Goal: Information Seeking & Learning: Learn about a topic

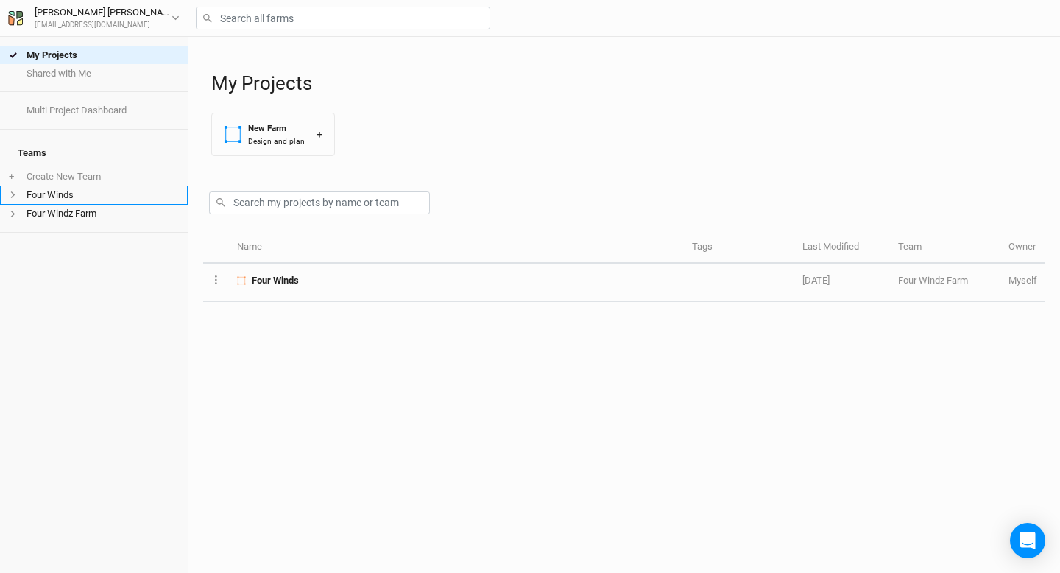
click at [85, 187] on li "Four Winds" at bounding box center [94, 195] width 188 height 18
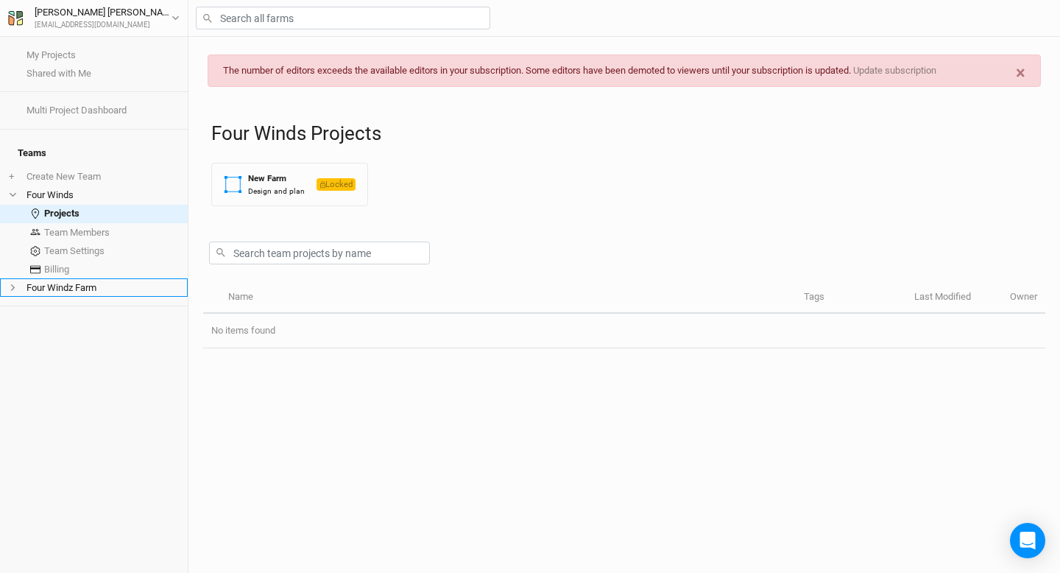
click at [84, 284] on li "Four Windz Farm" at bounding box center [94, 287] width 188 height 18
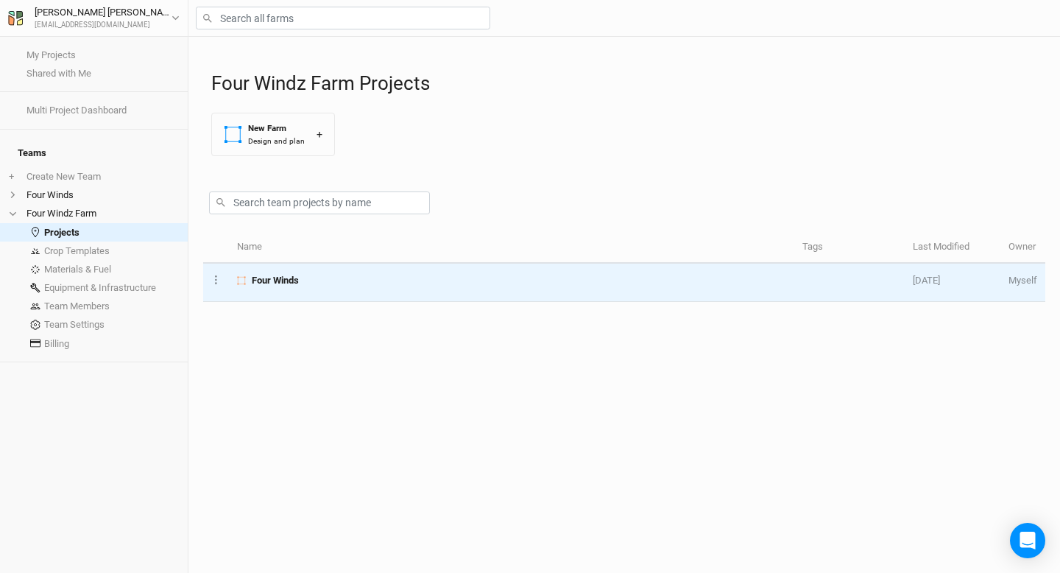
click at [368, 285] on div "Four Winds" at bounding box center [511, 280] width 549 height 13
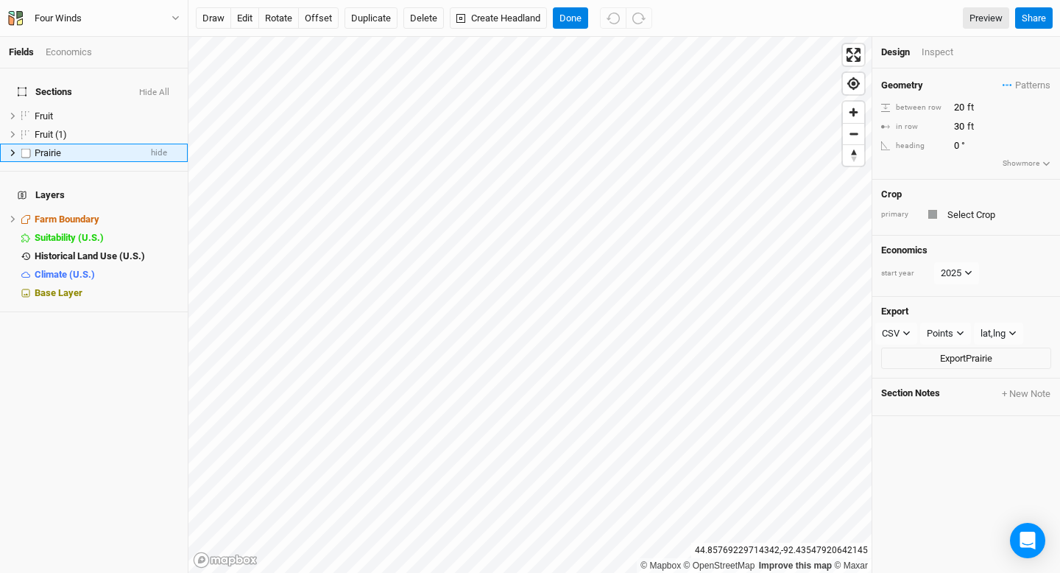
click at [11, 149] on icon at bounding box center [13, 152] width 4 height 7
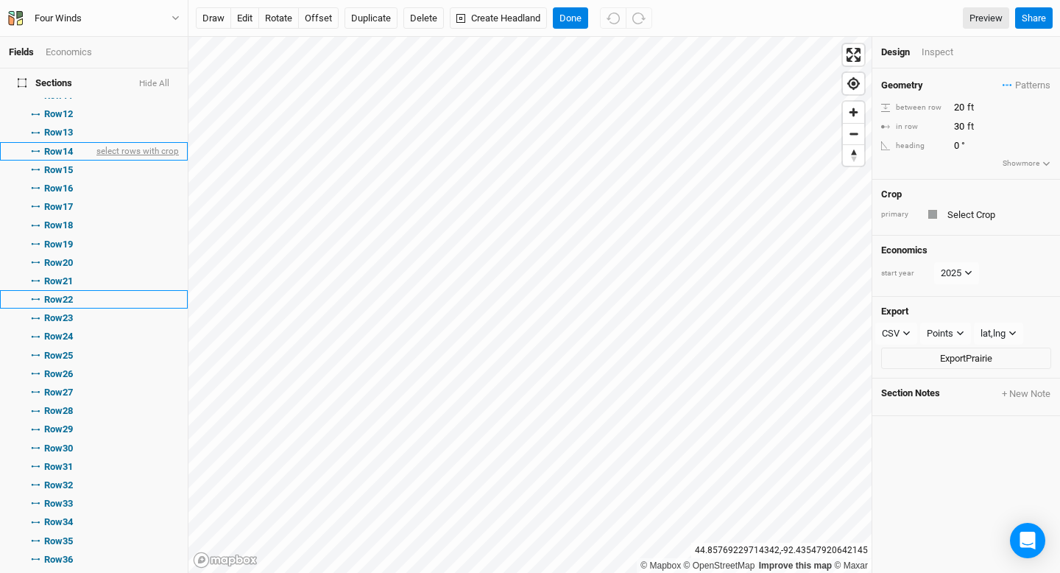
scroll to position [325, 0]
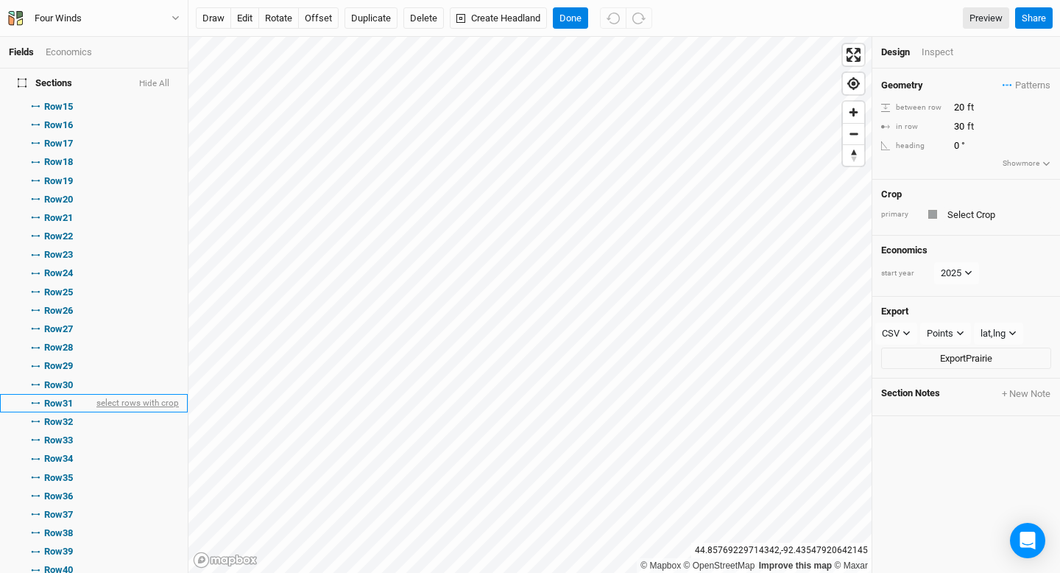
click at [104, 394] on span "select rows with crop" at bounding box center [136, 403] width 85 height 18
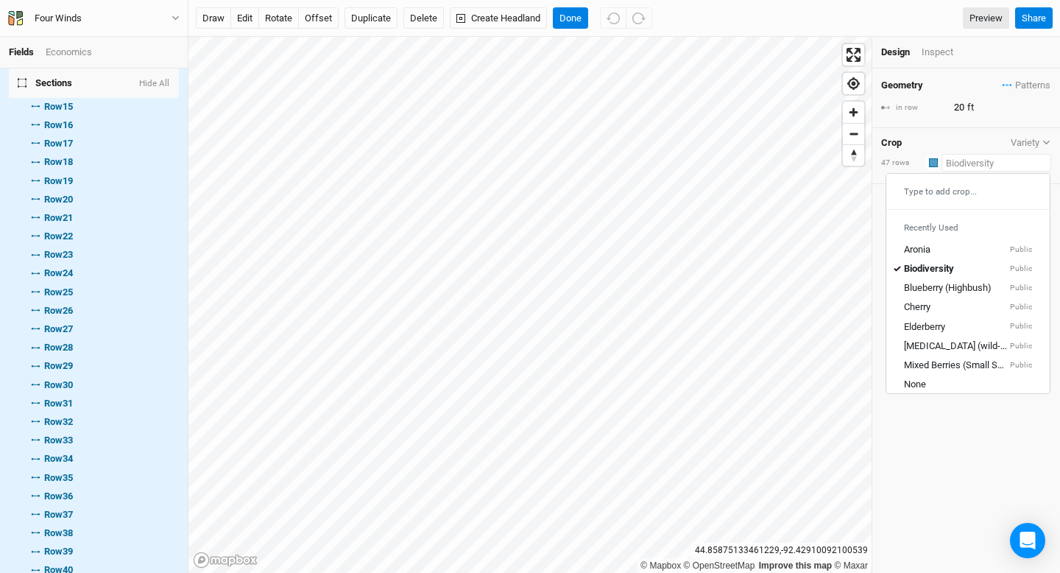
click at [969, 163] on input "text" at bounding box center [997, 163] width 110 height 18
click at [953, 273] on div "Biodiversity" at bounding box center [929, 268] width 50 height 13
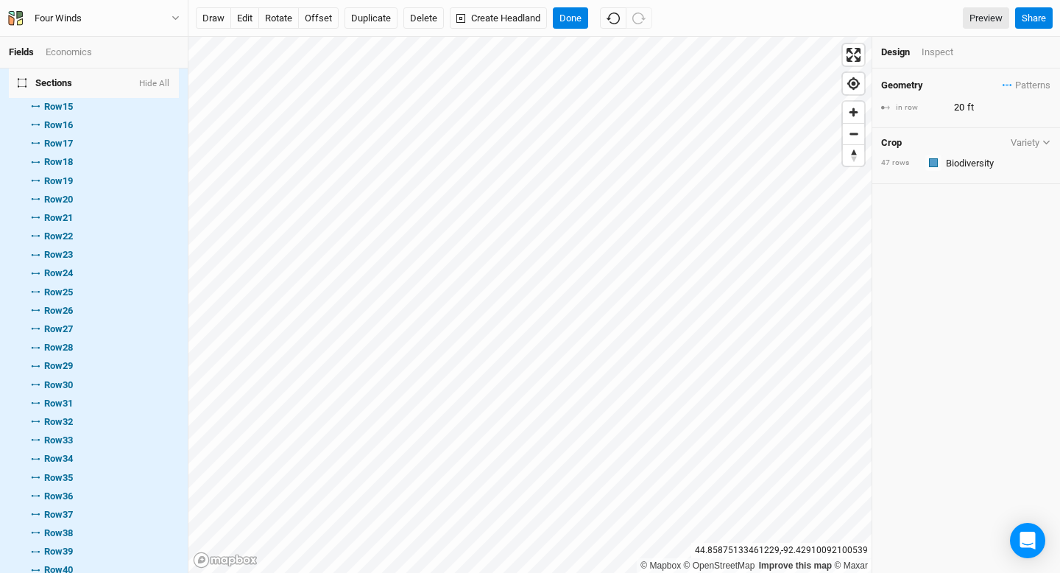
click at [1046, 141] on icon "button" at bounding box center [1047, 142] width 8 height 8
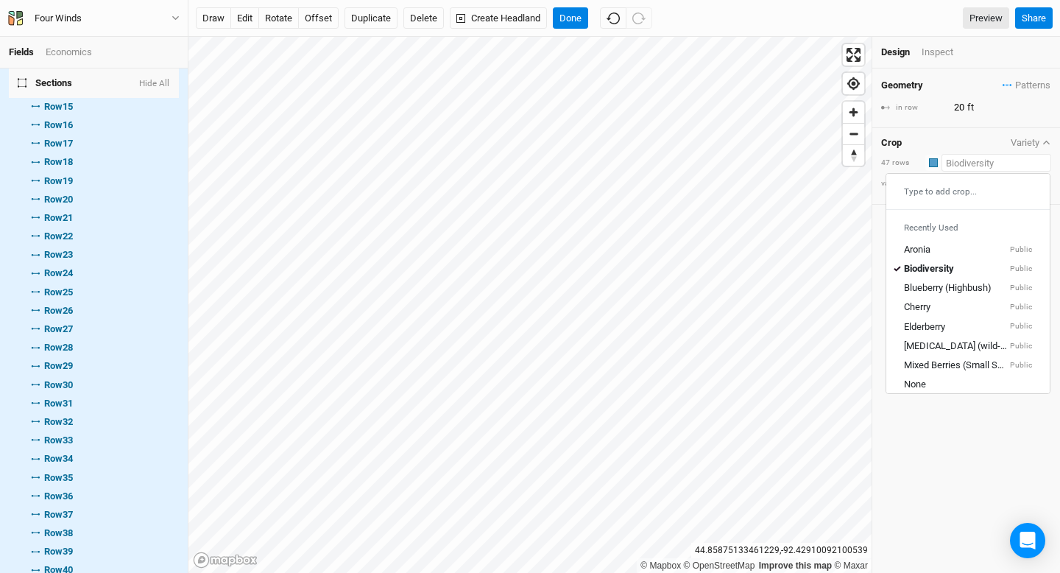
click at [976, 165] on input "text" at bounding box center [997, 163] width 110 height 18
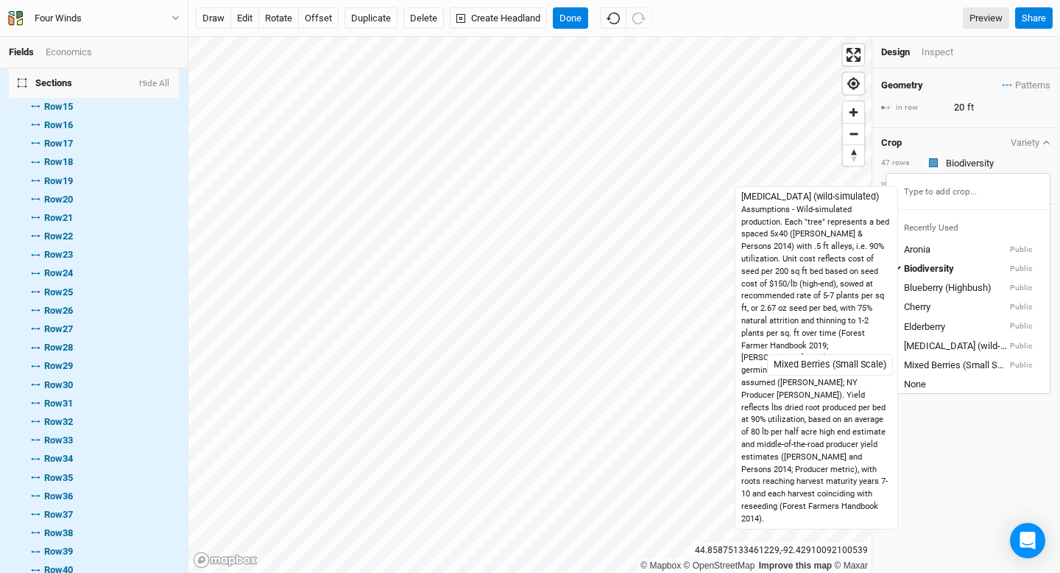
click at [965, 412] on div "Geometry Patterns ＋ New in-row pattern in row 20 ft Crop Variety 47 rows Colors…" at bounding box center [966, 320] width 188 height 504
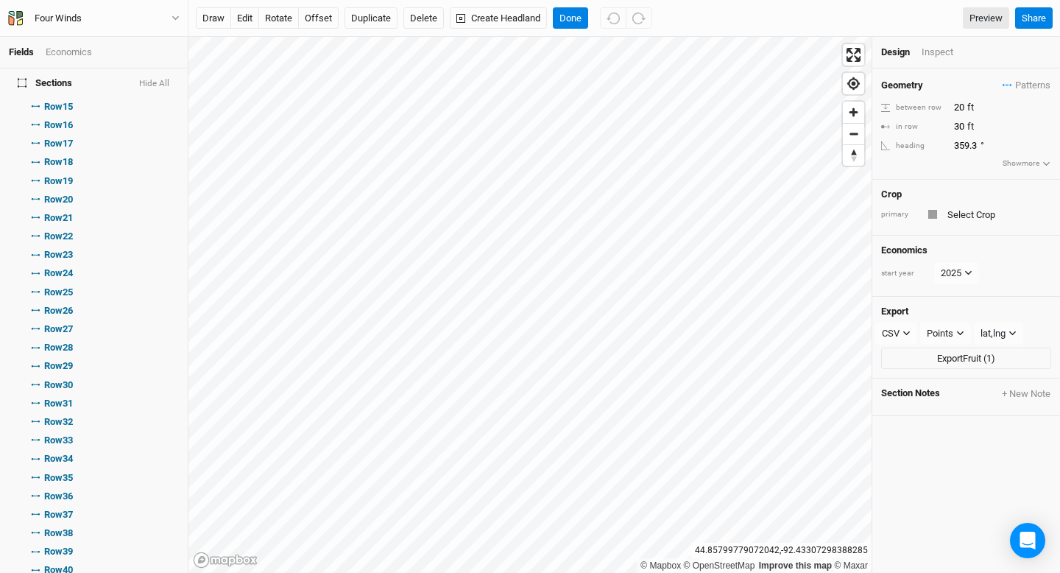
scroll to position [0, 0]
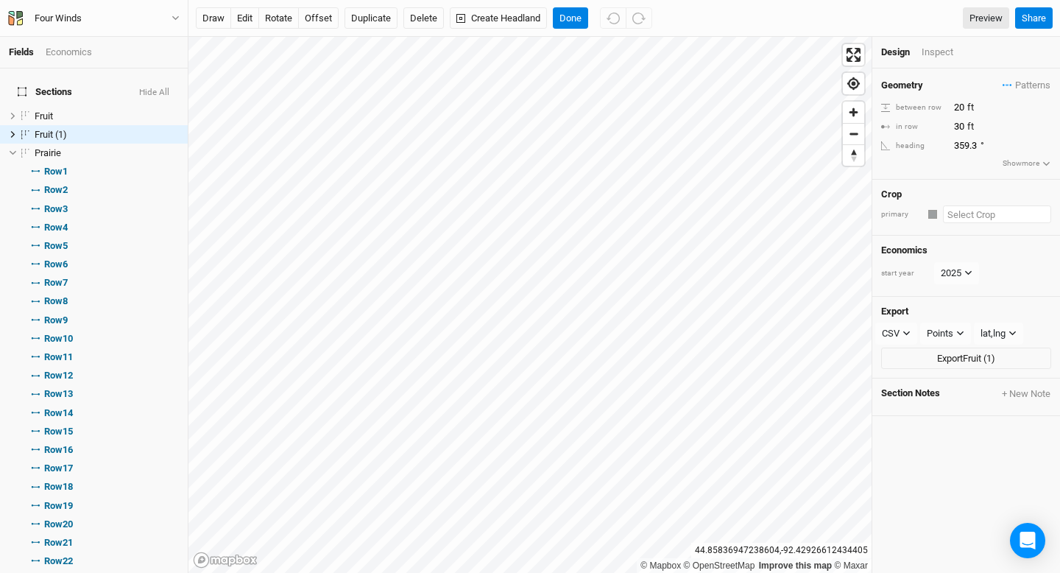
click at [984, 222] on input "text" at bounding box center [997, 214] width 108 height 18
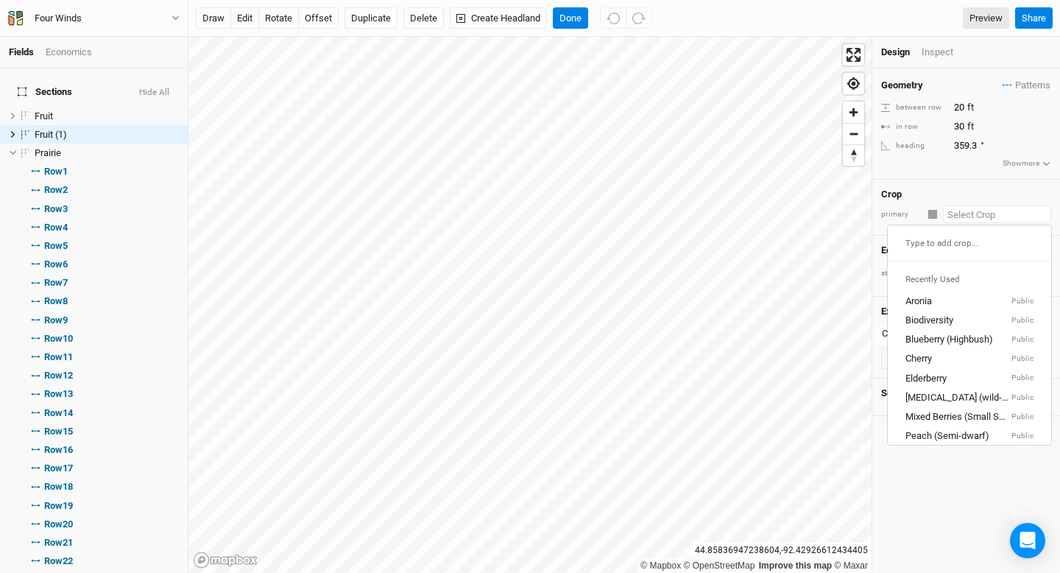
click at [955, 246] on div "Type to add crop..." at bounding box center [969, 243] width 163 height 24
type input "gi"
type input "[MEDICAL_DATA] (wild-simulated)"
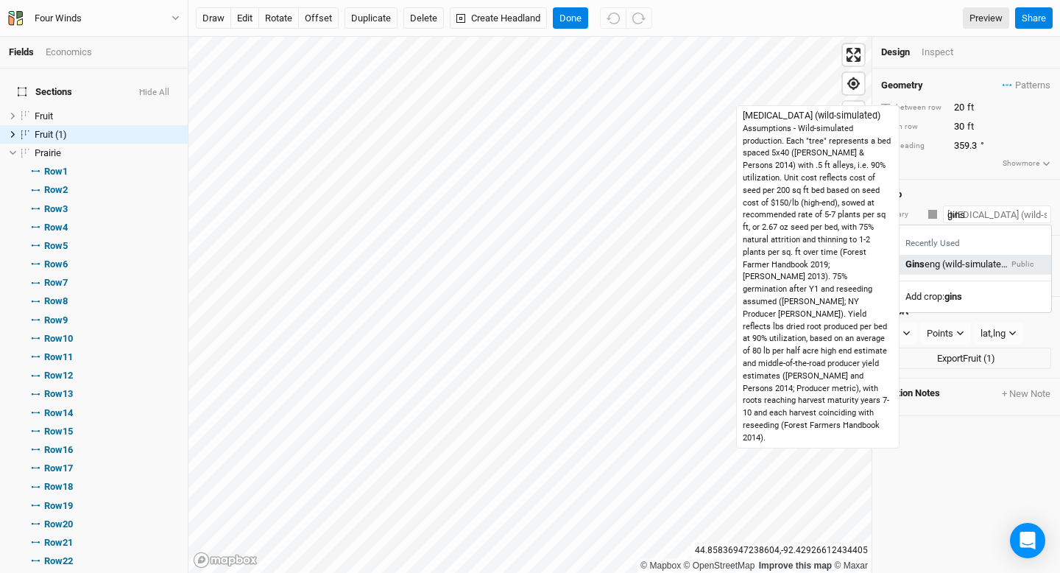
click at [957, 268] on div "Gins eng (wild-simulated)" at bounding box center [957, 264] width 103 height 13
type input "[MEDICAL_DATA] (wild-simulated)"
type input "5.5"
type input "40.5"
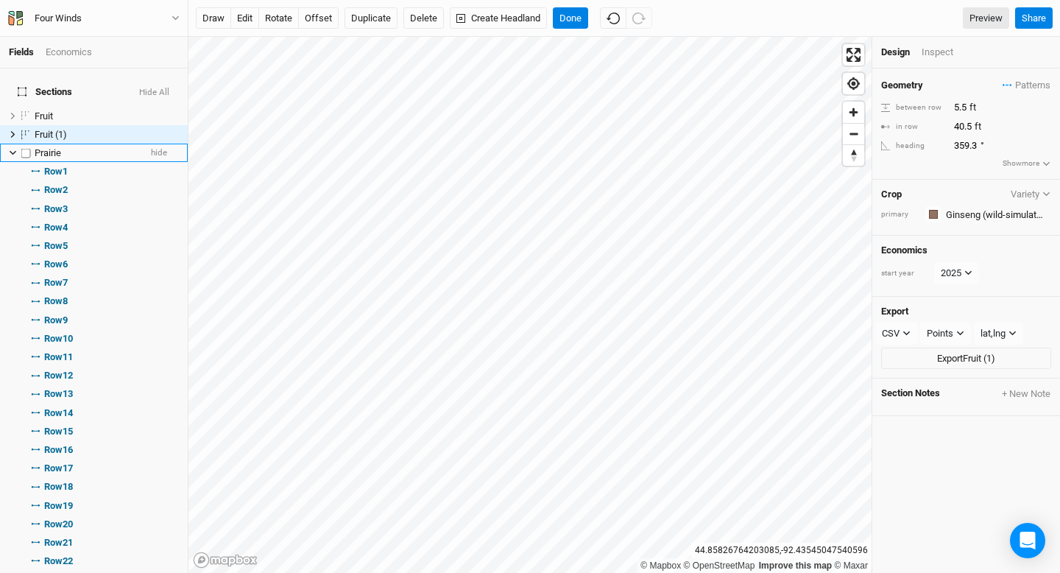
click at [17, 144] on label at bounding box center [26, 153] width 18 height 18
click at [21, 148] on input "checkbox" at bounding box center [26, 153] width 10 height 10
checkbox input "true"
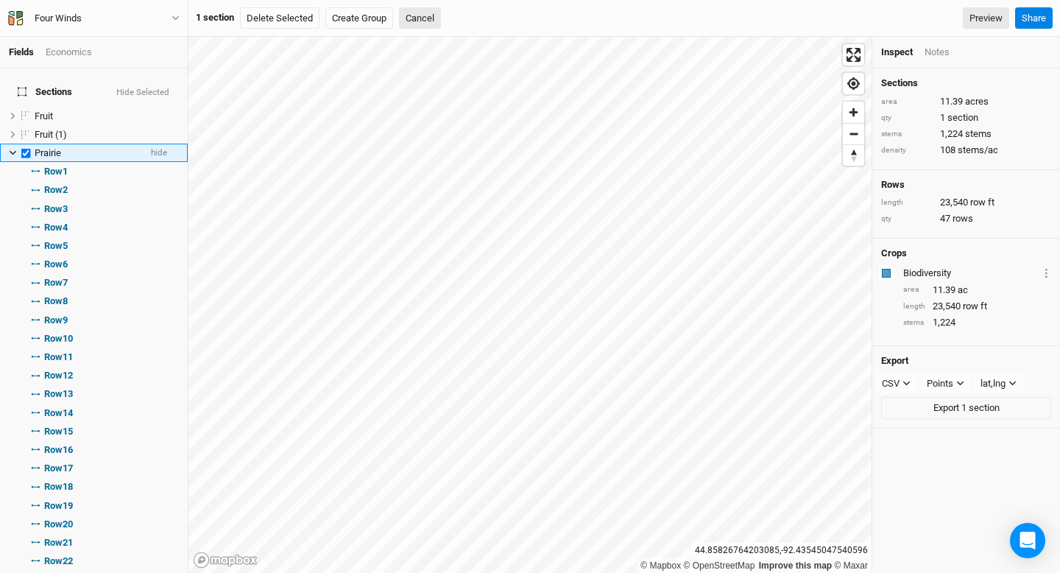
click at [9, 149] on icon at bounding box center [13, 153] width 8 height 8
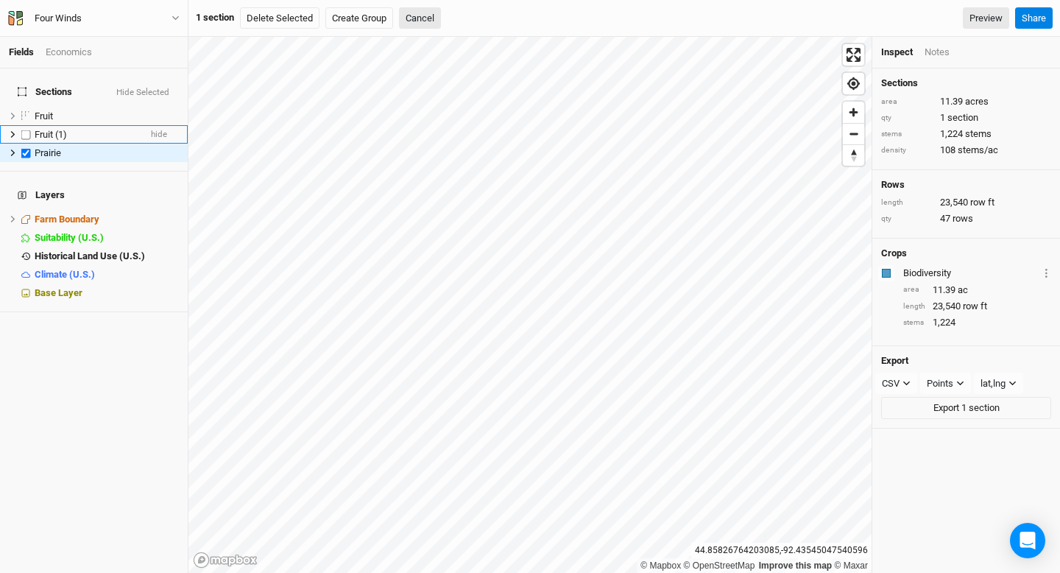
click at [13, 130] on icon at bounding box center [13, 134] width 8 height 8
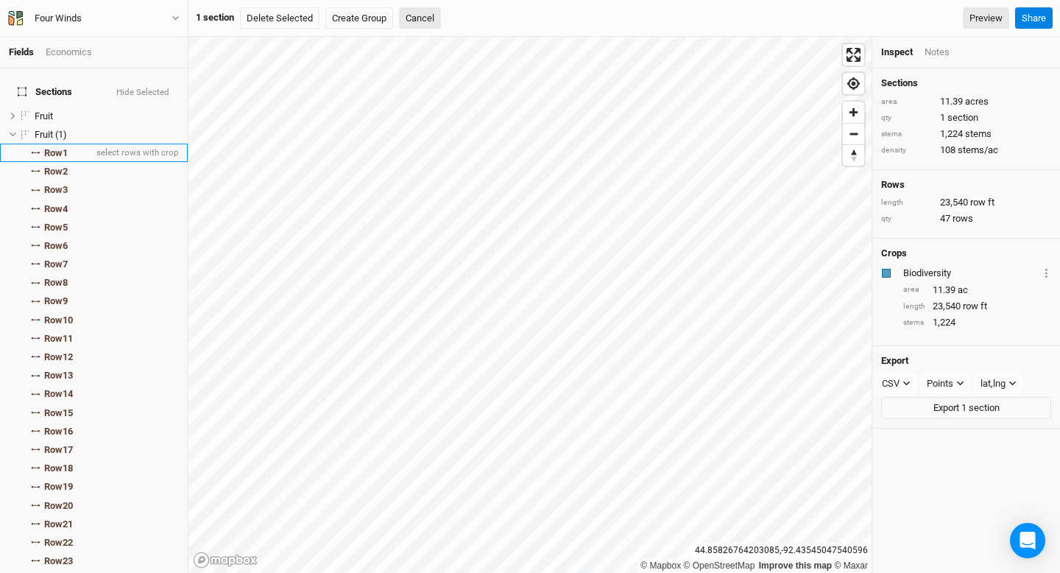
click at [74, 144] on li "Row 1 select rows with crop" at bounding box center [94, 153] width 188 height 18
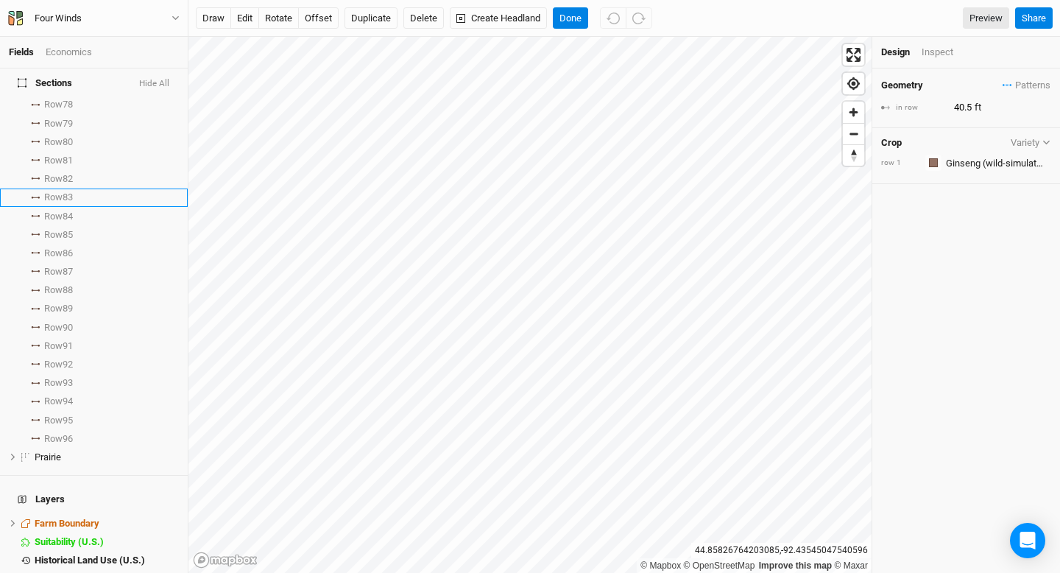
scroll to position [1501, 0]
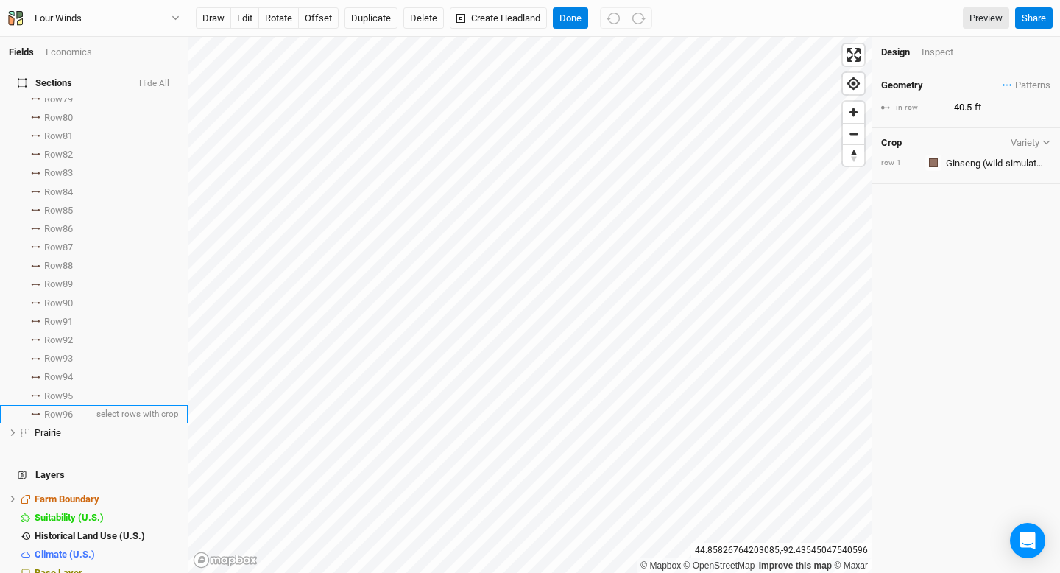
click at [98, 406] on span "select rows with crop" at bounding box center [136, 414] width 85 height 18
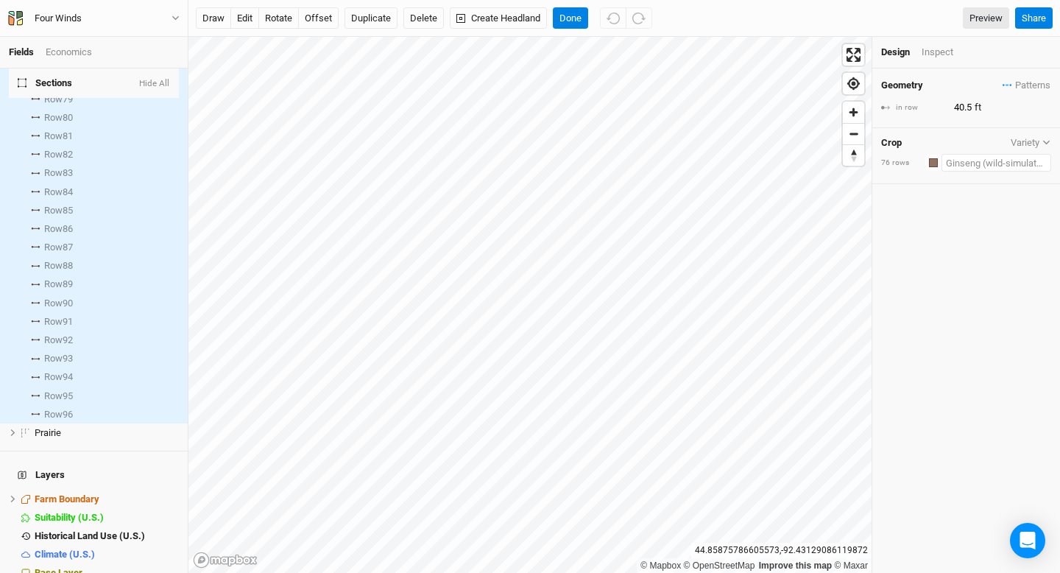
click at [1001, 161] on input "text" at bounding box center [997, 163] width 110 height 18
click at [987, 203] on div "Type to add crop... Recently Used Aronia Public Biodiversity Public Blueberry (…" at bounding box center [968, 283] width 165 height 221
click at [987, 194] on div "Type to add crop..." at bounding box center [967, 192] width 163 height 24
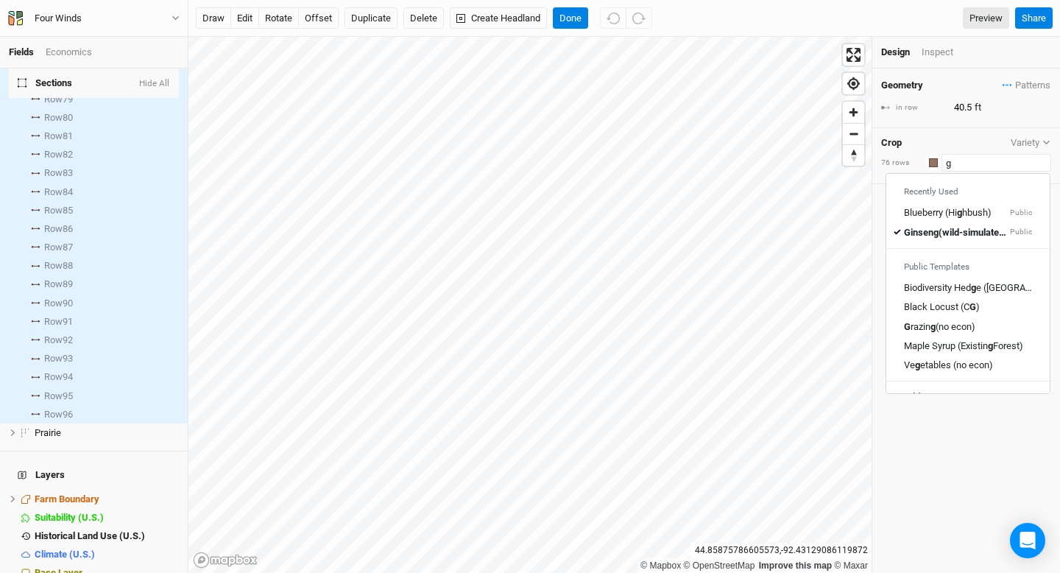
type input "gi"
type input "[MEDICAL_DATA] (wild-simulated)"
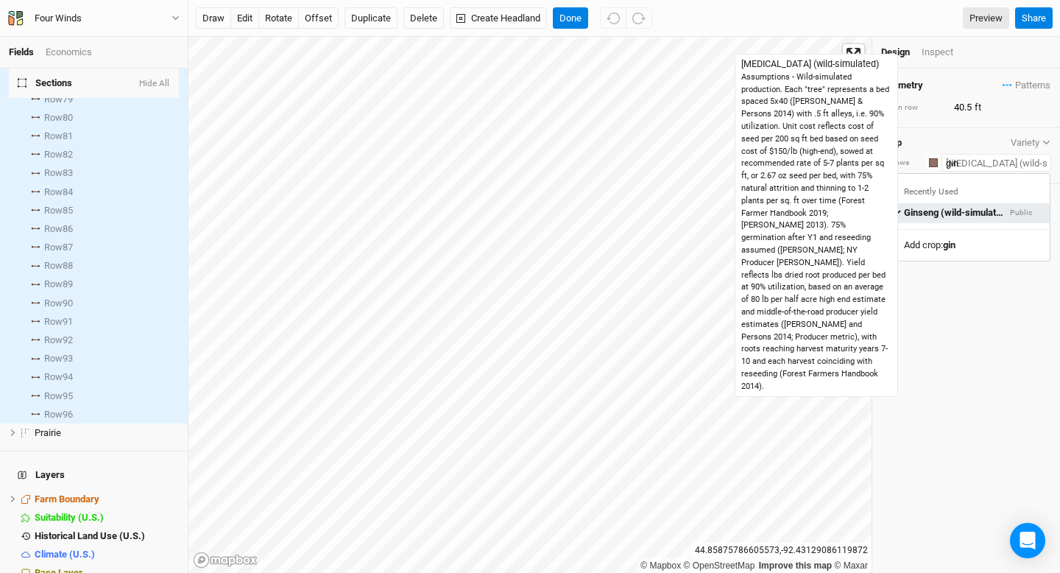
click at [957, 216] on div "Gin seng (wild-simulated)" at bounding box center [955, 213] width 103 height 13
type input "[MEDICAL_DATA] (wild-simulated)"
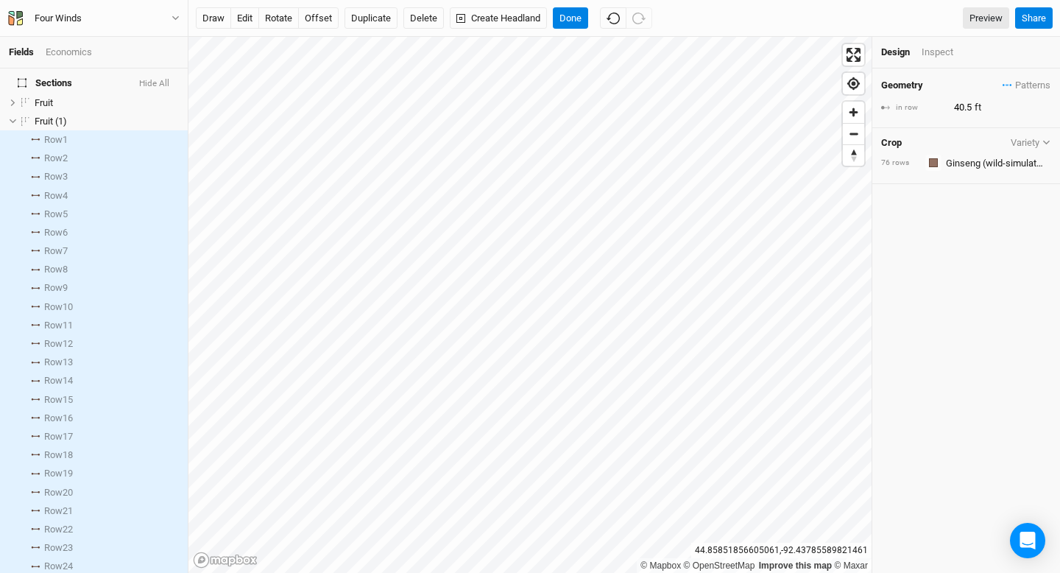
scroll to position [0, 0]
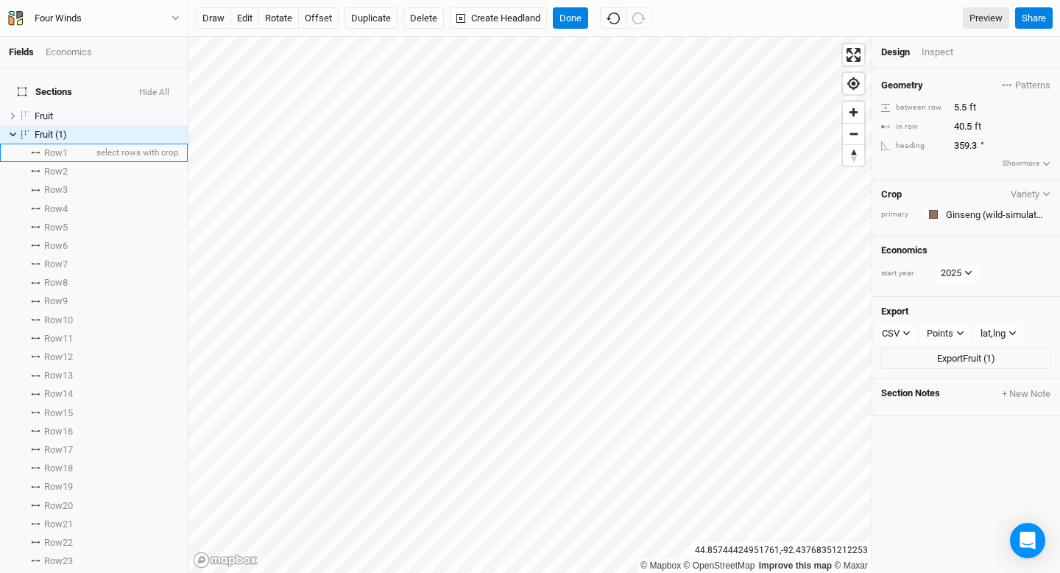
click at [85, 144] on li "Row 1 select rows with crop" at bounding box center [94, 153] width 188 height 18
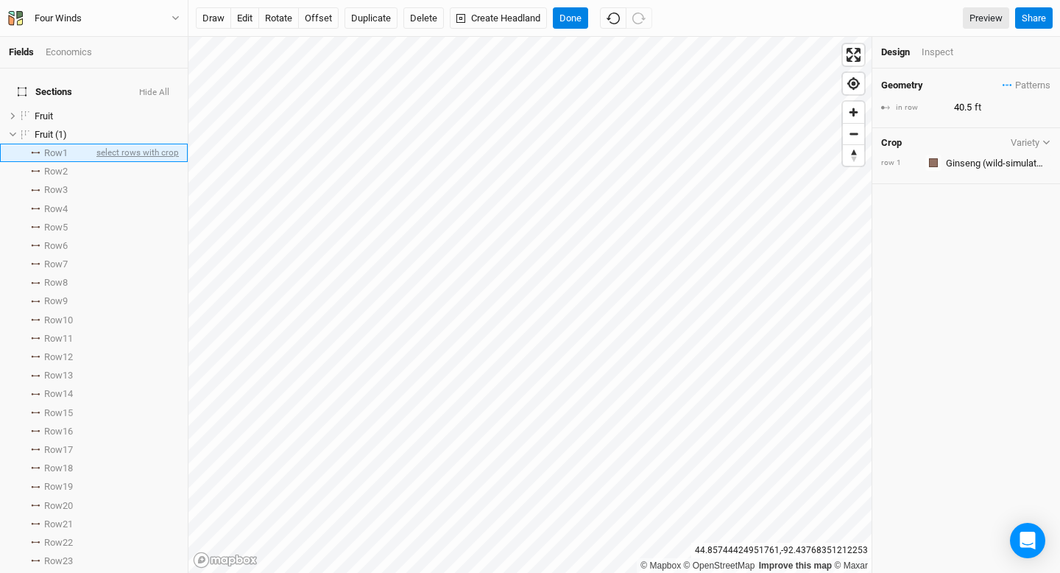
click at [119, 144] on span "select rows with crop" at bounding box center [136, 153] width 85 height 18
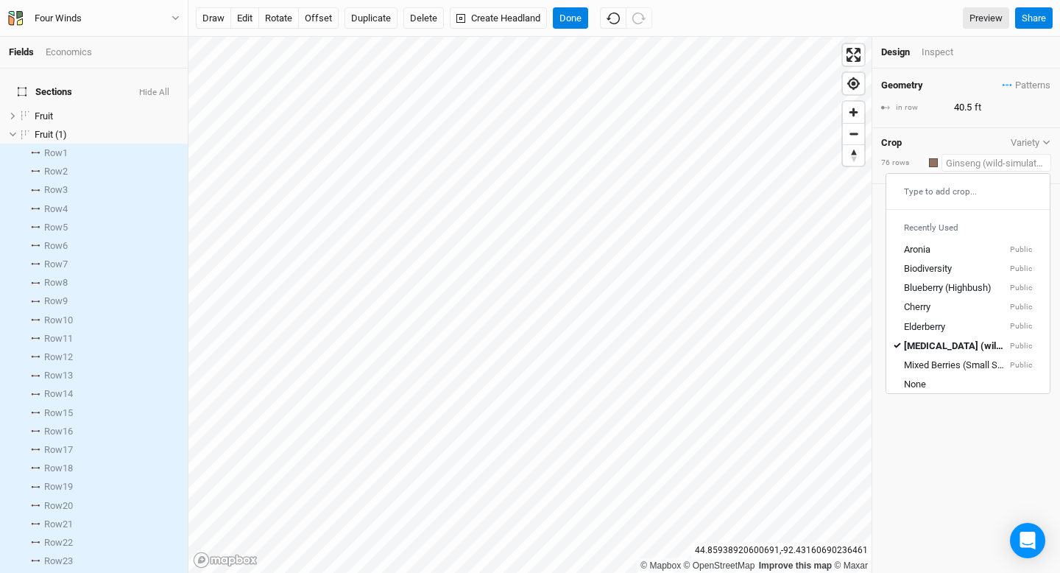
click at [1023, 166] on input "text" at bounding box center [997, 163] width 110 height 18
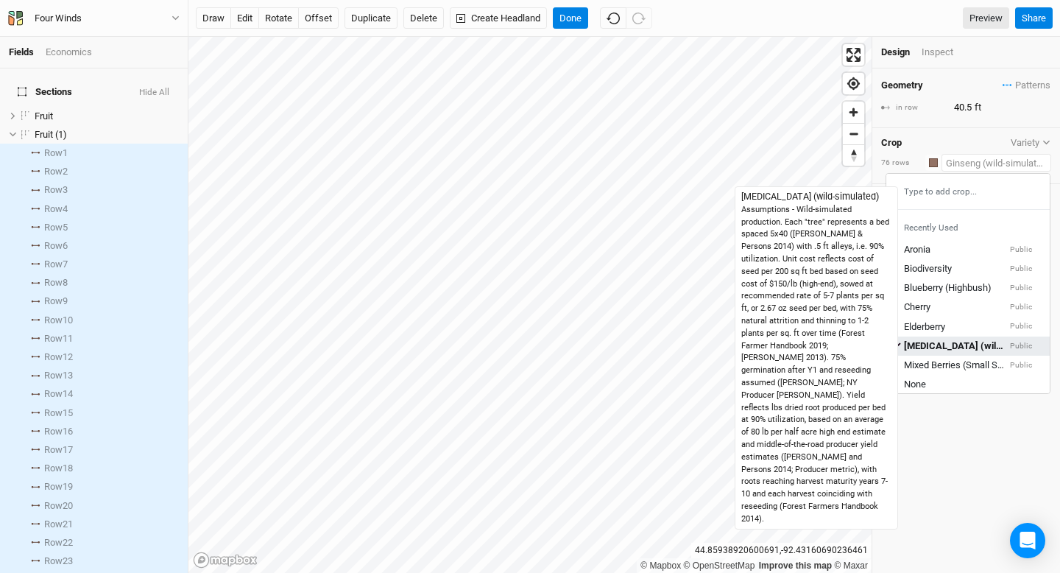
click at [956, 343] on div "[MEDICAL_DATA] (wild-simulated)" at bounding box center [955, 345] width 103 height 13
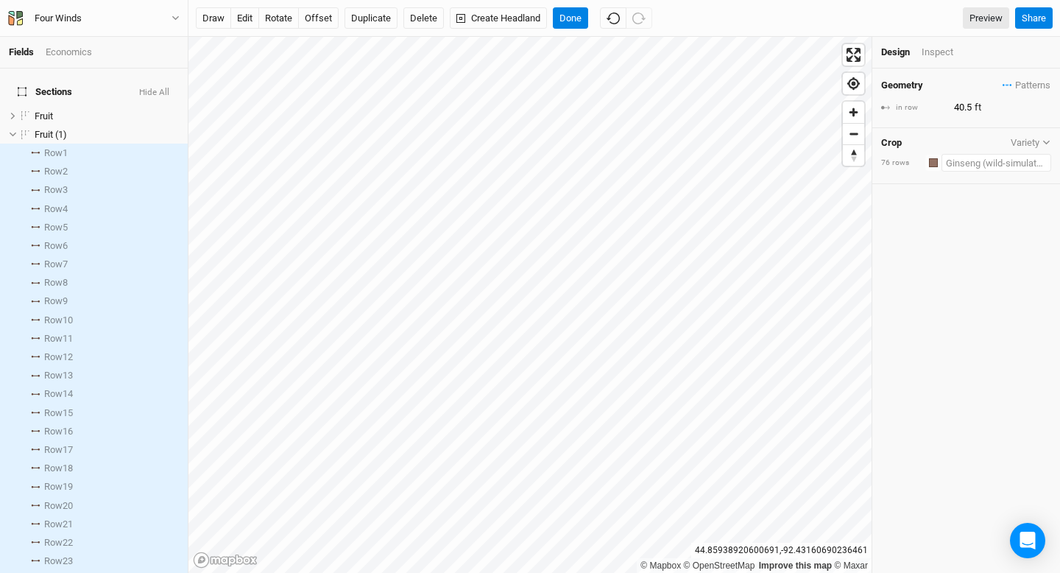
click at [981, 169] on input "text" at bounding box center [997, 163] width 110 height 18
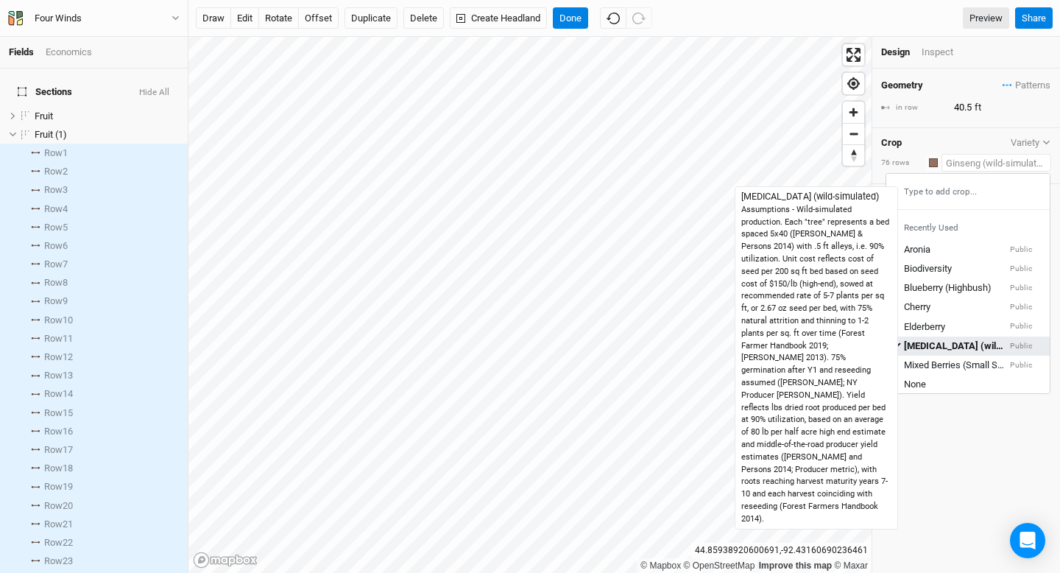
click at [953, 342] on div "[MEDICAL_DATA] (wild-simulated)" at bounding box center [955, 345] width 103 height 13
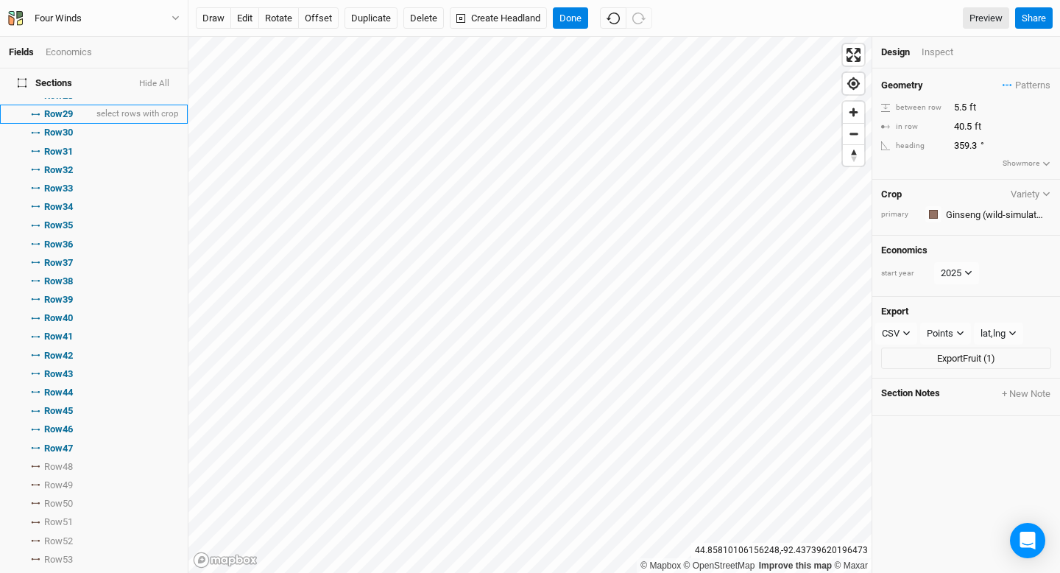
scroll to position [458, 0]
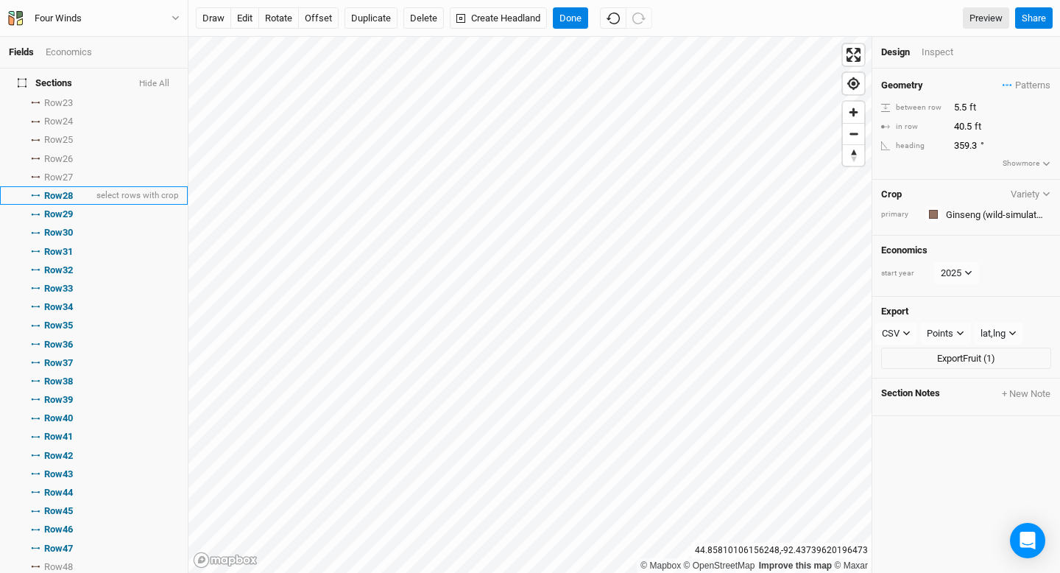
click at [83, 186] on li "Row 28 select rows with crop" at bounding box center [94, 195] width 188 height 18
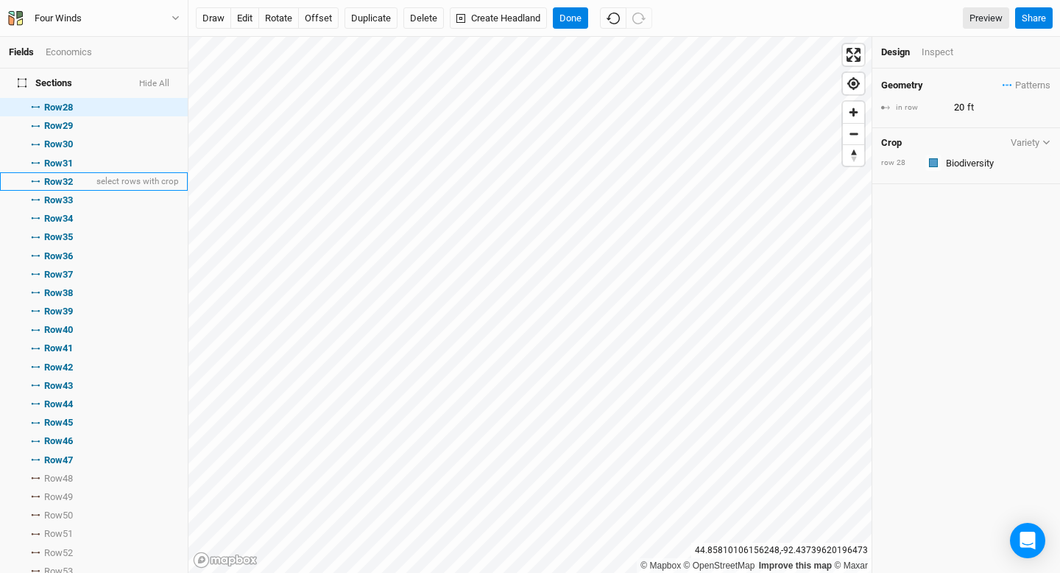
scroll to position [559, 0]
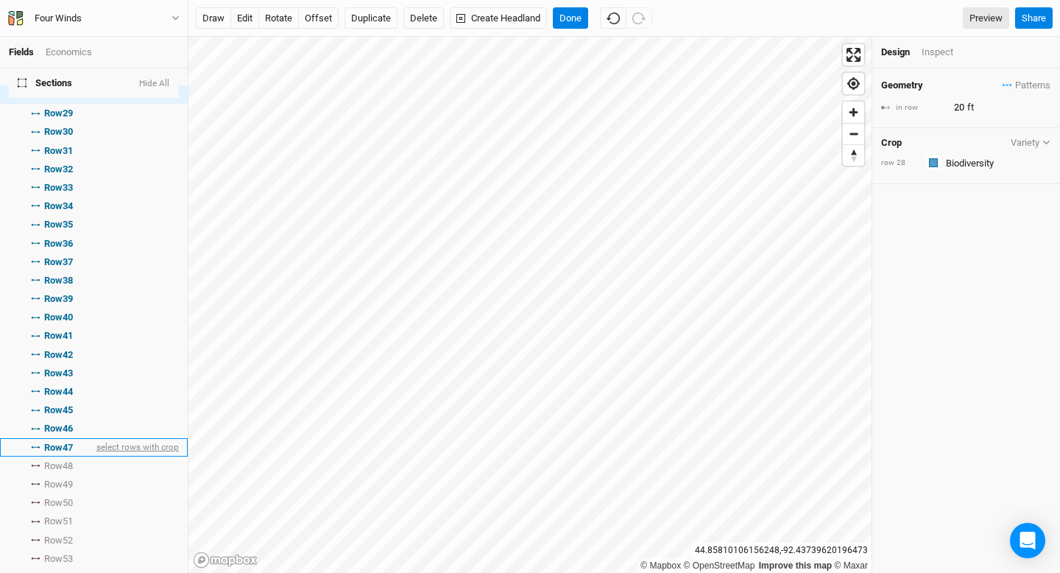
click at [99, 438] on span "select rows with crop" at bounding box center [136, 447] width 85 height 18
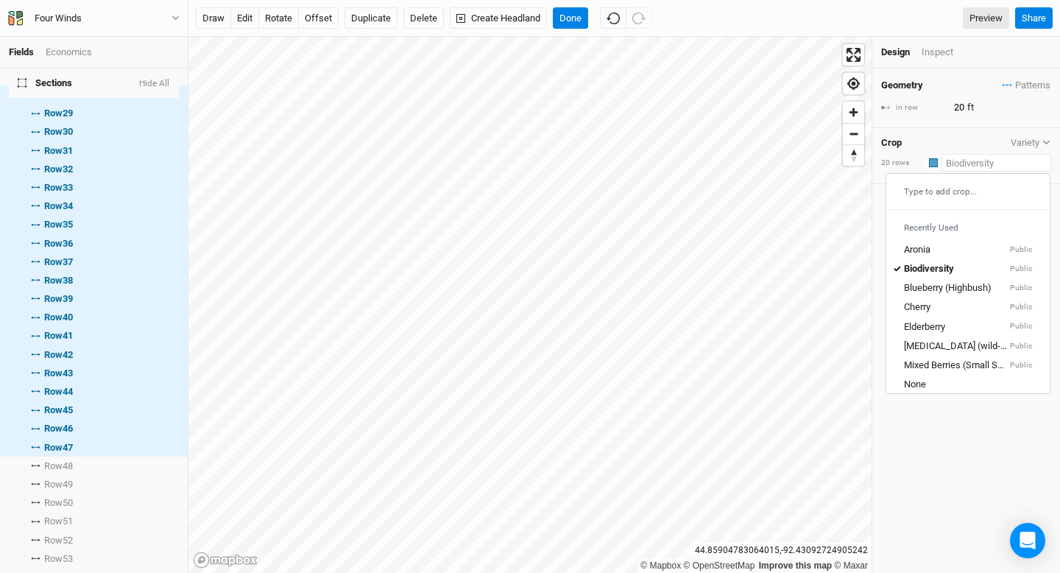
click at [1003, 165] on input "text" at bounding box center [997, 163] width 110 height 18
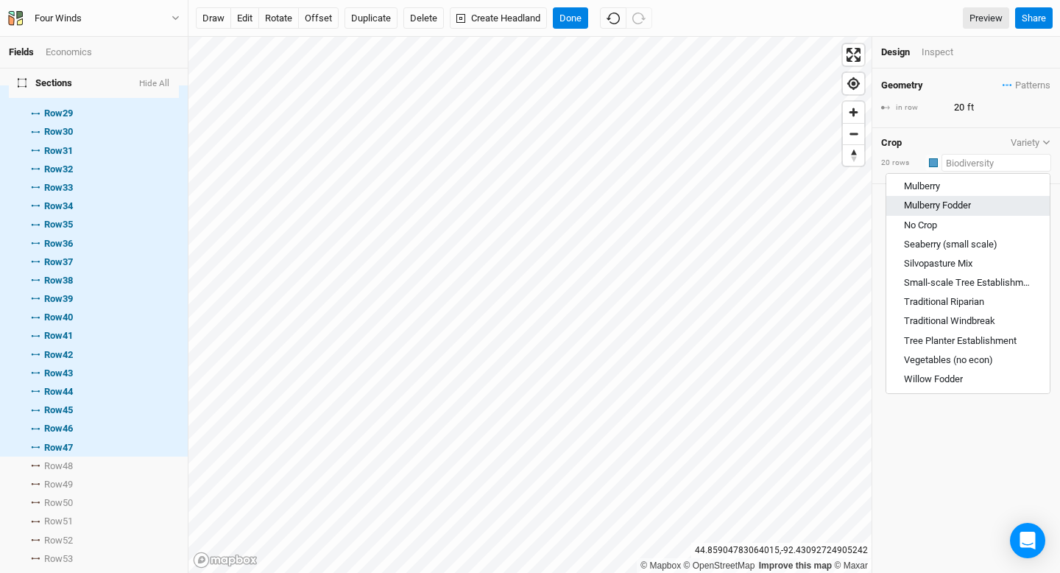
scroll to position [718, 0]
type input "gi"
type input "[MEDICAL_DATA] (wild-simulated)"
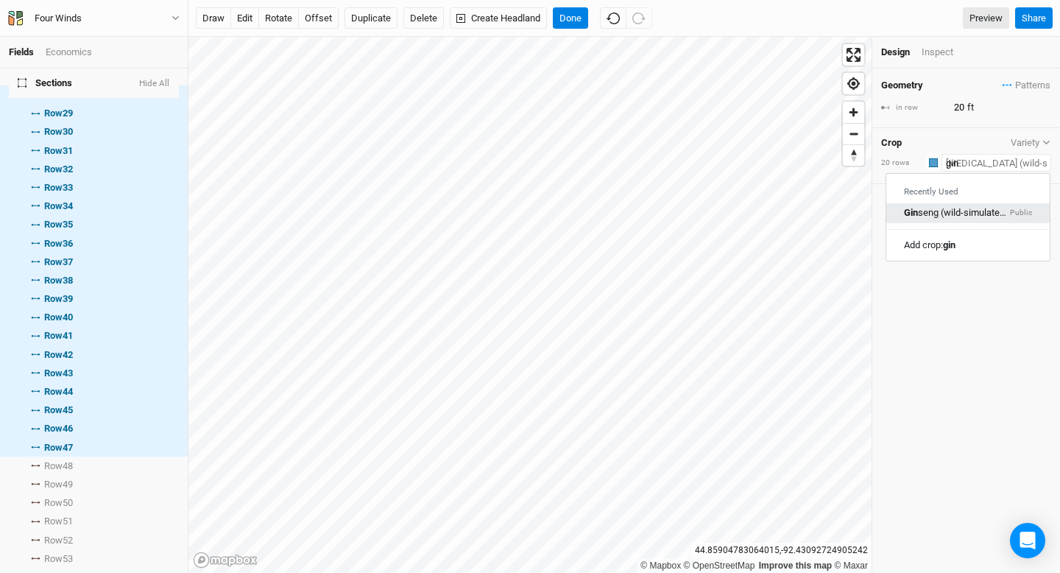
click at [1019, 211] on small "Public" at bounding box center [1021, 213] width 22 height 11
type input "[MEDICAL_DATA] (wild-simulated)"
type input "40.5"
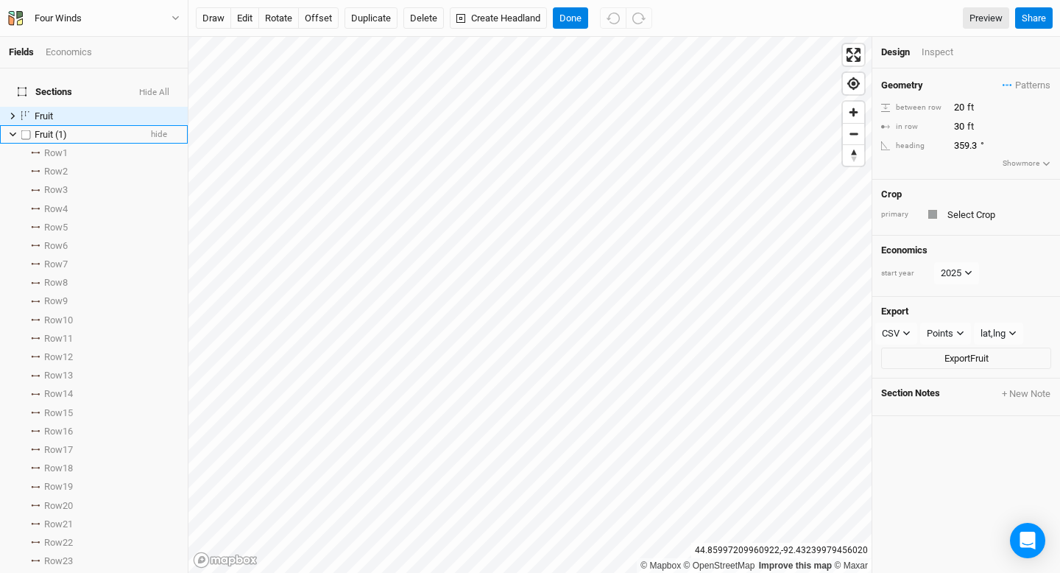
click at [12, 130] on icon at bounding box center [13, 134] width 8 height 8
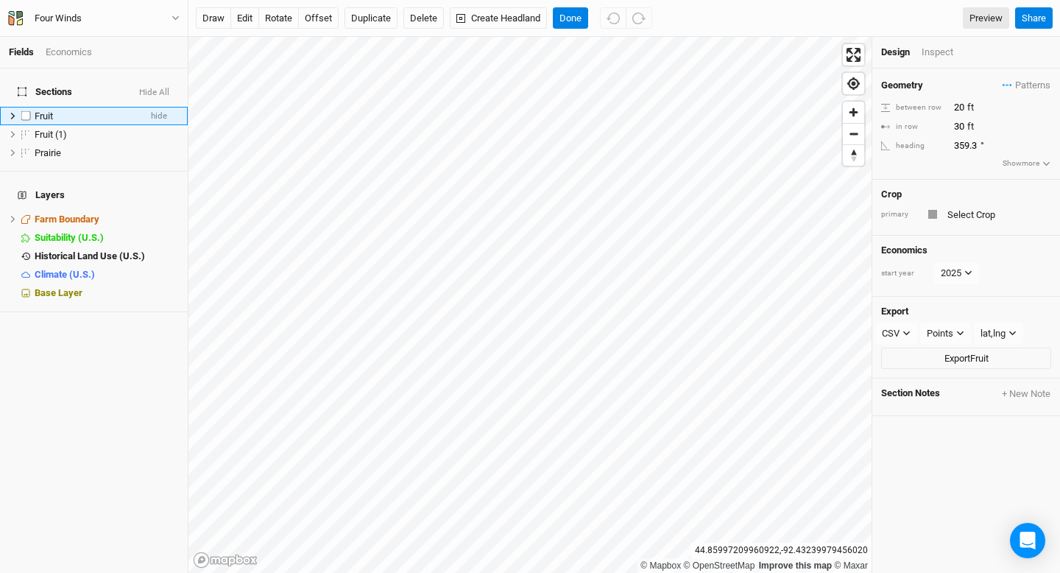
click at [13, 112] on icon at bounding box center [13, 116] width 8 height 8
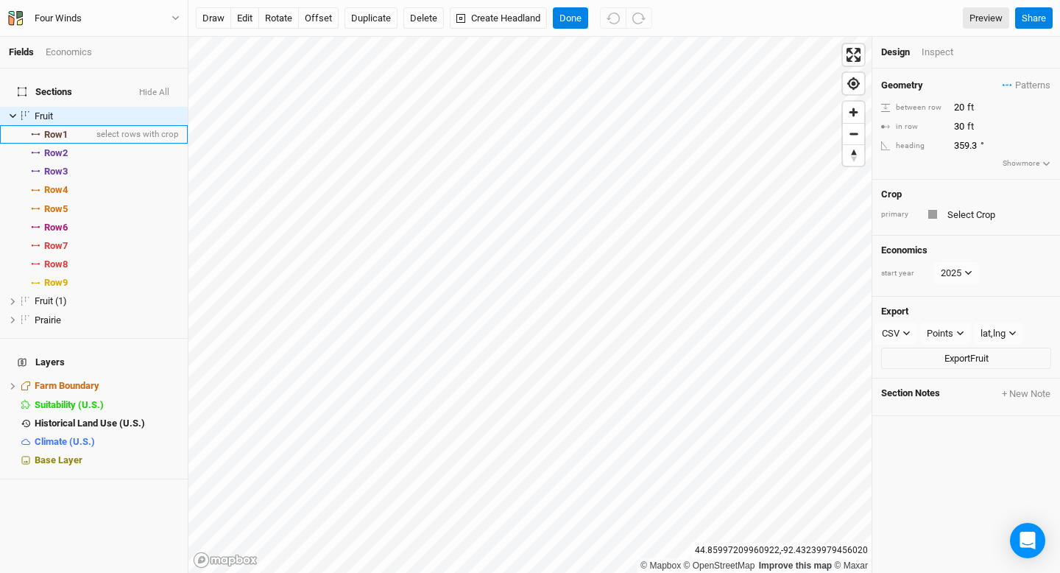
click at [83, 127] on li "Row 1 select rows with crop" at bounding box center [94, 134] width 188 height 18
click at [97, 144] on span "select rows with crop" at bounding box center [136, 153] width 85 height 18
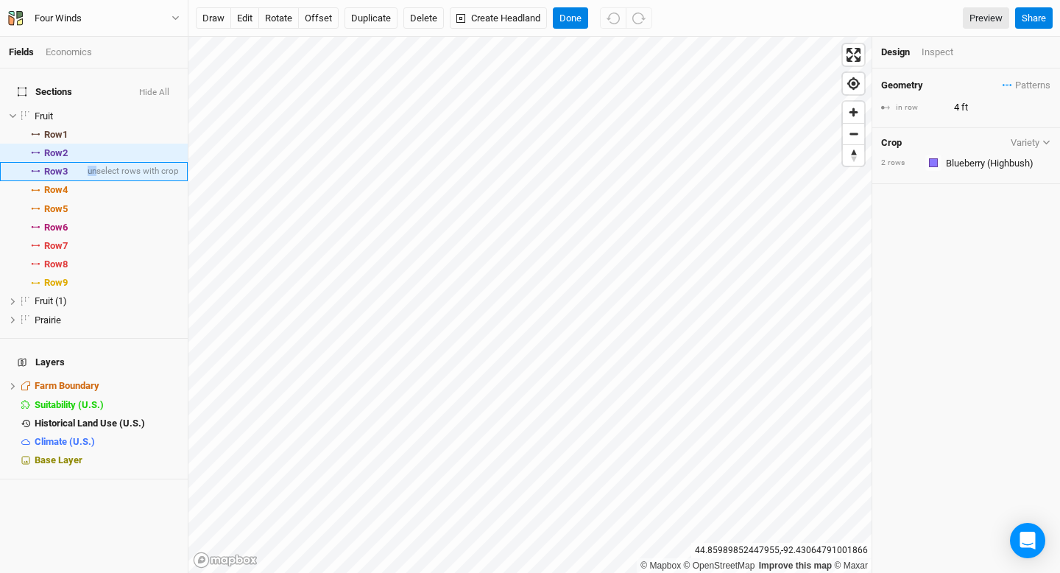
drag, startPoint x: 98, startPoint y: 159, endPoint x: 69, endPoint y: 163, distance: 29.1
click at [69, 163] on li "Row 3 unselect rows with crop" at bounding box center [94, 171] width 188 height 18
click at [68, 166] on span "Row 3" at bounding box center [56, 172] width 24 height 12
click at [71, 181] on li "Row 4 select rows with crop" at bounding box center [94, 190] width 188 height 18
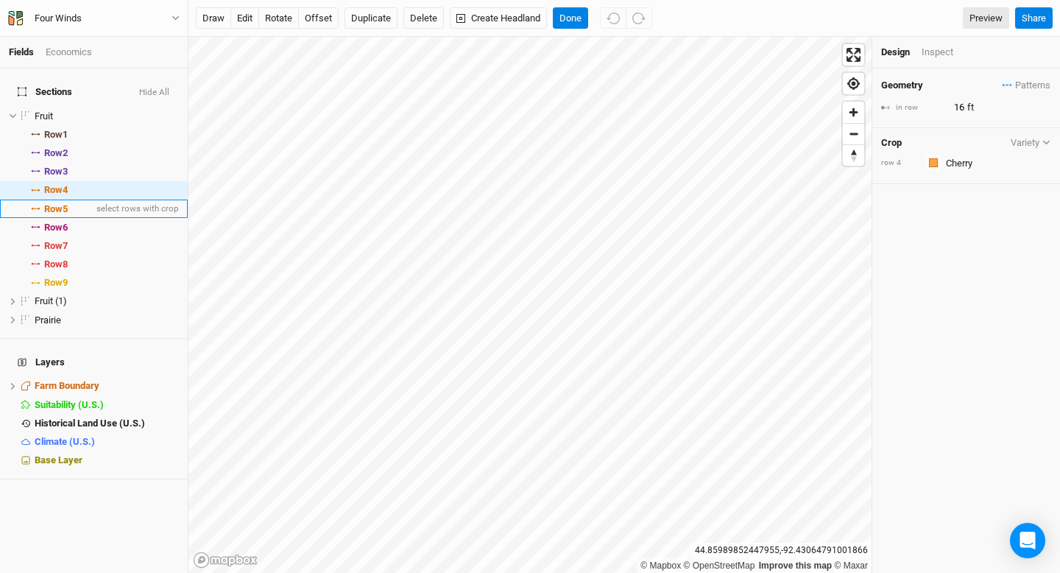
click at [73, 200] on li "Row 5 select rows with crop" at bounding box center [94, 209] width 188 height 18
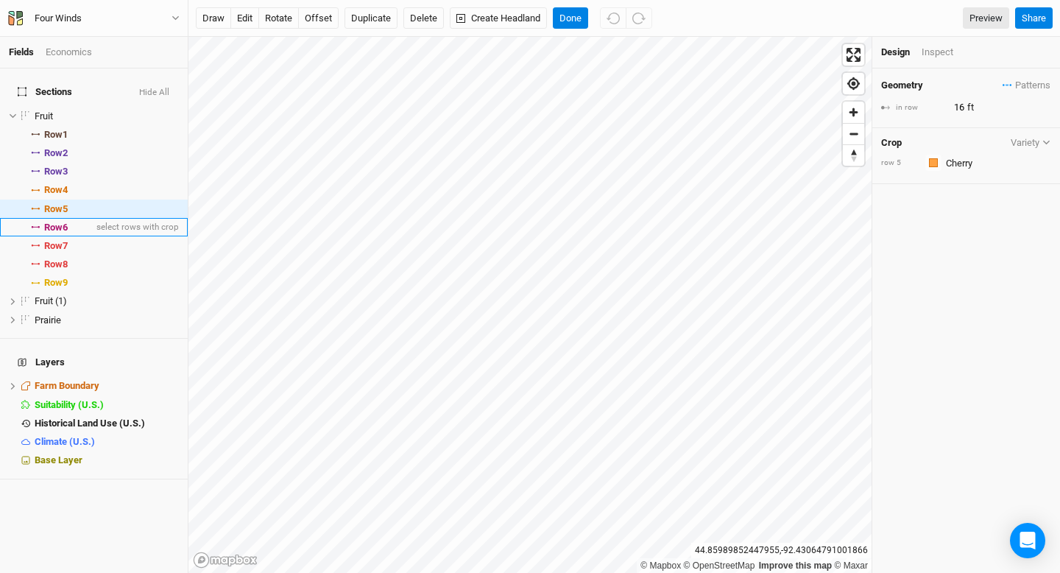
click at [75, 222] on li "Row 6 select rows with crop" at bounding box center [94, 227] width 188 height 18
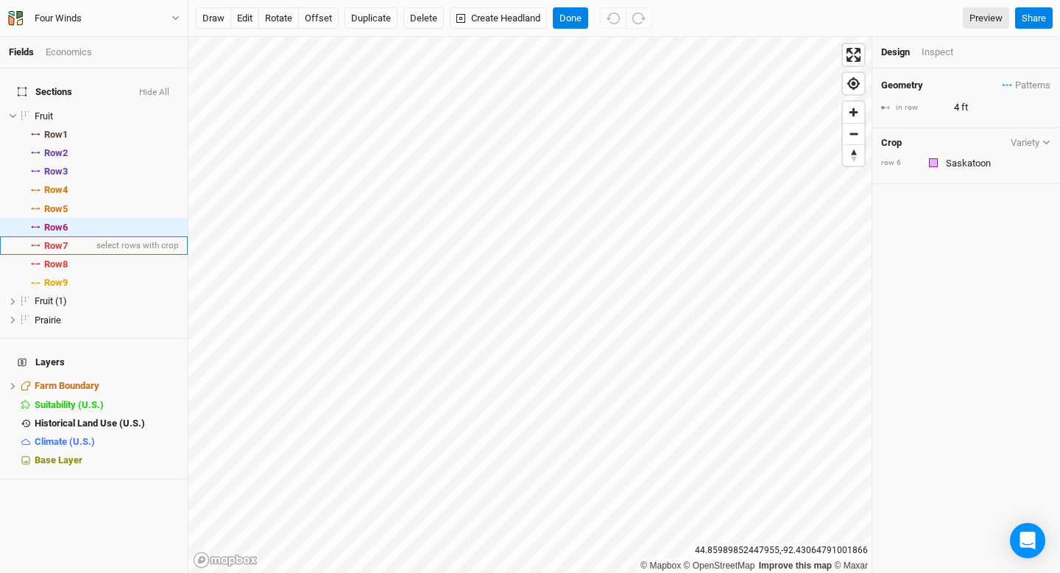
click at [76, 237] on li "Row 7 select rows with crop" at bounding box center [94, 245] width 188 height 18
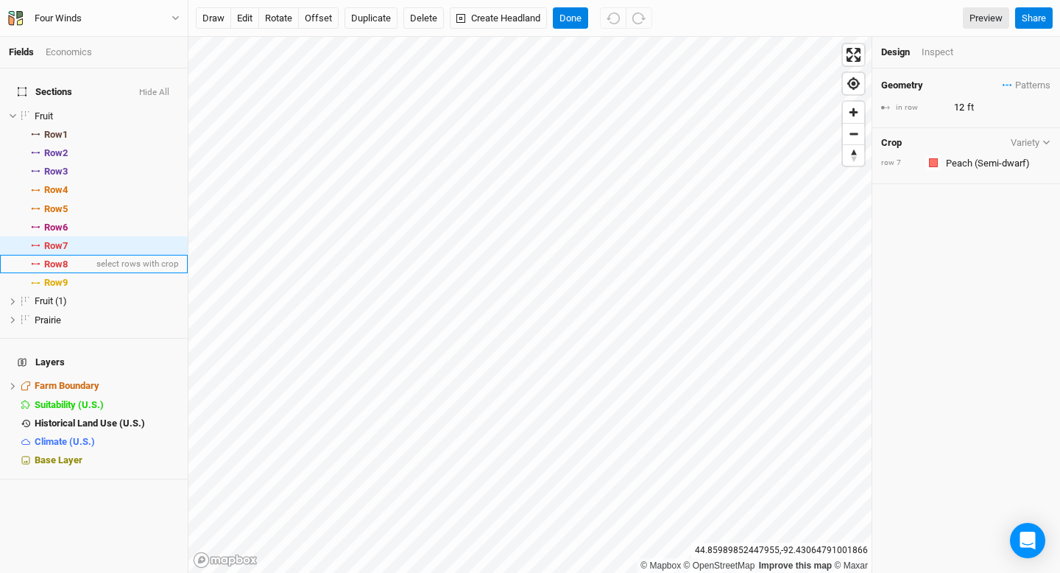
click at [80, 258] on li "Row 8 select rows with crop" at bounding box center [94, 264] width 188 height 18
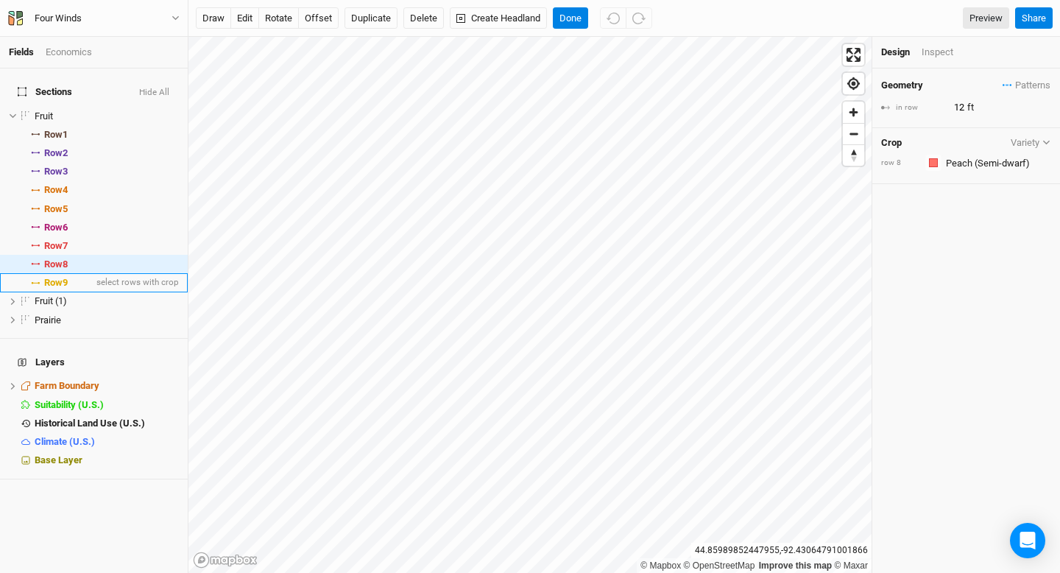
click at [80, 276] on li "Row 9 select rows with crop" at bounding box center [94, 282] width 188 height 18
type input "4"
click at [222, 19] on button "draw" at bounding box center [213, 18] width 35 height 22
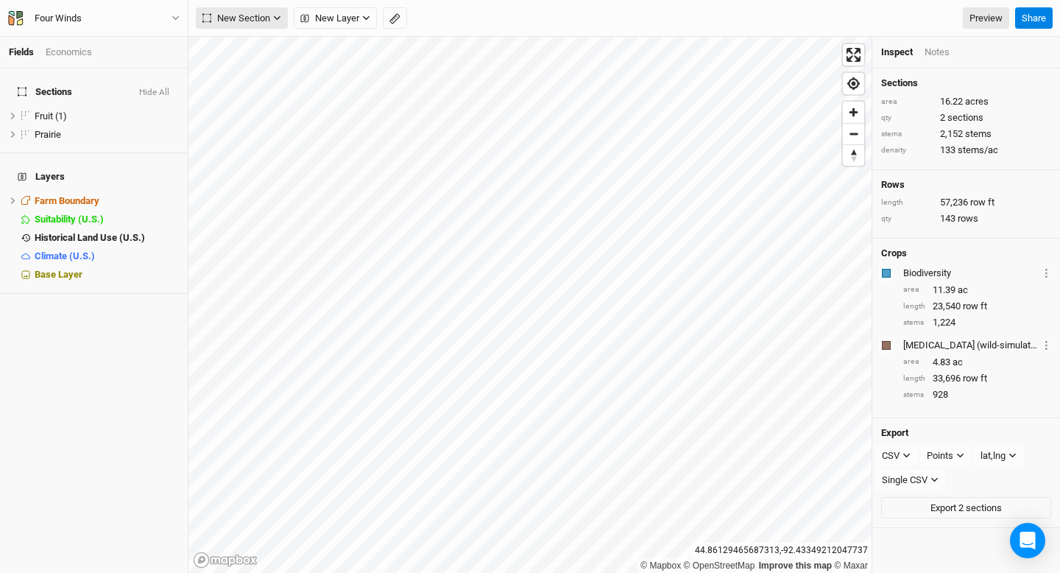
click at [244, 17] on span "New Section" at bounding box center [236, 18] width 68 height 15
click at [354, 23] on span "New Layer" at bounding box center [329, 18] width 59 height 15
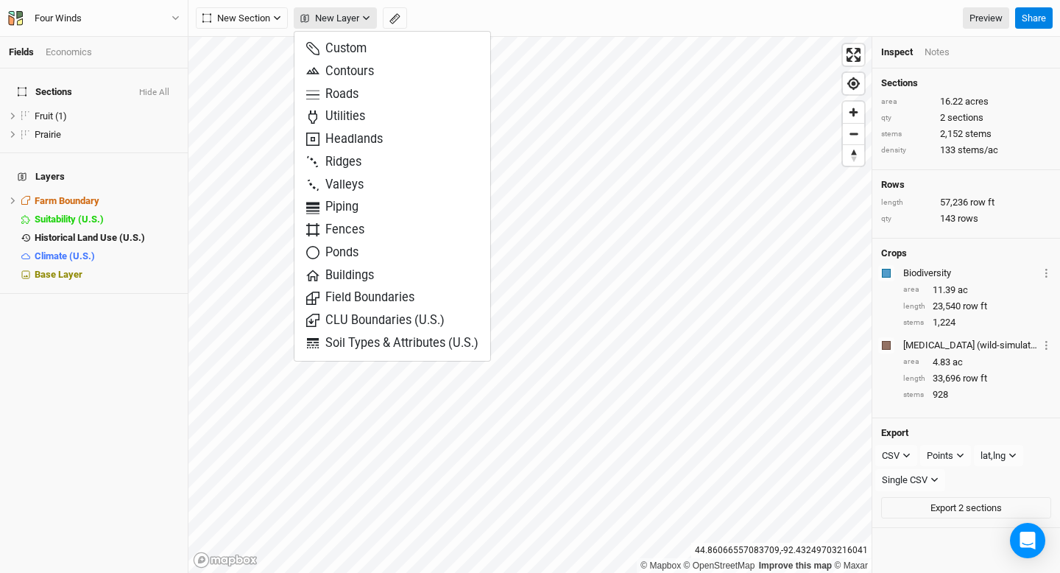
click at [354, 23] on span "New Layer" at bounding box center [329, 18] width 59 height 15
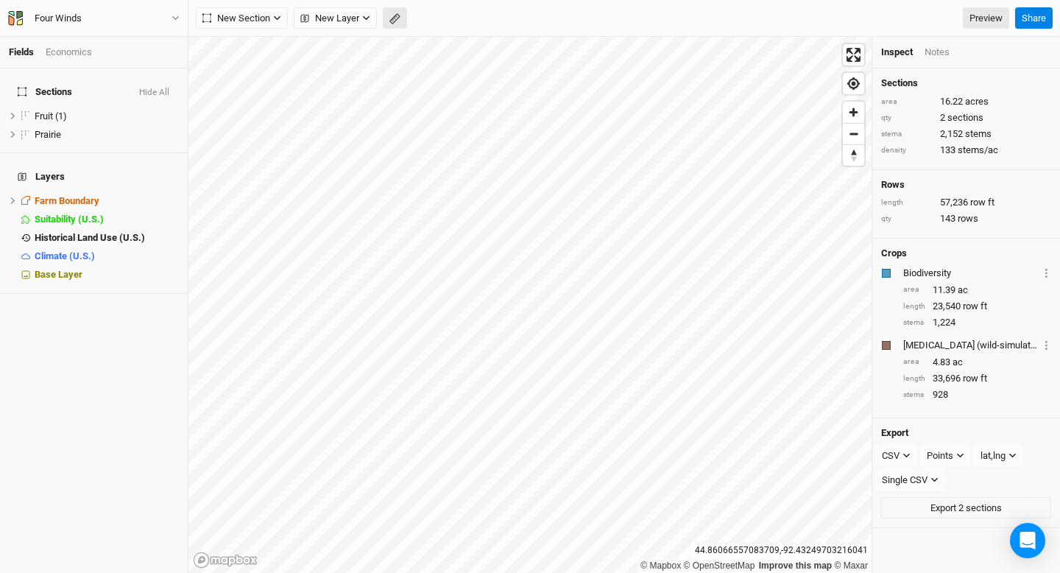
click at [395, 21] on icon "button" at bounding box center [394, 18] width 11 height 11
click at [256, 23] on button "Done" at bounding box center [262, 18] width 35 height 22
click at [272, 21] on button "New Section" at bounding box center [242, 18] width 92 height 22
click at [264, 67] on button "Line" at bounding box center [255, 71] width 116 height 23
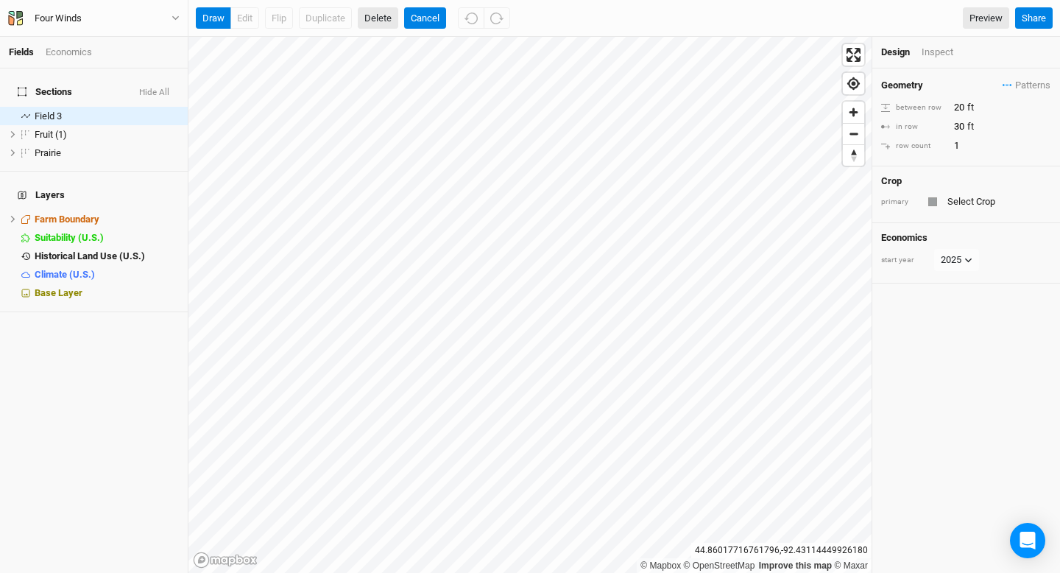
click at [383, 21] on button "Delete" at bounding box center [378, 18] width 40 height 22
click at [429, 16] on button "Confirm" at bounding box center [434, 18] width 46 height 22
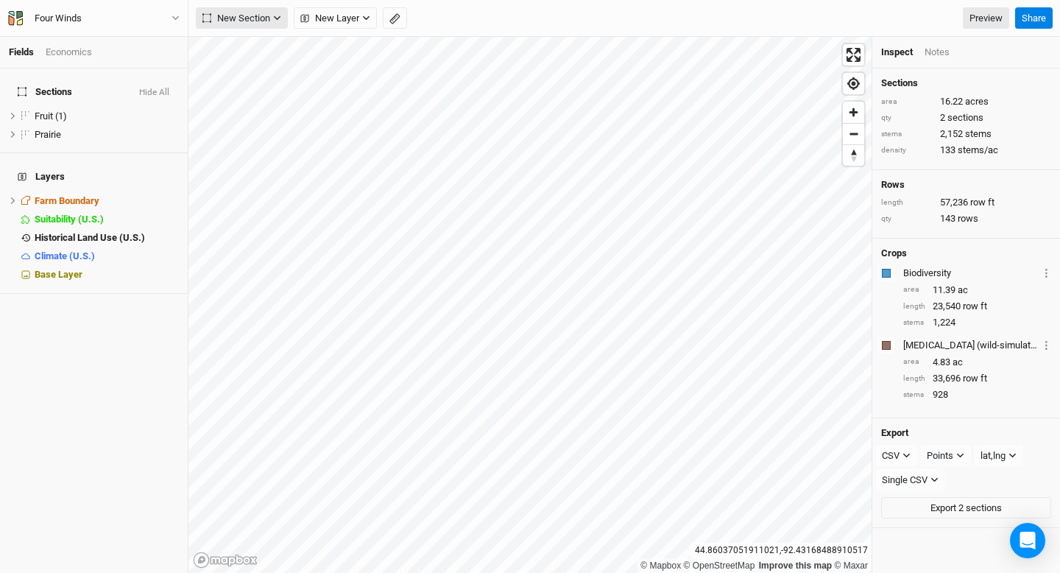
click at [276, 24] on button "New Section" at bounding box center [242, 18] width 92 height 22
click at [269, 64] on button "Line" at bounding box center [255, 71] width 116 height 23
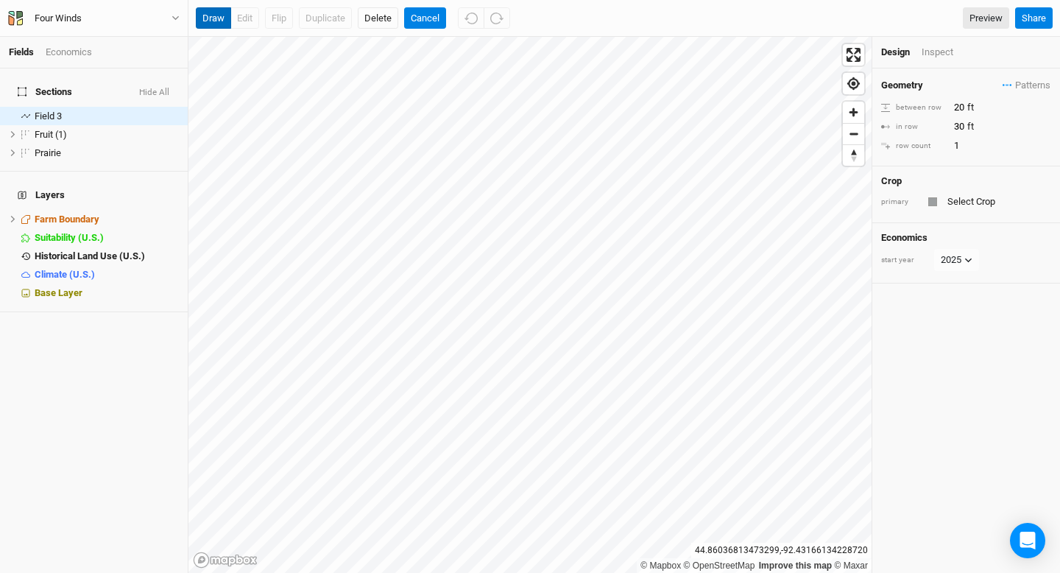
click at [222, 16] on button "draw" at bounding box center [213, 18] width 35 height 22
click at [196, 7] on button "draw" at bounding box center [213, 18] width 35 height 22
click at [48, 110] on span "Field 3" at bounding box center [48, 115] width 27 height 11
click at [73, 46] on div "Economics" at bounding box center [69, 52] width 46 height 13
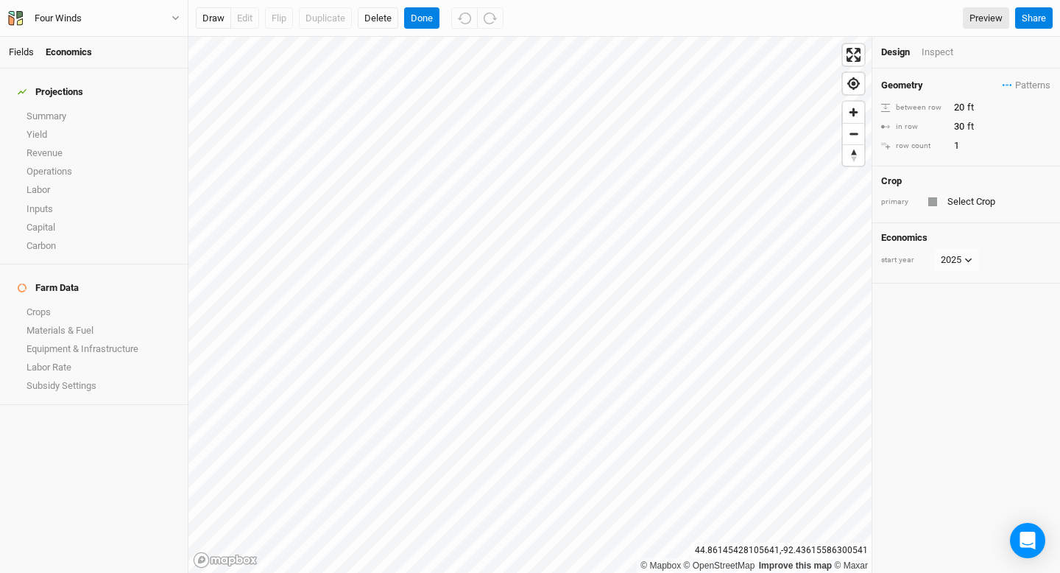
click at [23, 53] on link "Fields" at bounding box center [21, 51] width 25 height 11
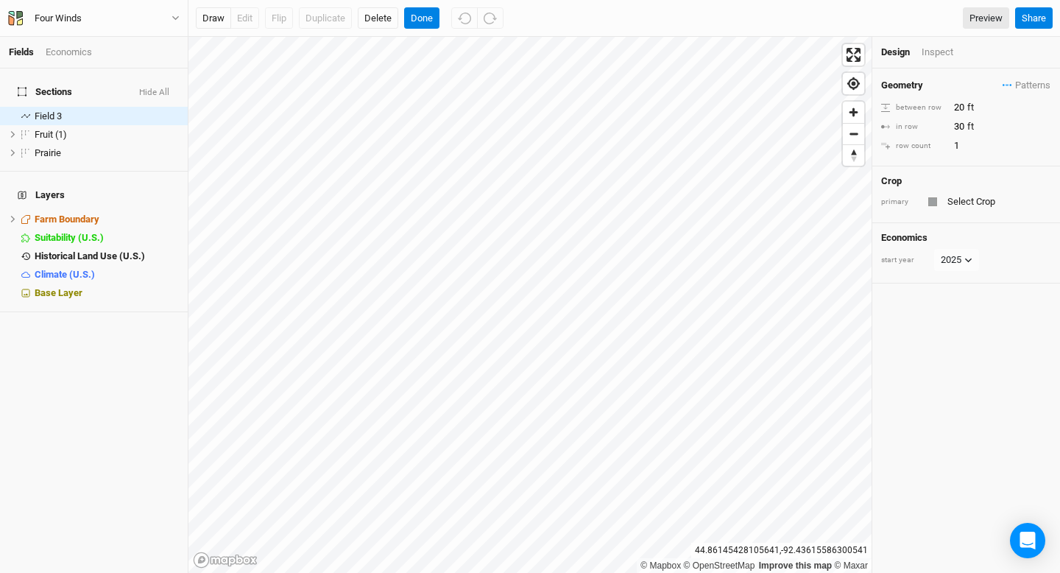
click at [57, 54] on div "Economics" at bounding box center [69, 52] width 46 height 13
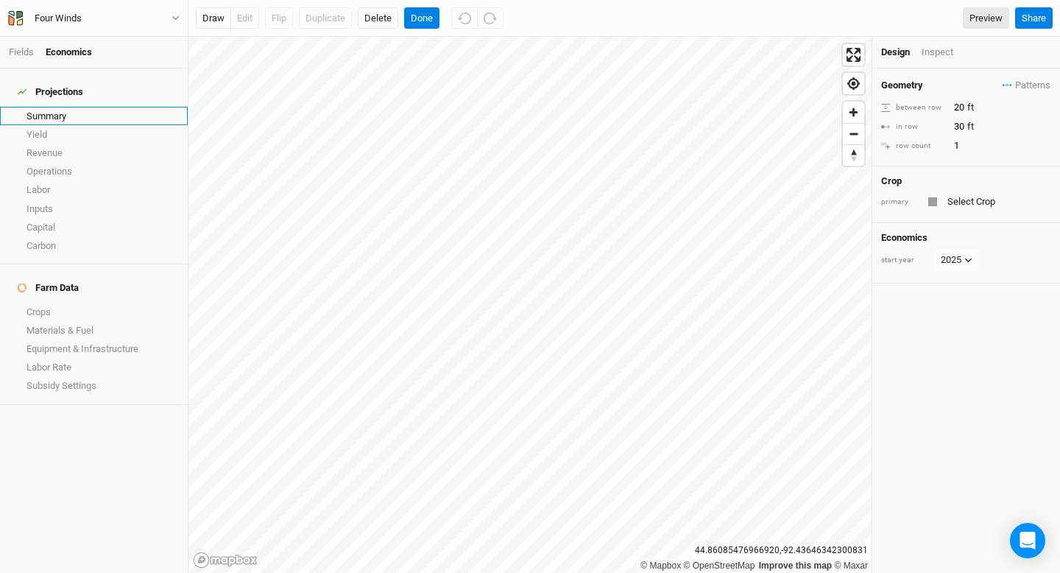
click at [32, 111] on link "Summary" at bounding box center [94, 116] width 188 height 18
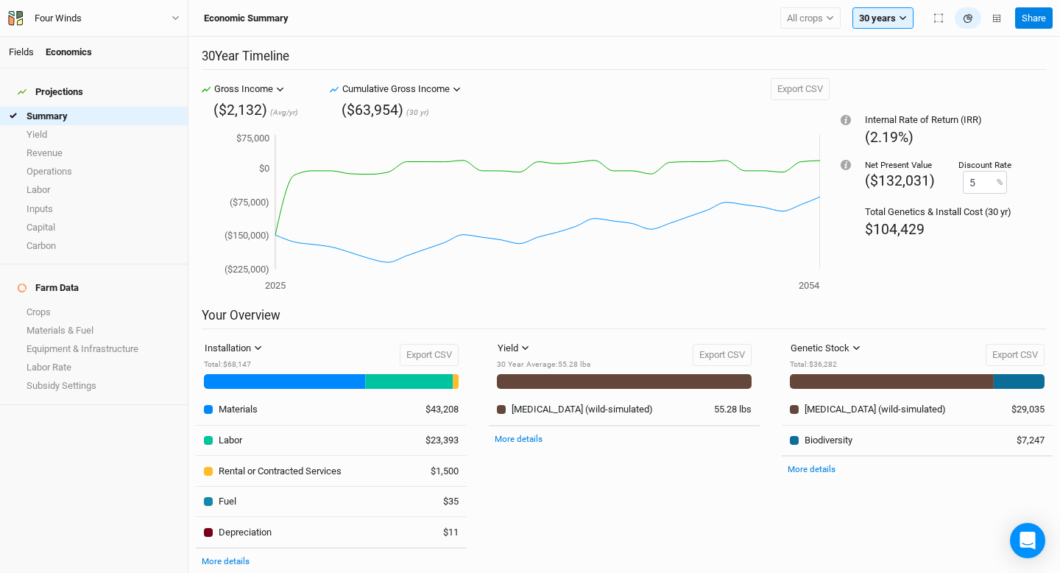
click at [34, 46] on li "Fields" at bounding box center [27, 52] width 37 height 13
click at [23, 56] on link "Fields" at bounding box center [21, 51] width 25 height 11
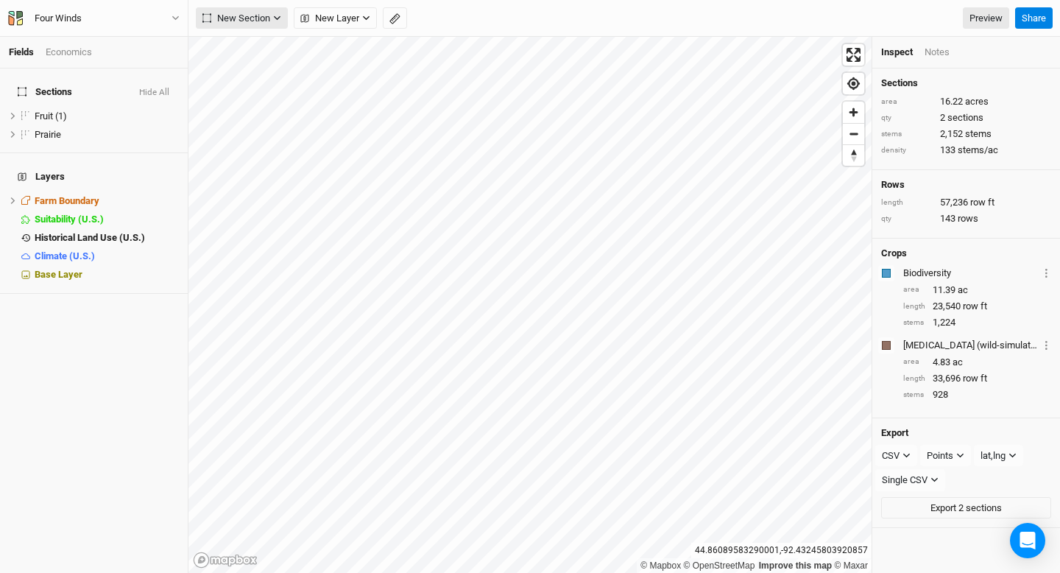
click at [277, 21] on icon "button" at bounding box center [277, 18] width 8 height 8
click at [60, 86] on span "Sections" at bounding box center [45, 92] width 54 height 12
click at [231, 13] on span "New Section" at bounding box center [236, 18] width 68 height 15
click at [249, 47] on div "Grid" at bounding box center [239, 48] width 22 height 17
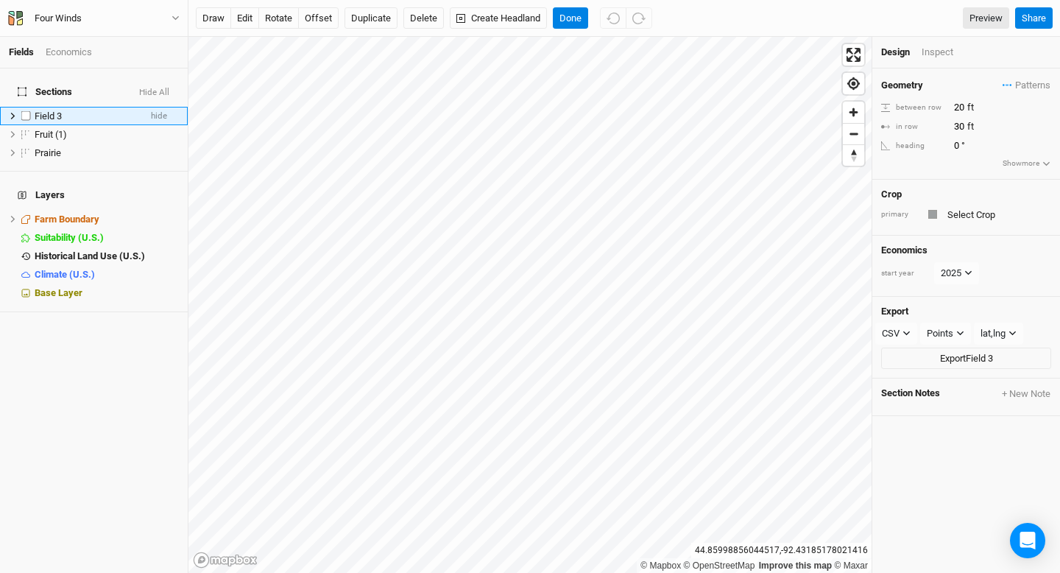
click at [14, 112] on icon at bounding box center [13, 116] width 8 height 8
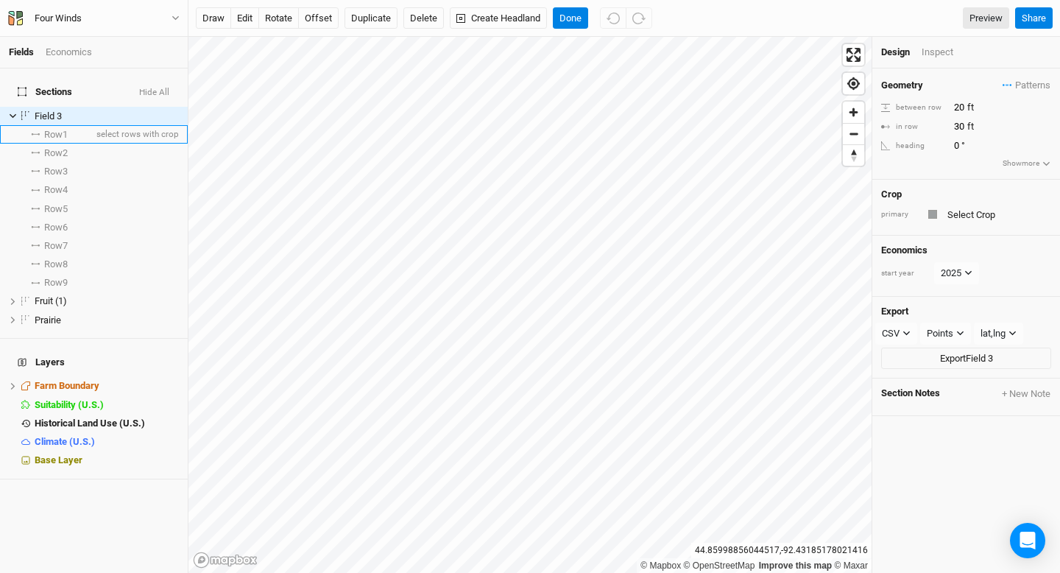
click at [45, 129] on span "Row 1" at bounding box center [56, 135] width 24 height 12
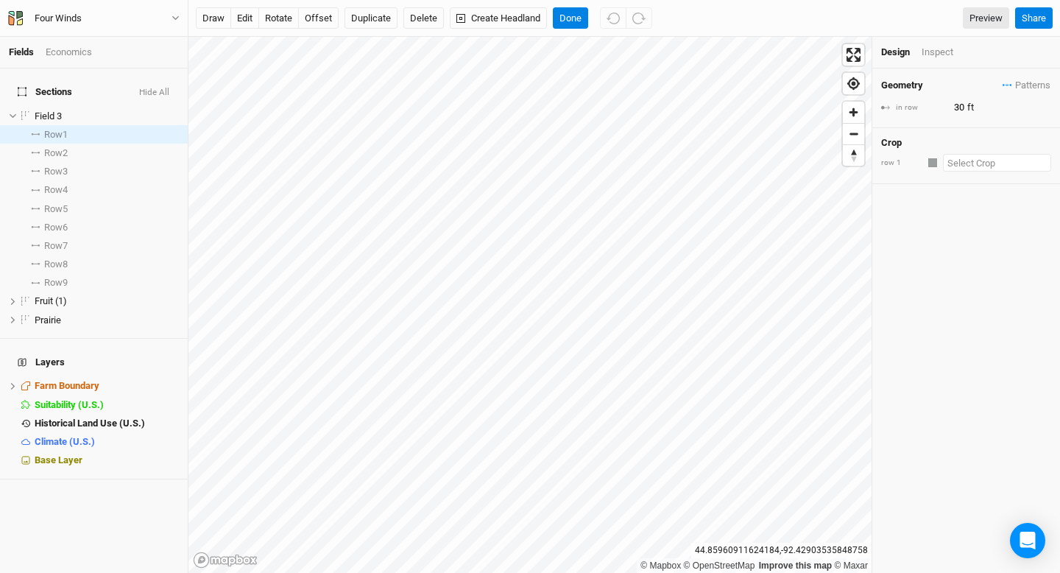
click at [976, 167] on input "text" at bounding box center [997, 163] width 108 height 18
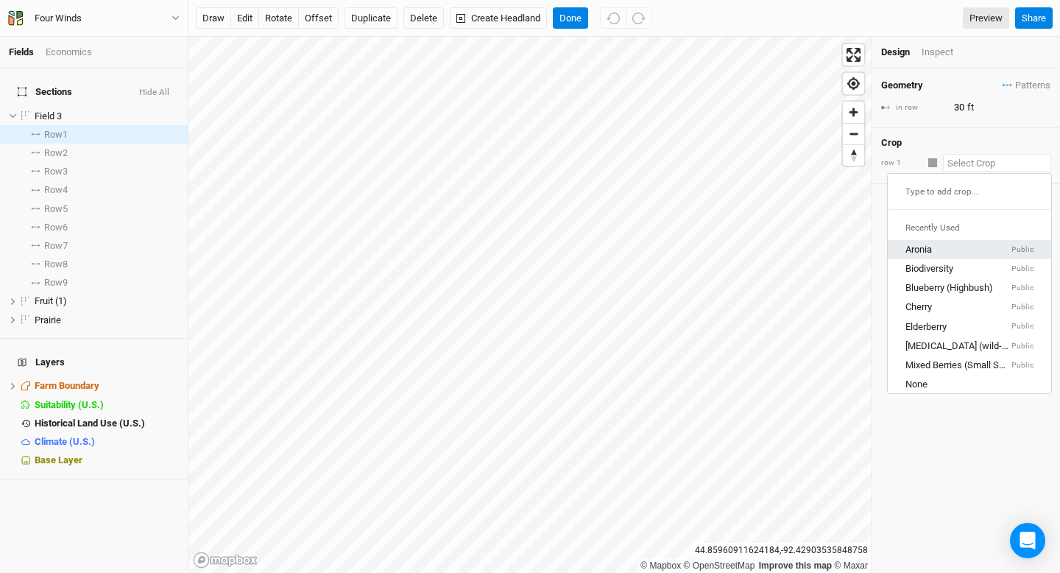
click at [965, 248] on div "Aronia Public" at bounding box center [970, 249] width 128 height 13
type input "3"
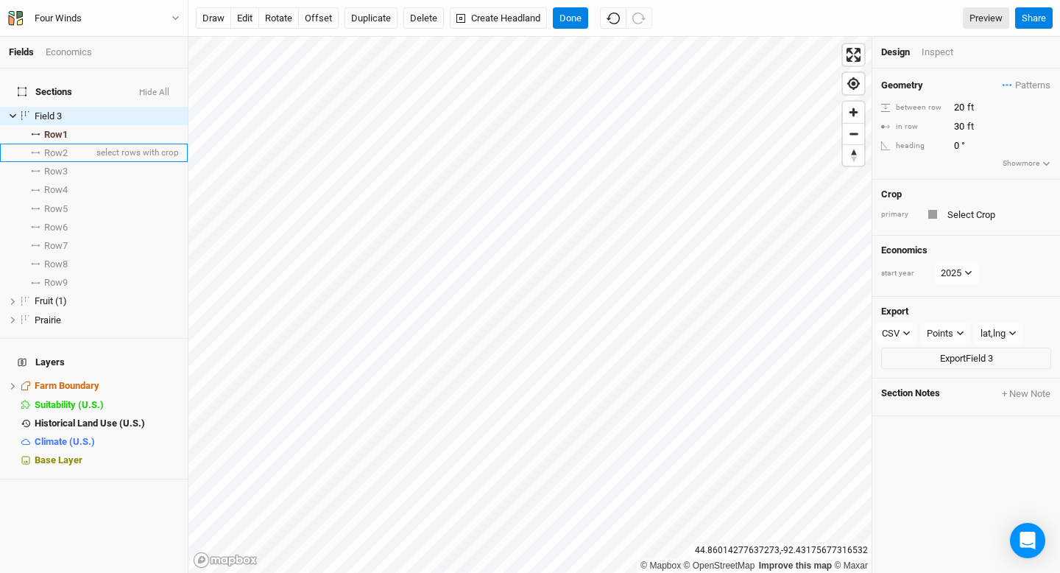
click at [74, 147] on li "Row 2 select rows with crop" at bounding box center [94, 153] width 188 height 18
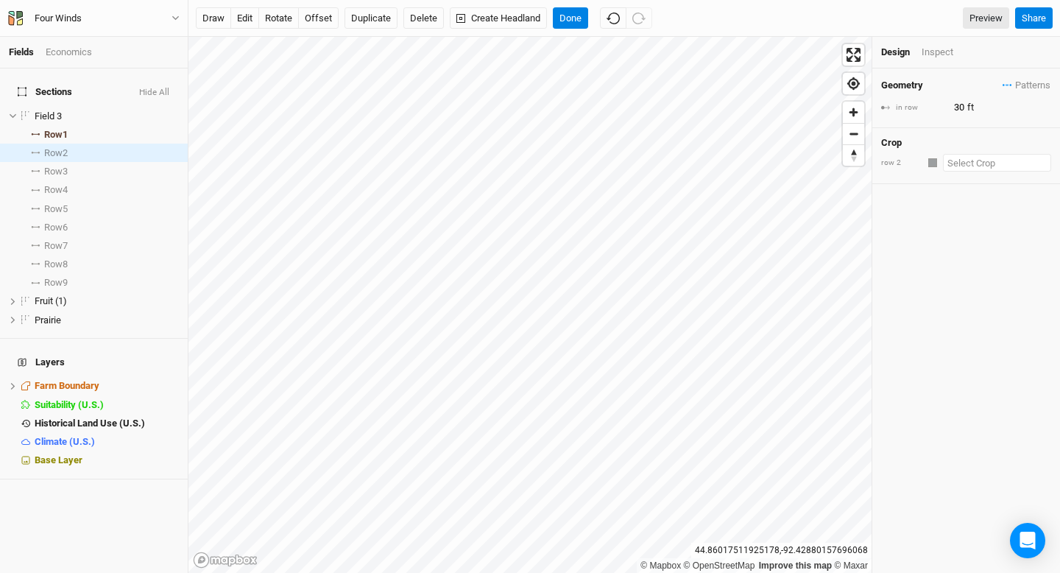
click at [959, 165] on input "text" at bounding box center [997, 163] width 108 height 18
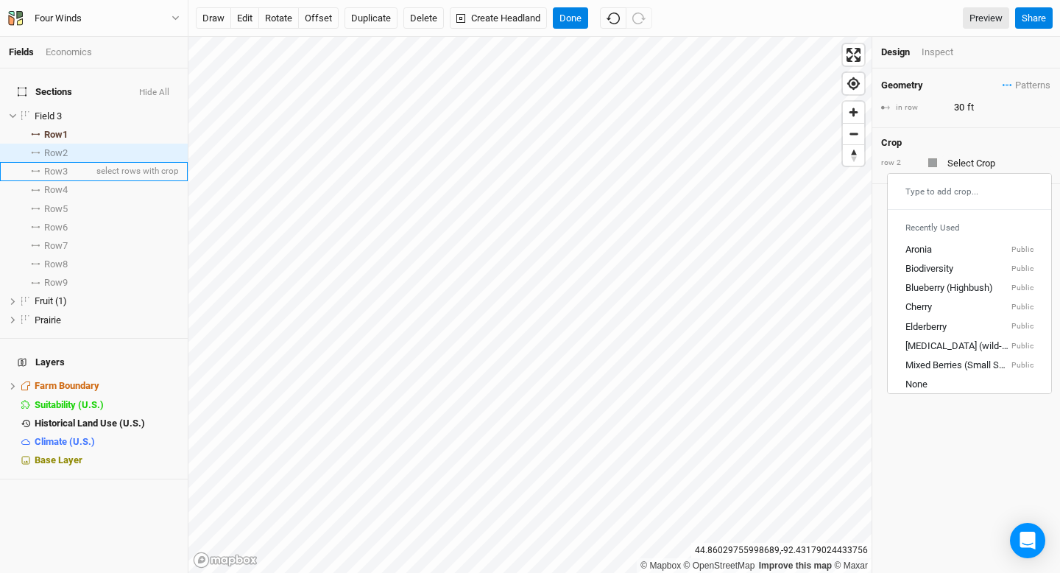
click at [88, 162] on li "Row 3 select rows with crop" at bounding box center [94, 171] width 188 height 18
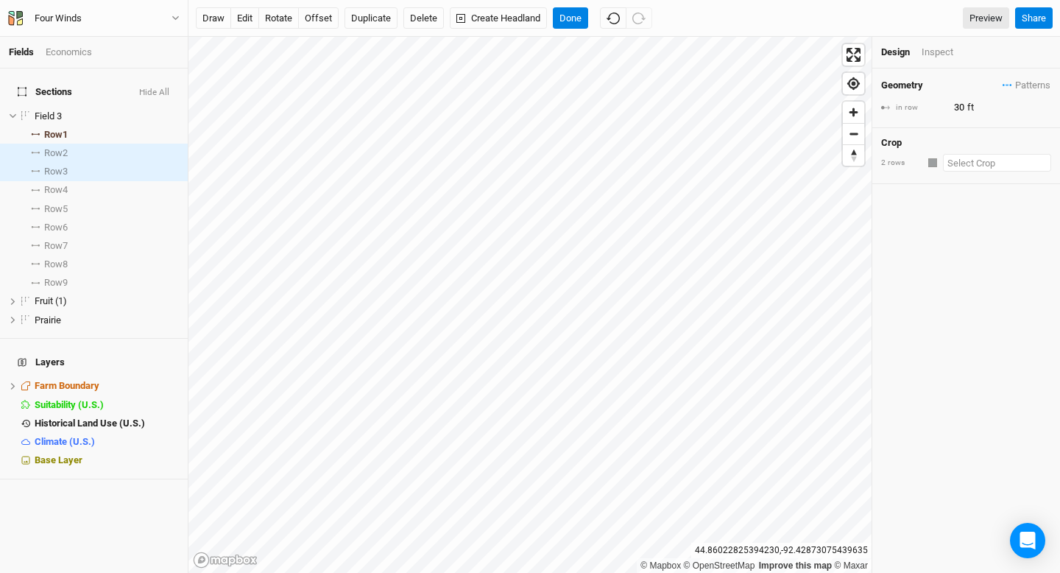
click at [962, 159] on input "text" at bounding box center [997, 163] width 108 height 18
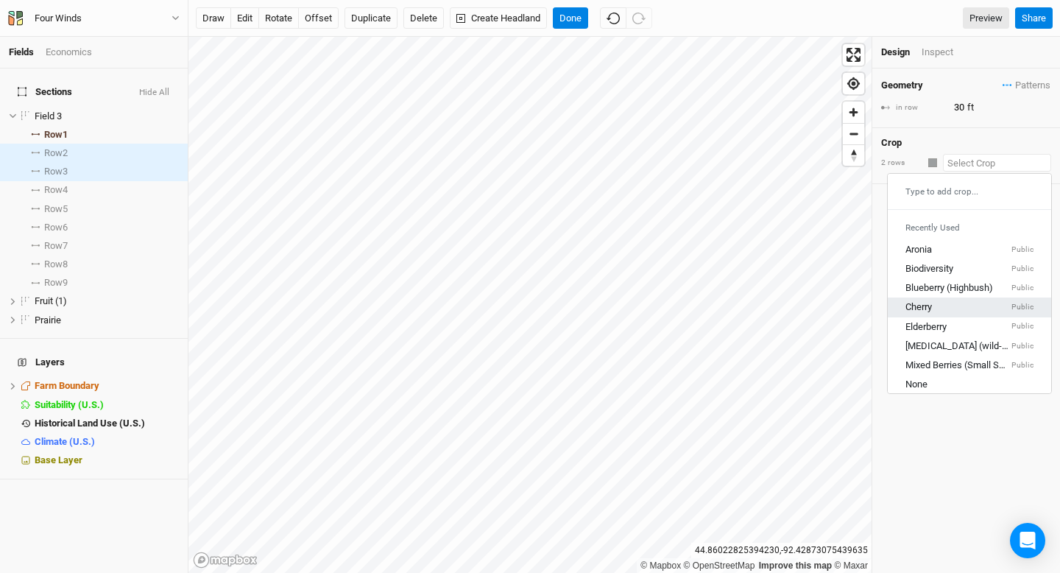
click at [948, 302] on div "Cherry Public" at bounding box center [970, 307] width 128 height 13
type input "16"
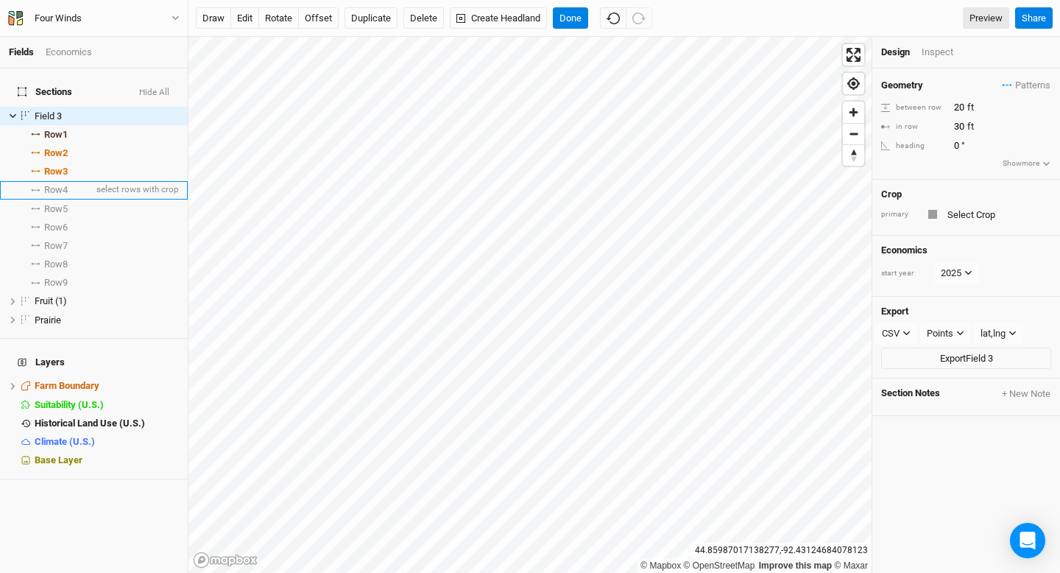
click at [40, 189] on span at bounding box center [36, 190] width 18 height 2
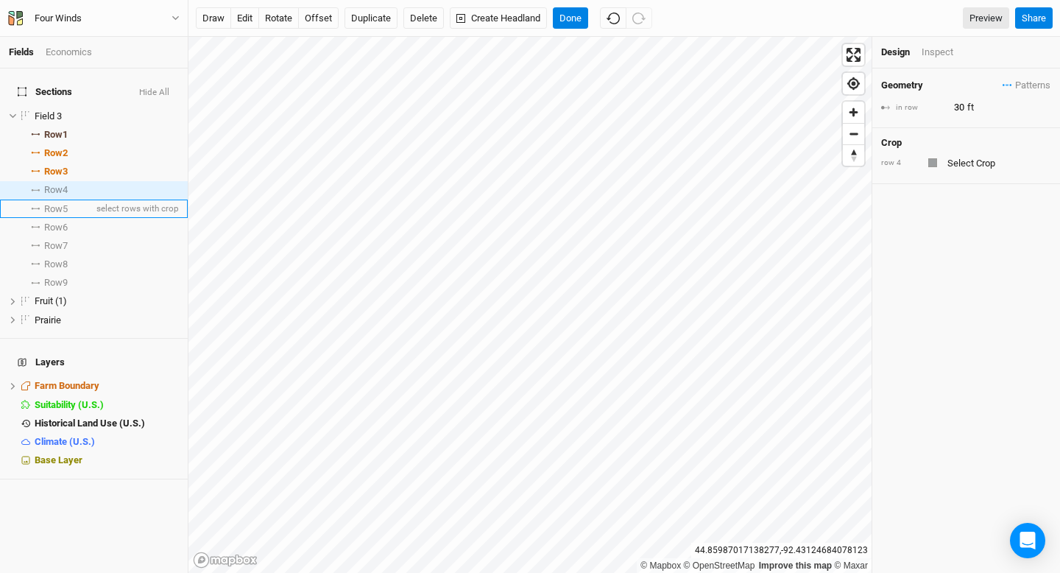
click at [49, 200] on li "Row 5 select rows with crop" at bounding box center [94, 209] width 188 height 18
click at [964, 169] on input "text" at bounding box center [997, 163] width 108 height 18
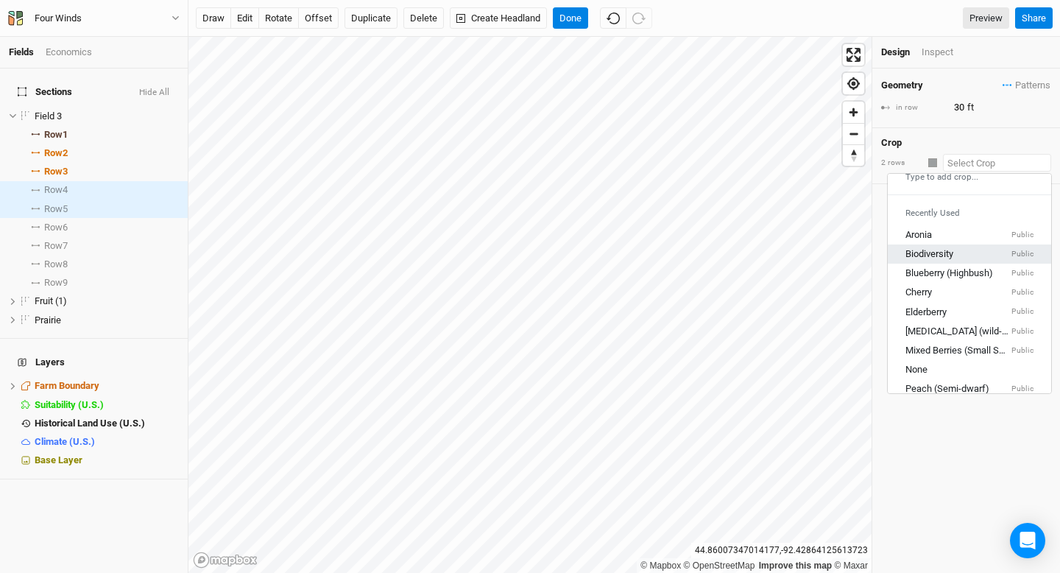
scroll to position [23, 0]
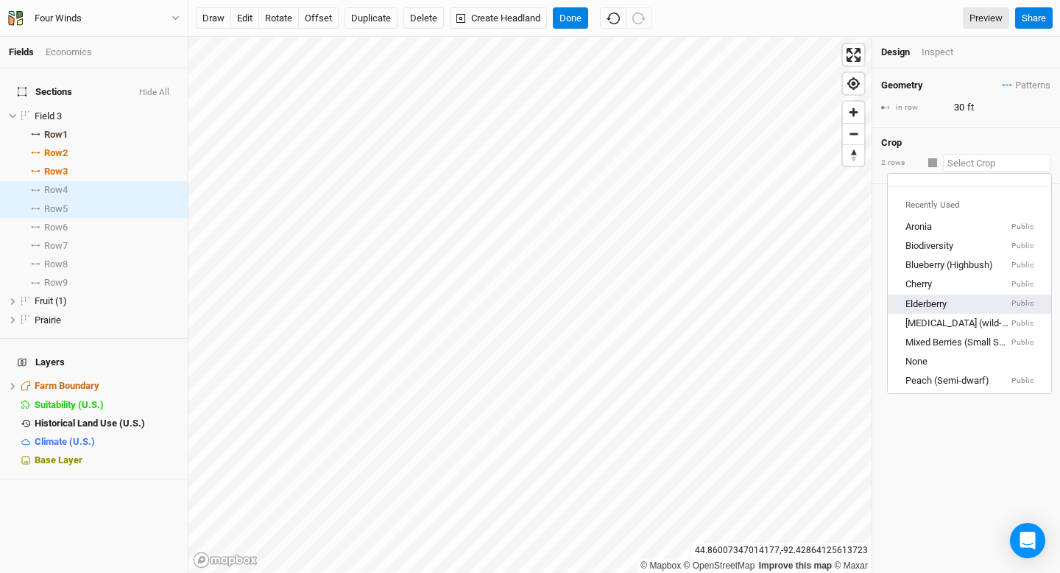
click at [975, 300] on div "Elderberry Public" at bounding box center [970, 303] width 128 height 13
type input "2.5"
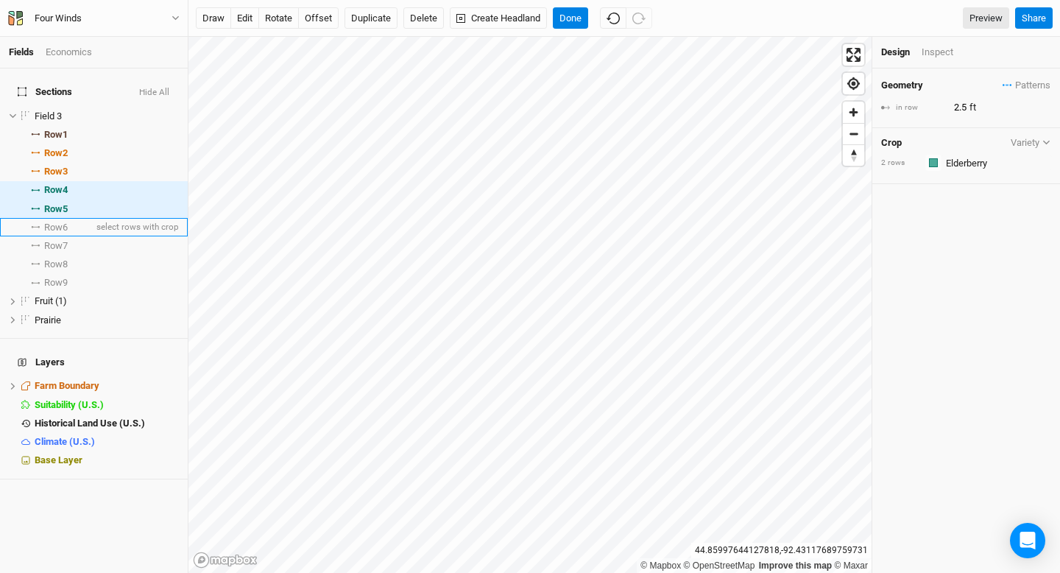
click at [66, 222] on span "Row 6" at bounding box center [56, 228] width 24 height 12
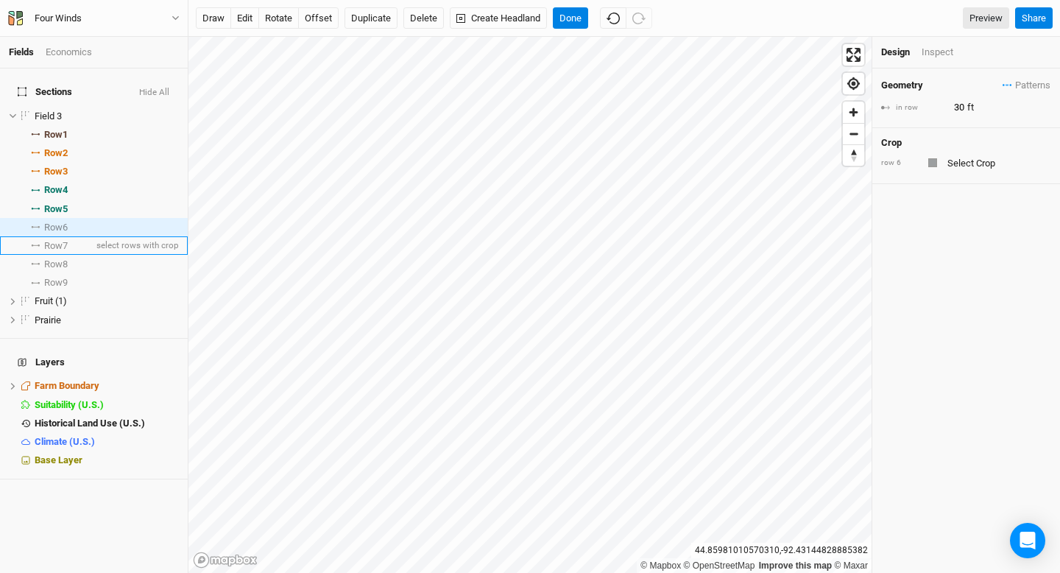
click at [85, 239] on li "Row 7 select rows with crop" at bounding box center [94, 245] width 188 height 18
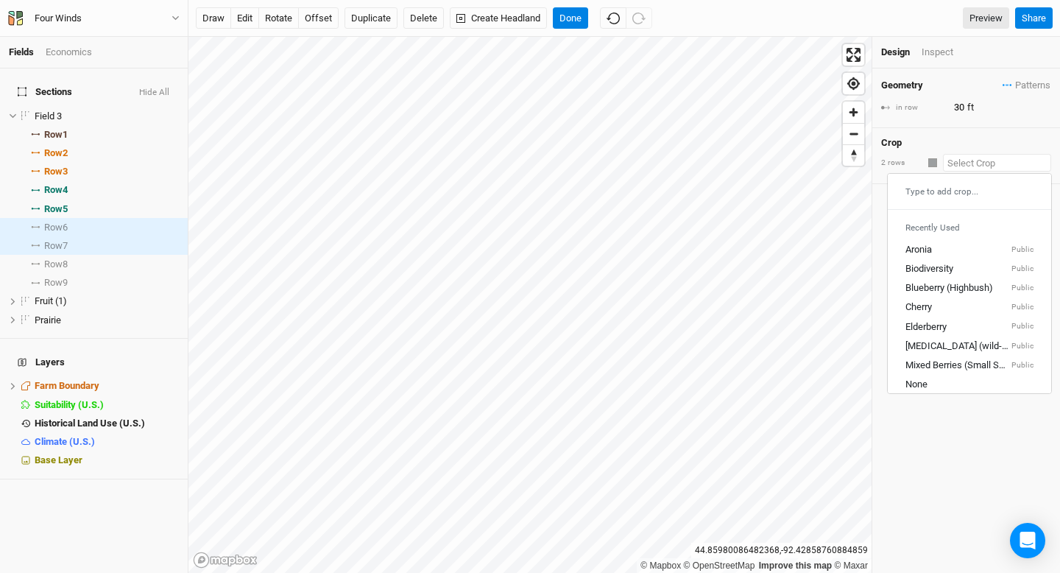
click at [971, 161] on input "text" at bounding box center [997, 163] width 108 height 18
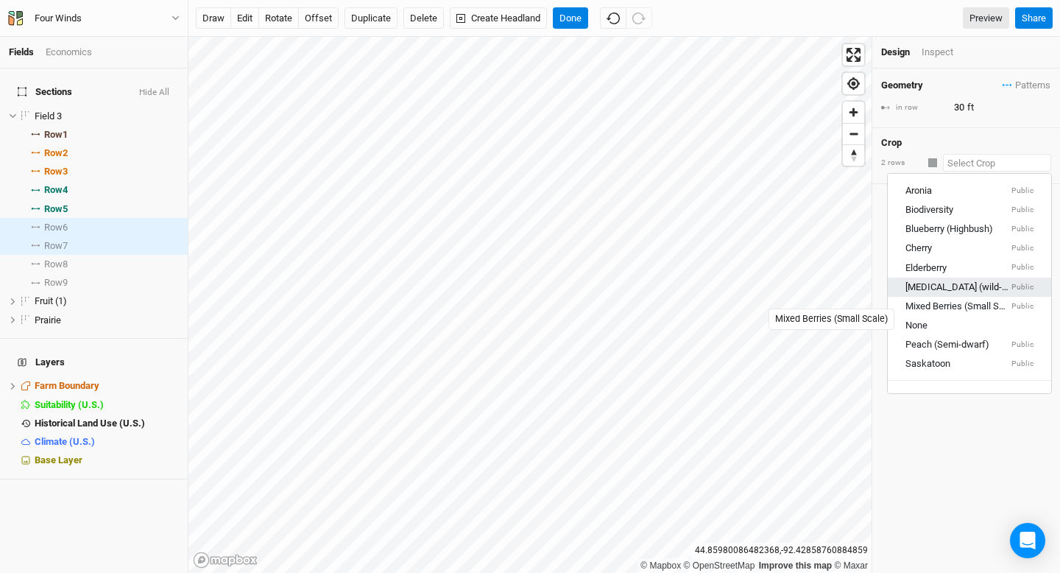
scroll to position [63, 0]
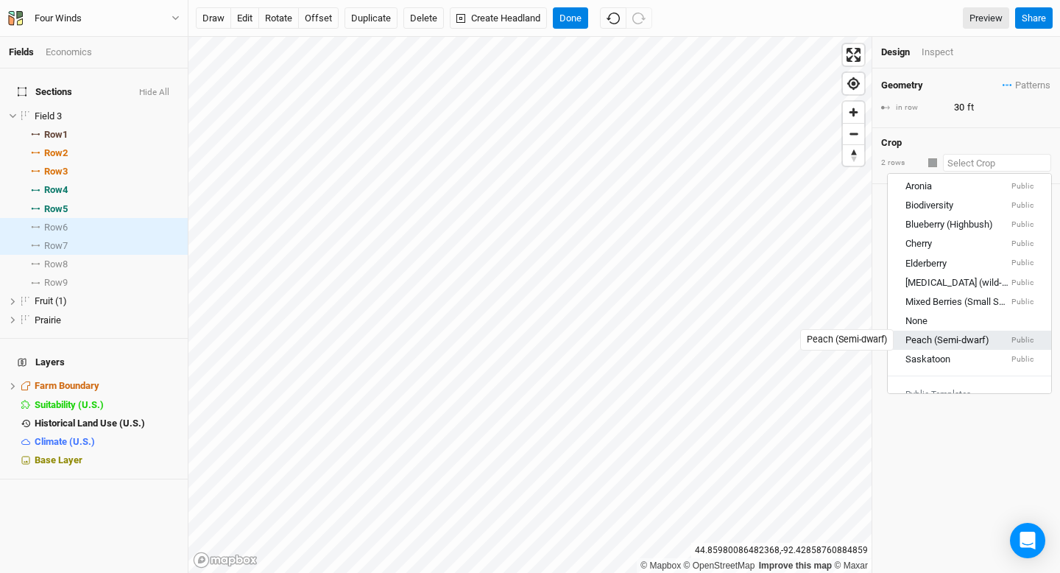
drag, startPoint x: 982, startPoint y: 329, endPoint x: 981, endPoint y: 337, distance: 8.2
click at [981, 337] on div "Type to add crop... Recently Used Aronia Public Biodiversity Public Blueberry (…" at bounding box center [969, 283] width 165 height 221
click at [981, 337] on div "Peach (Semi-dwarf)" at bounding box center [948, 340] width 84 height 13
type input "12"
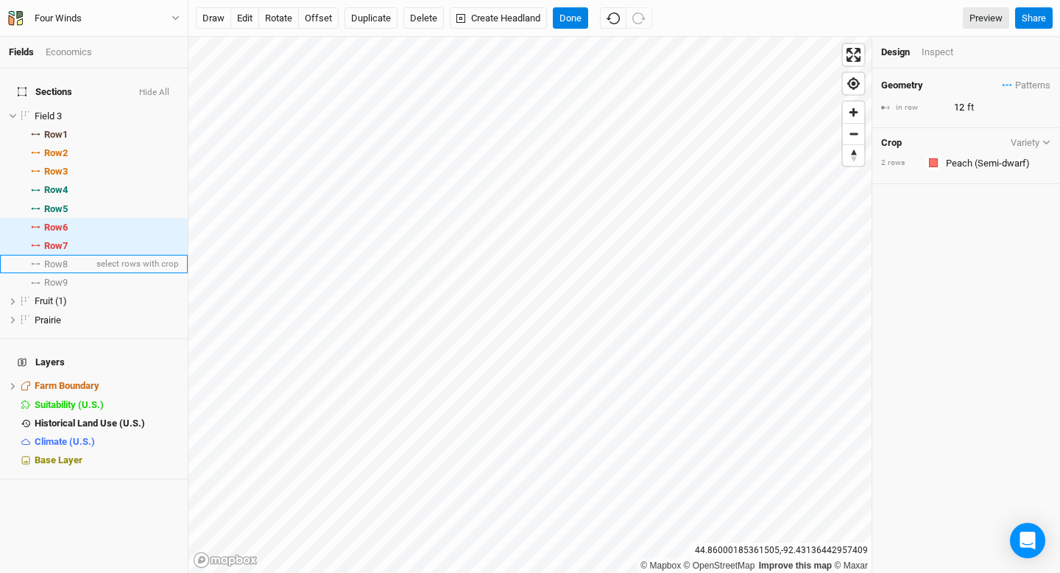
click at [72, 255] on li "Row 8 select rows with crop" at bounding box center [94, 264] width 188 height 18
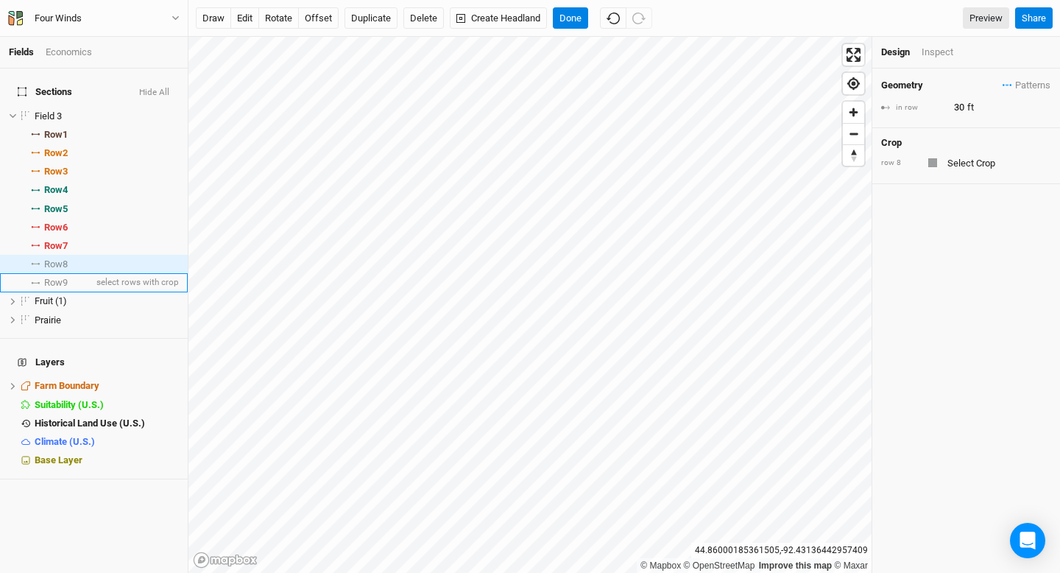
click at [72, 275] on li "Row 9 select rows with crop" at bounding box center [94, 282] width 188 height 18
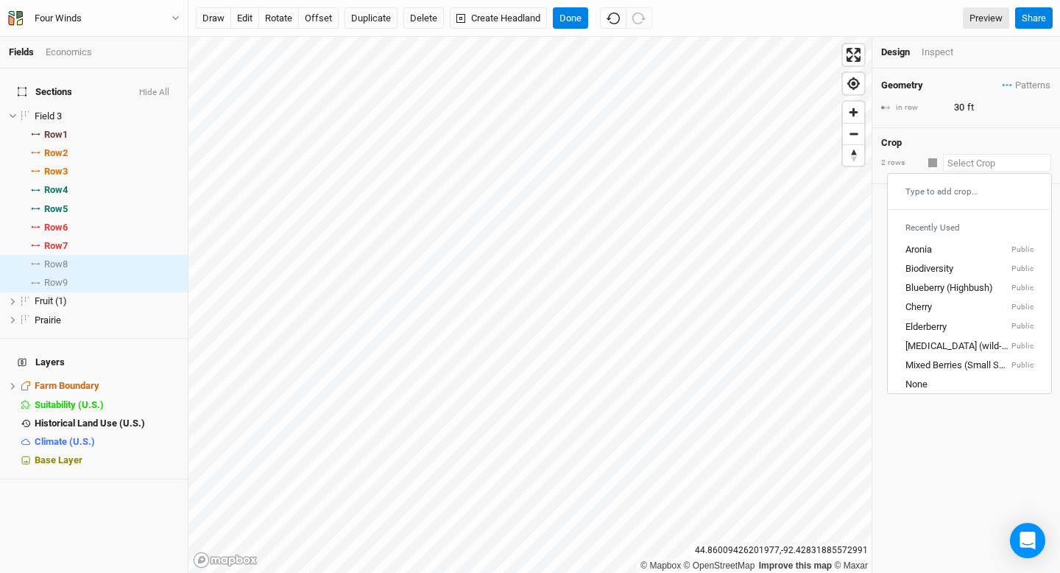
click at [989, 160] on input "text" at bounding box center [997, 163] width 108 height 18
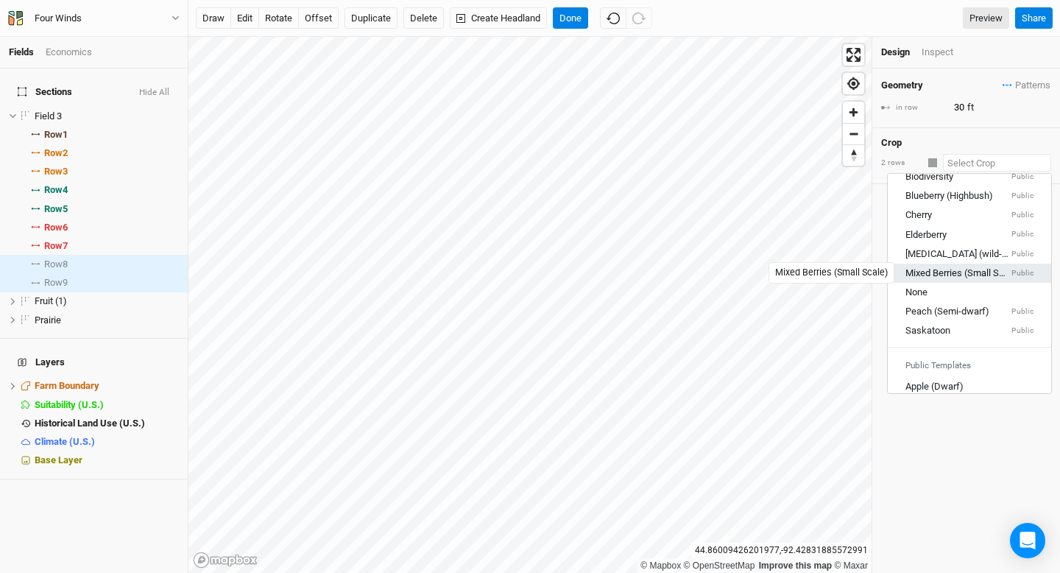
click at [990, 278] on div "Mixed Berries (Small Scale)" at bounding box center [957, 273] width 103 height 13
type input "4"
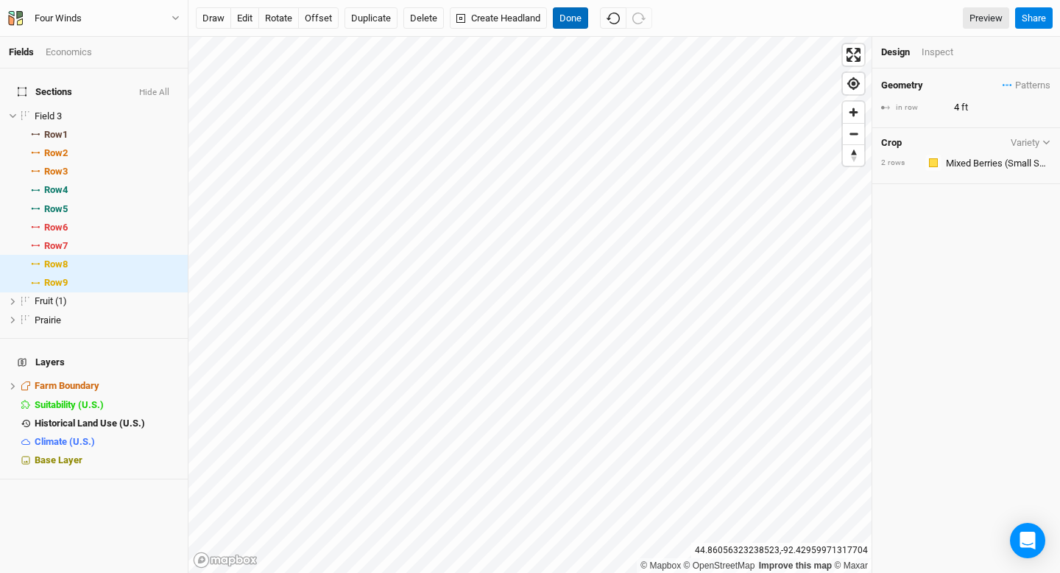
click at [568, 25] on button "Done" at bounding box center [570, 18] width 35 height 22
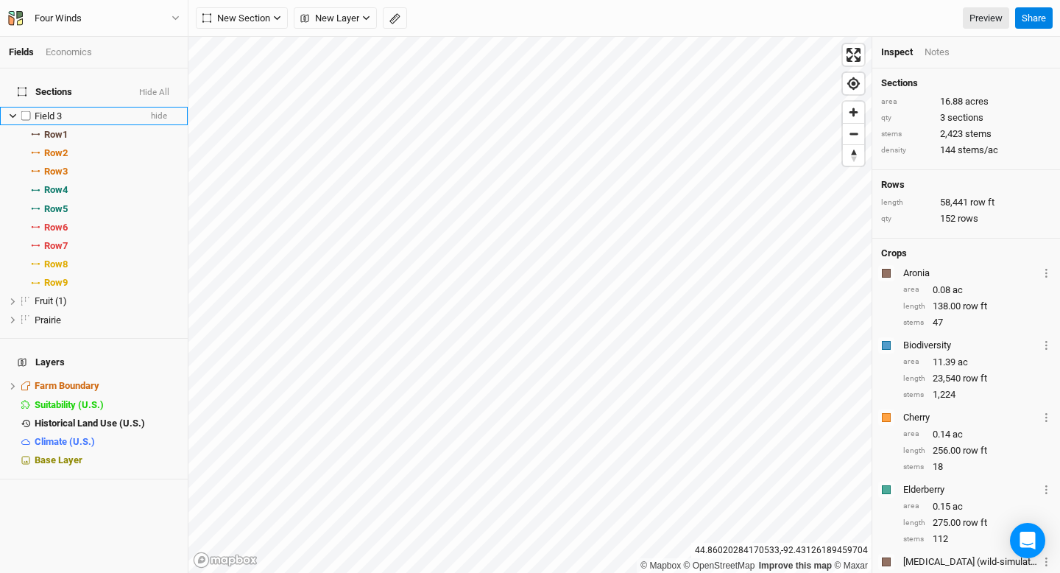
click at [15, 112] on icon at bounding box center [13, 116] width 8 height 8
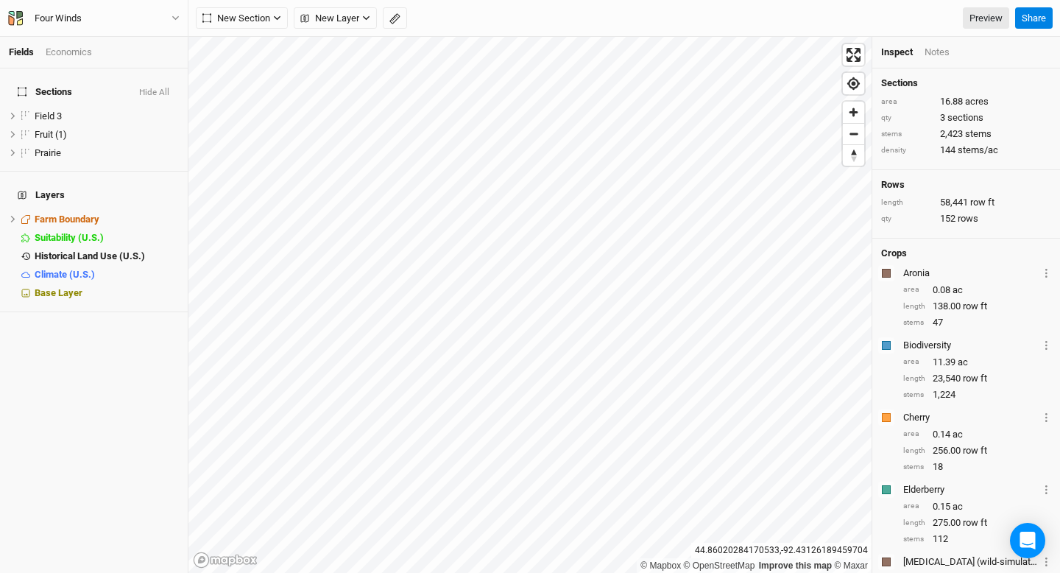
click at [60, 59] on div "Fields Economics" at bounding box center [94, 53] width 188 height 32
click at [64, 55] on div "Economics" at bounding box center [69, 52] width 46 height 13
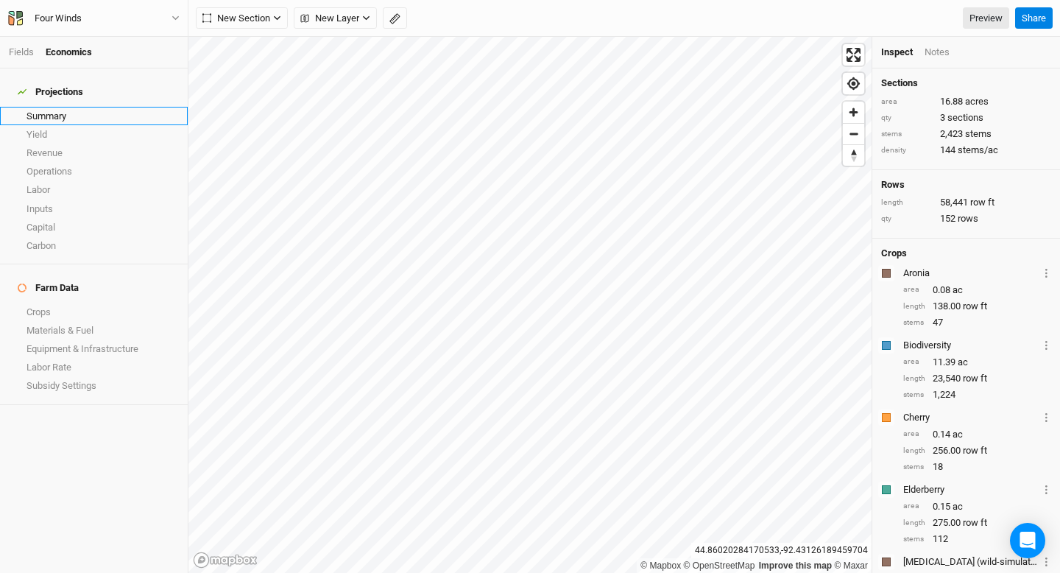
click at [58, 107] on link "Summary" at bounding box center [94, 116] width 188 height 18
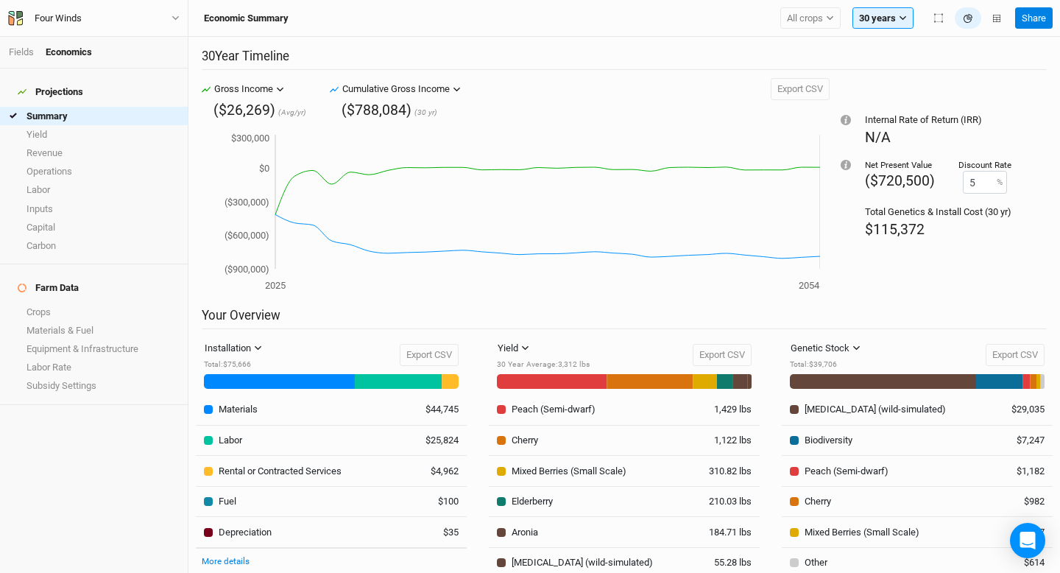
click at [457, 91] on icon "button" at bounding box center [457, 89] width 8 height 8
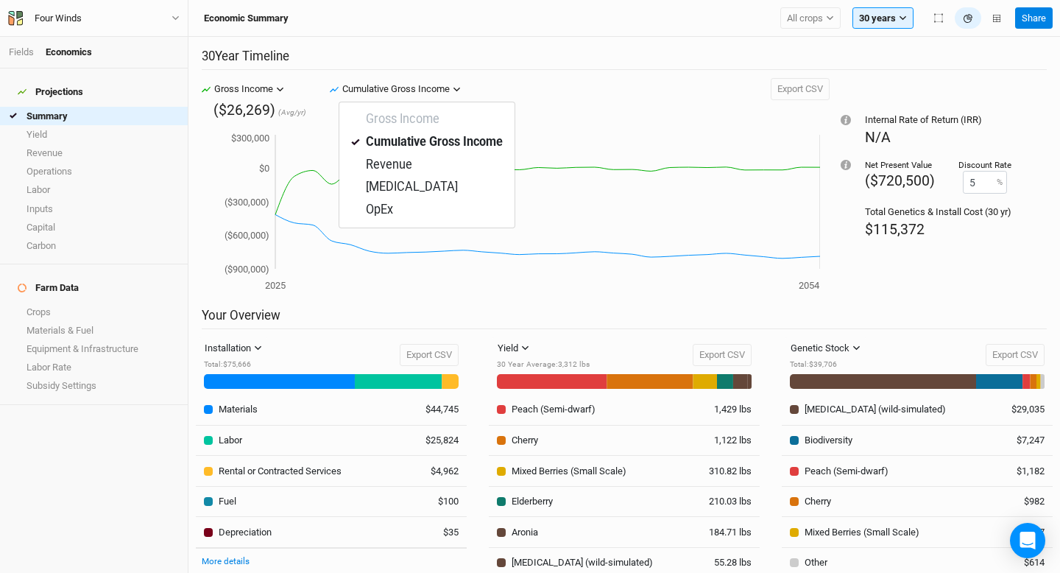
click at [451, 94] on button "Cumulative Gross Income" at bounding box center [402, 89] width 126 height 22
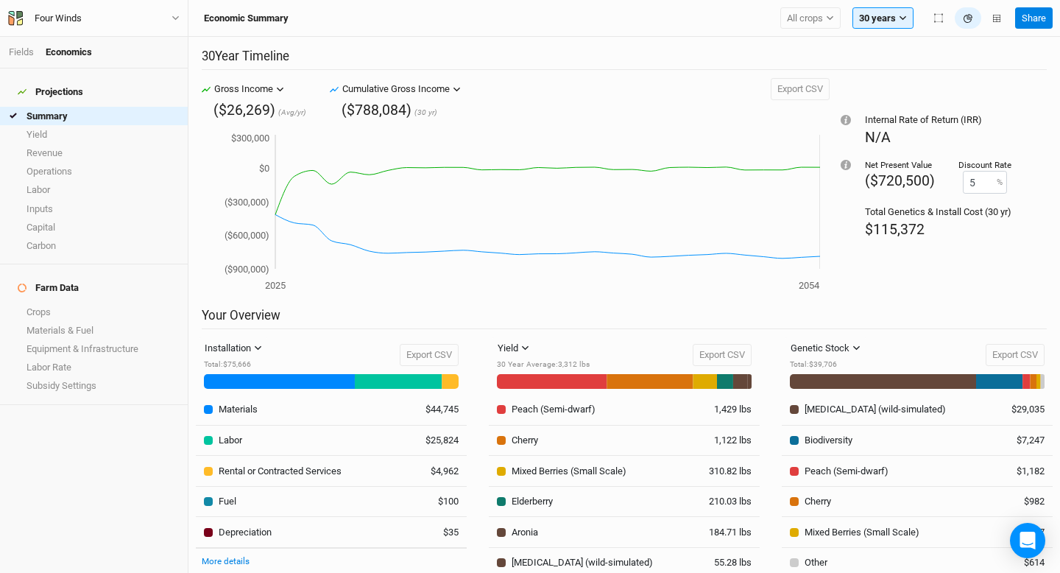
click at [273, 88] on button "Gross Income" at bounding box center [249, 89] width 77 height 22
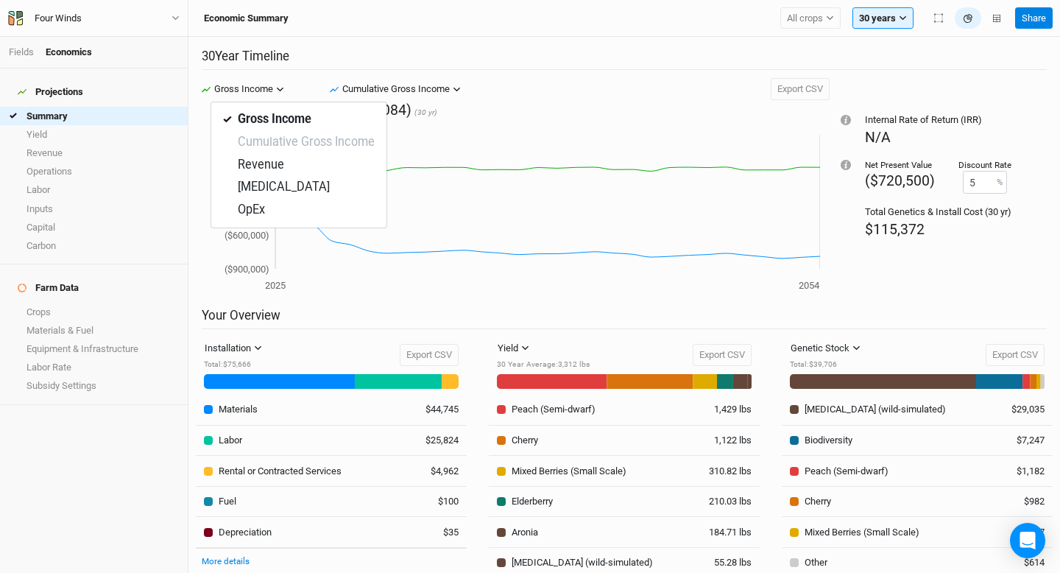
click at [480, 124] on div "2025 2054 ($900,000) ($600,000) ($300,000) $0 $300,000 2036" at bounding box center [516, 213] width 628 height 187
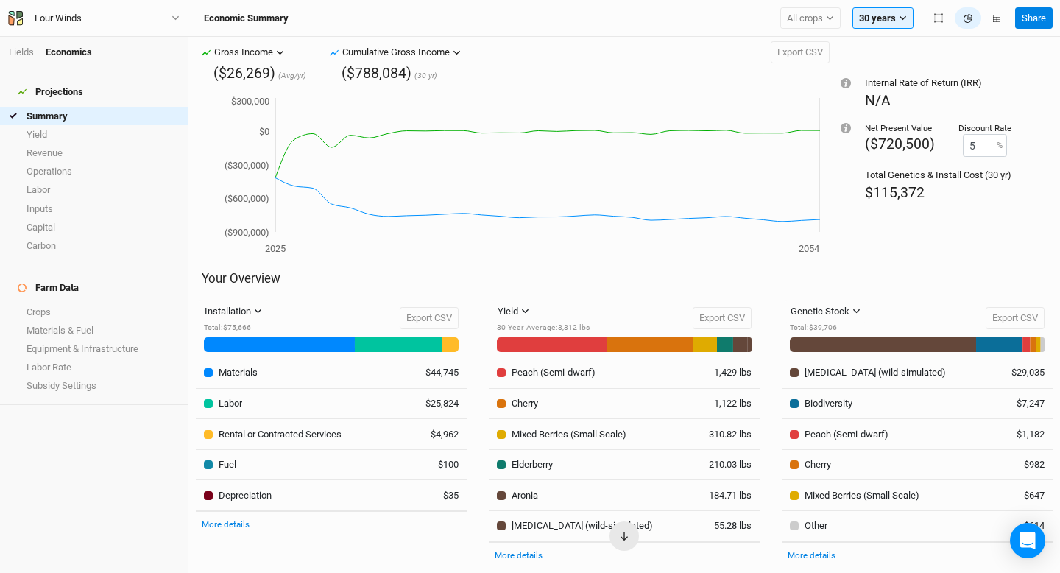
scroll to position [36, 0]
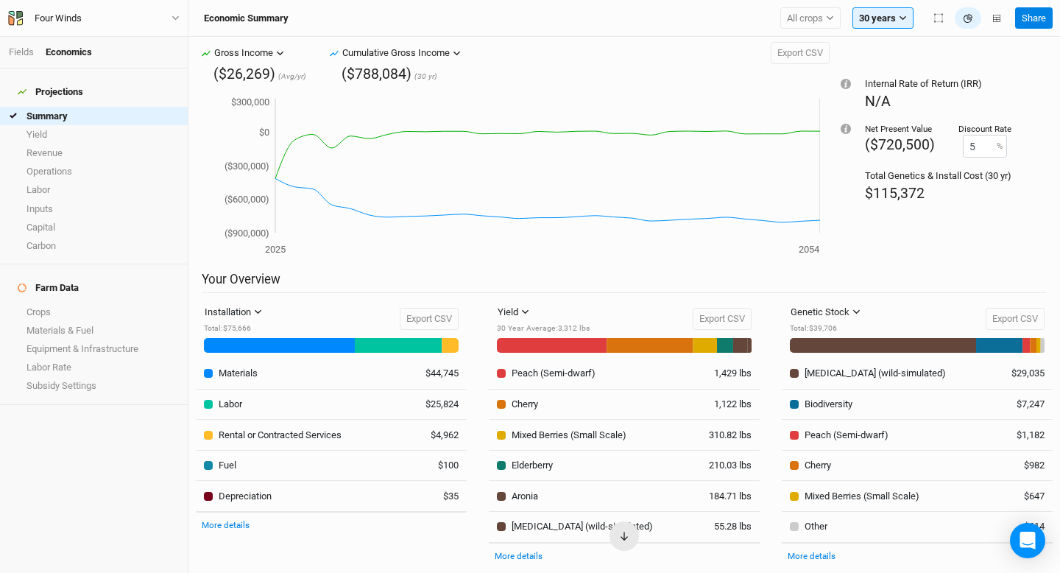
click at [924, 186] on div "$115,372" at bounding box center [938, 193] width 147 height 20
click at [915, 143] on span "($720,500)" at bounding box center [900, 144] width 70 height 17
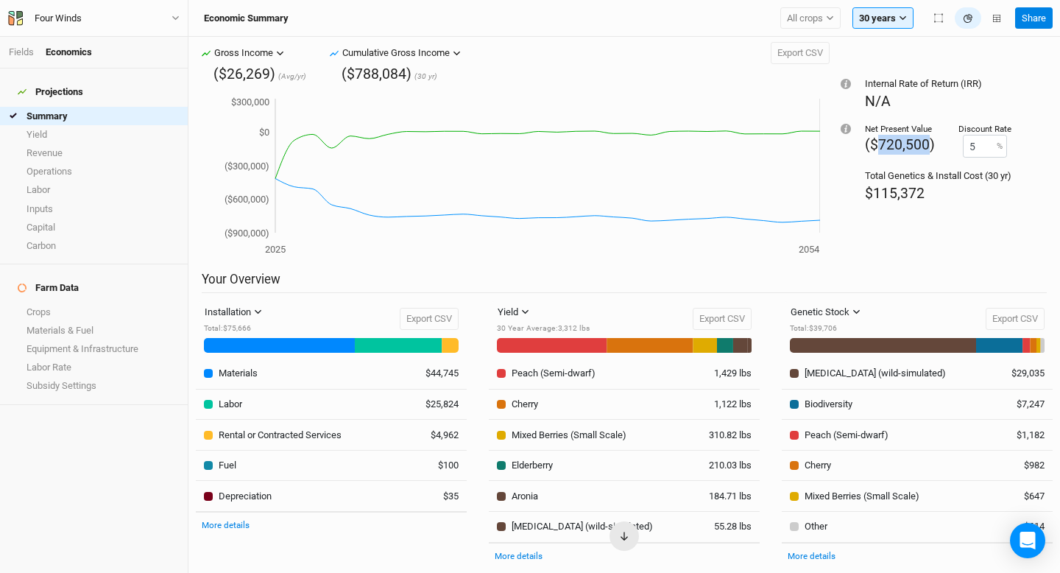
click at [915, 143] on span "($720,500)" at bounding box center [900, 144] width 70 height 17
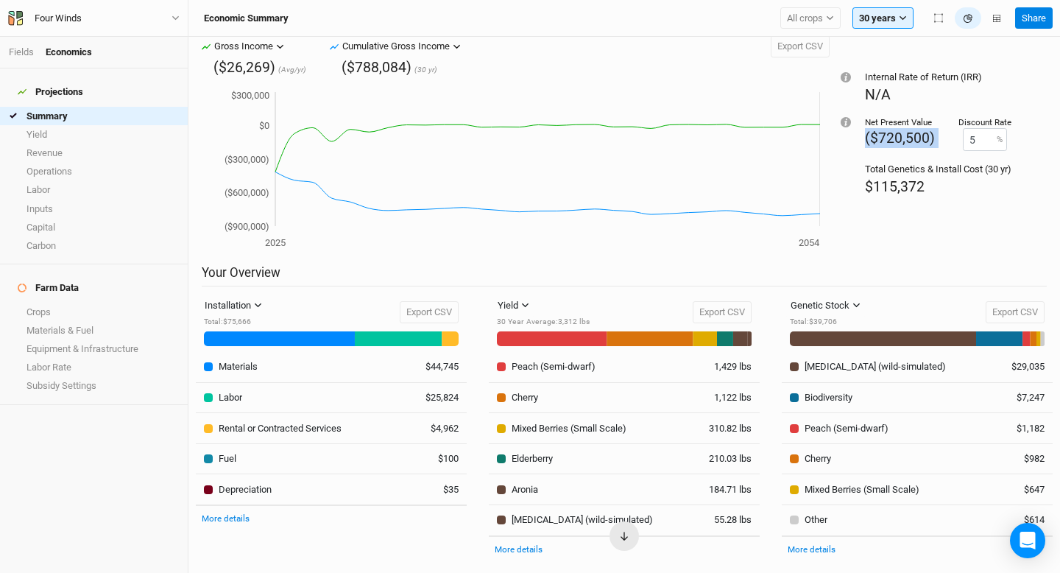
scroll to position [48, 0]
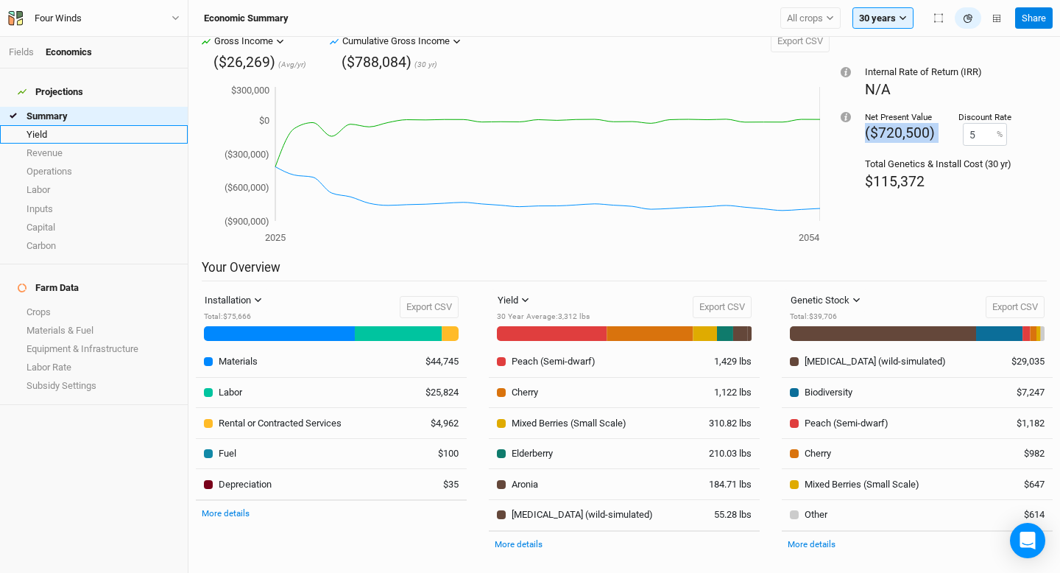
click at [43, 125] on link "Yield" at bounding box center [94, 134] width 188 height 18
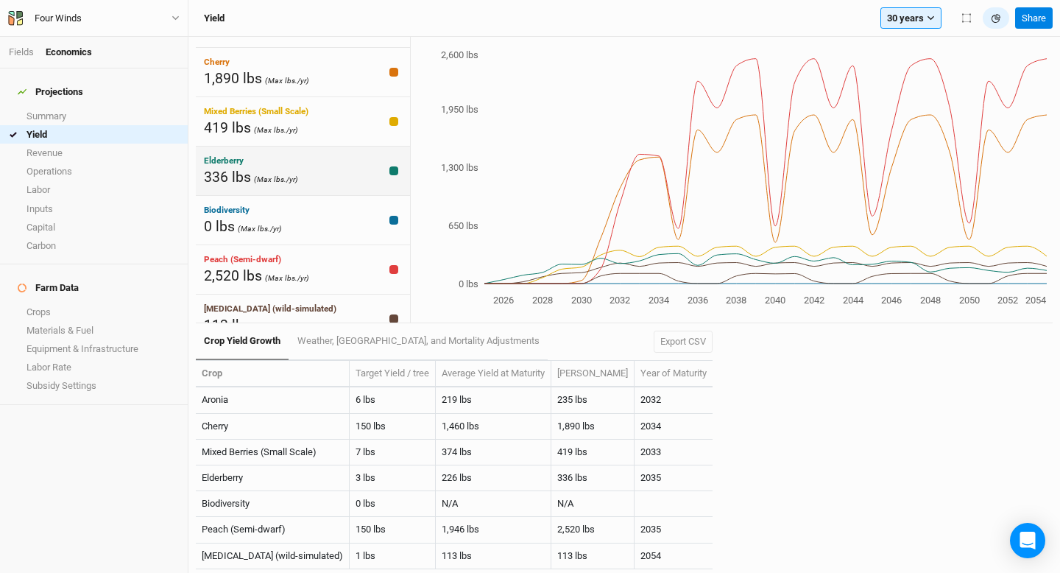
scroll to position [57, 0]
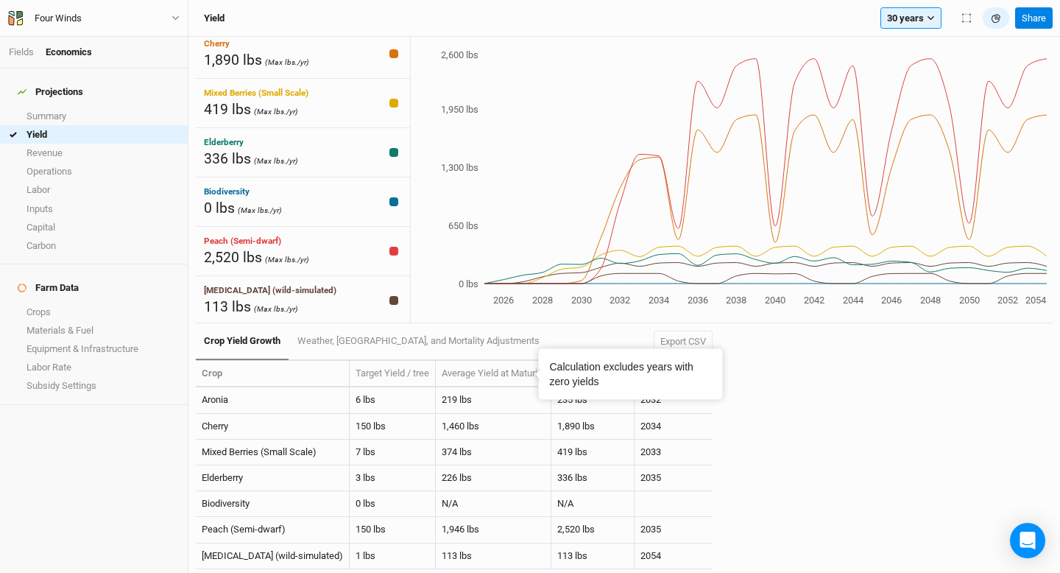
click at [783, 418] on div "Crop Yield Growth Weather, [GEOGRAPHIC_DATA], and Mortality Adjustments Export …" at bounding box center [624, 448] width 857 height 250
click at [102, 111] on link "Summary" at bounding box center [94, 116] width 188 height 18
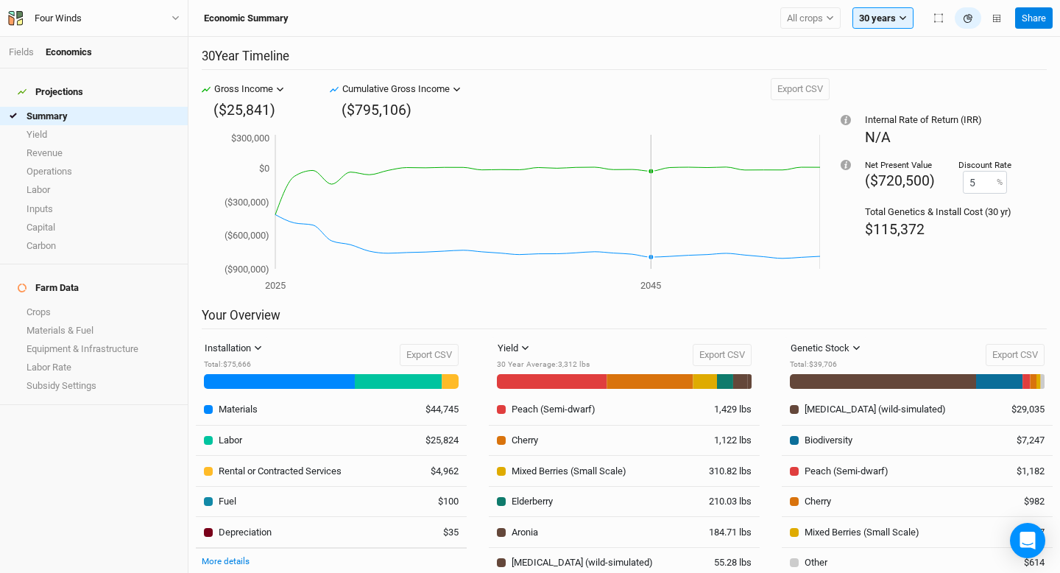
scroll to position [48, 0]
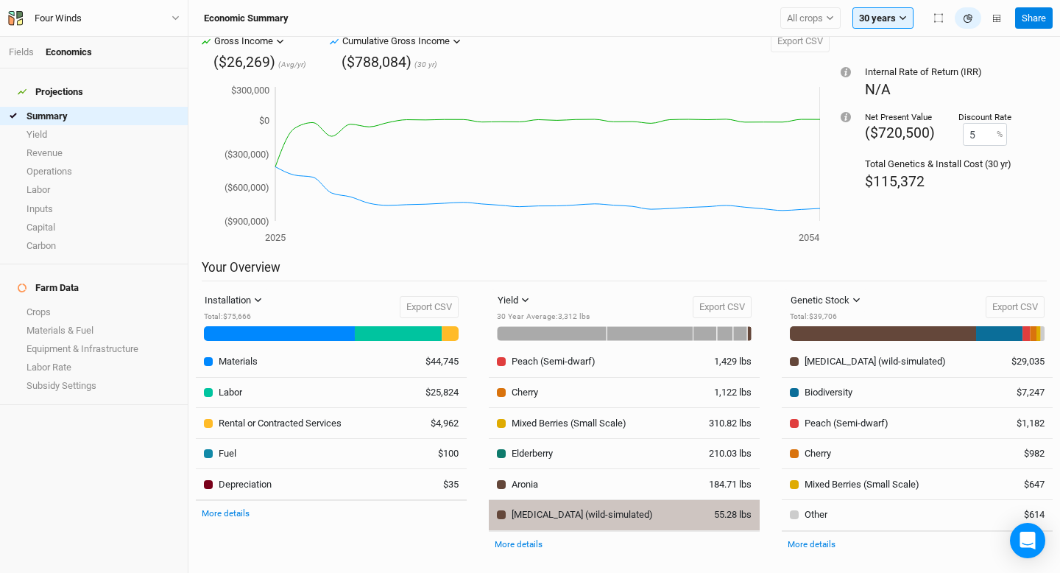
click at [498, 514] on div at bounding box center [501, 514] width 9 height 9
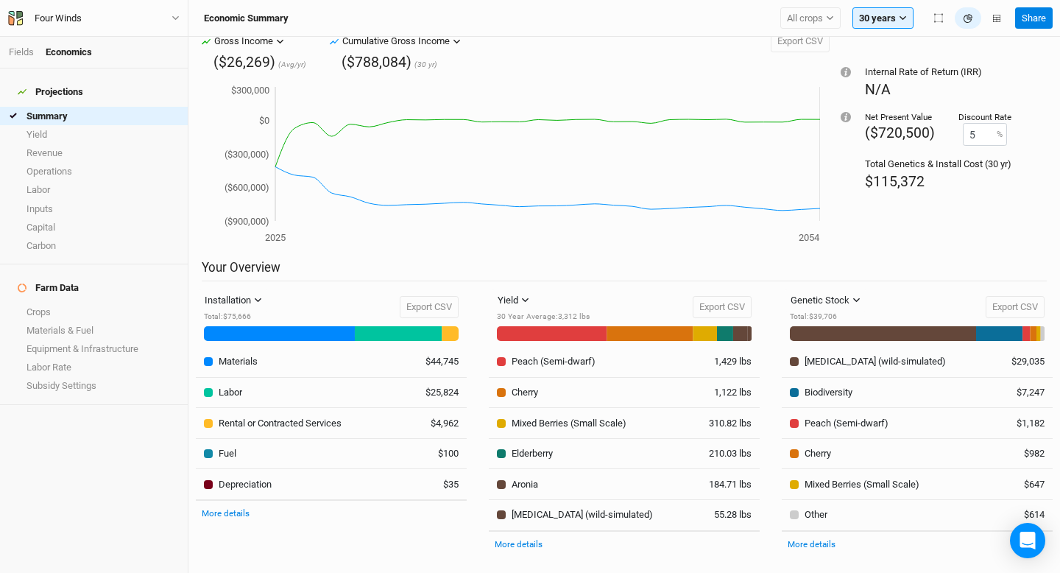
scroll to position [0, 0]
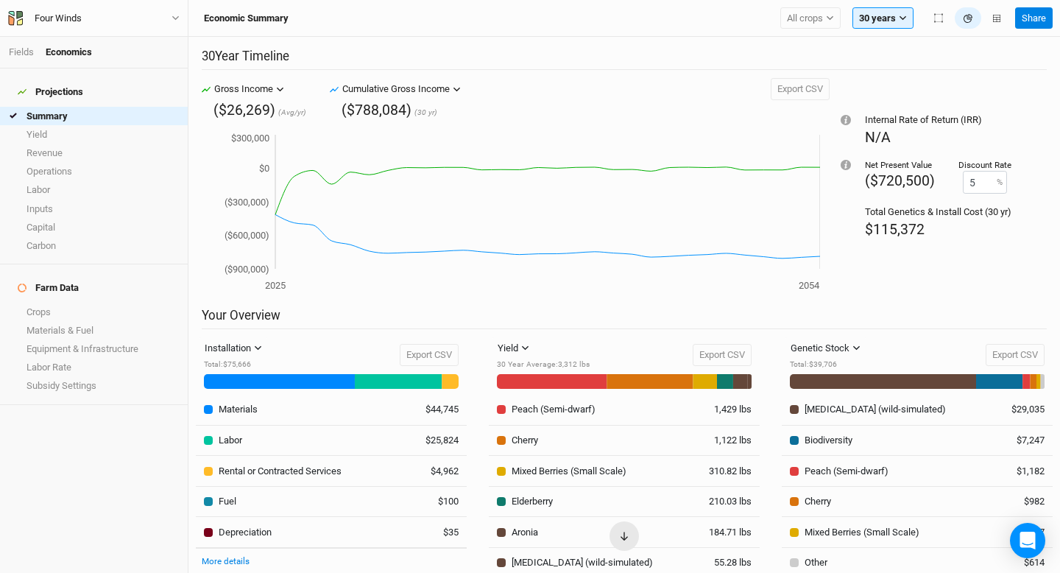
click at [14, 46] on li "Fields" at bounding box center [27, 52] width 37 height 13
click at [16, 52] on link "Fields" at bounding box center [21, 51] width 25 height 11
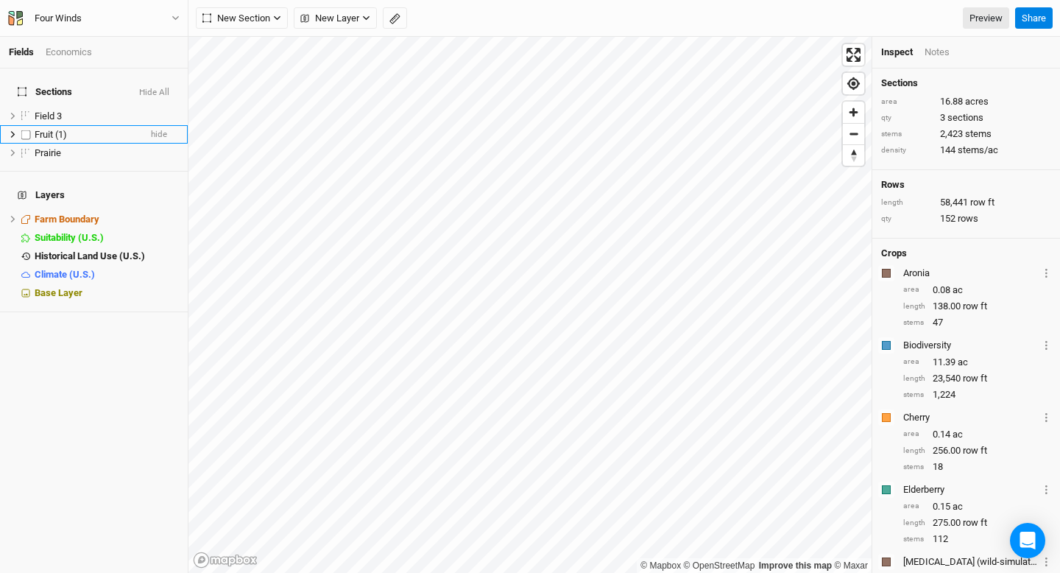
click at [47, 129] on span "Fruit (1)" at bounding box center [51, 134] width 32 height 11
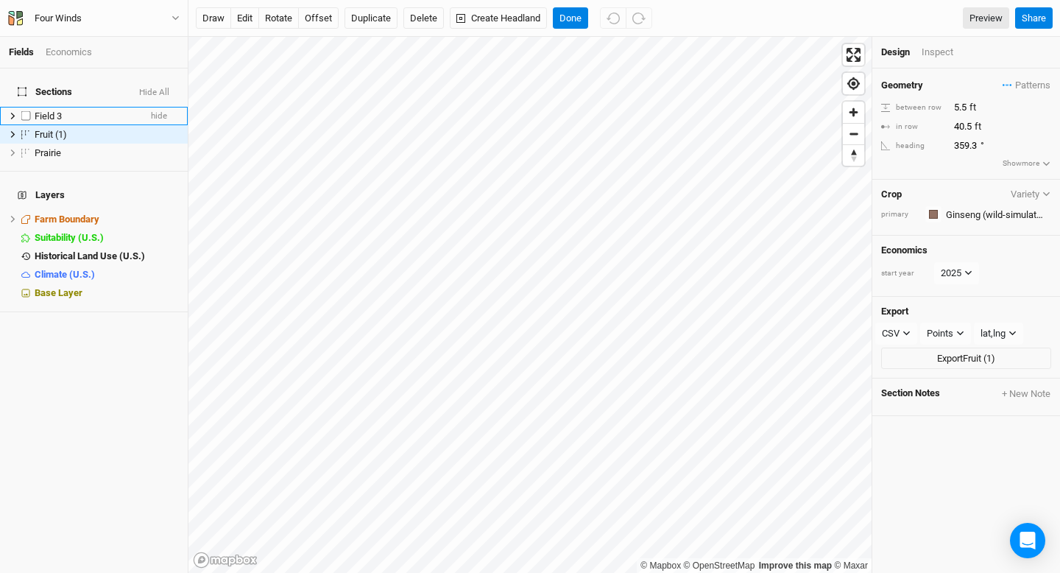
click at [49, 110] on span "Field 3" at bounding box center [48, 115] width 27 height 11
click at [51, 129] on span "Fruit (1)" at bounding box center [51, 134] width 32 height 11
click at [14, 130] on icon at bounding box center [13, 134] width 8 height 8
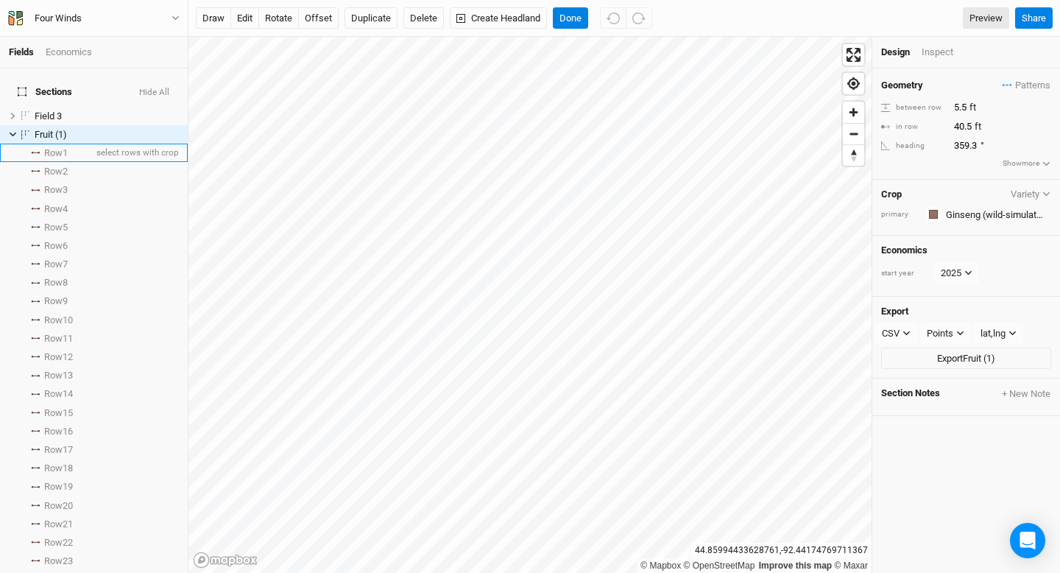
click at [57, 147] on span "Row 1" at bounding box center [56, 153] width 24 height 12
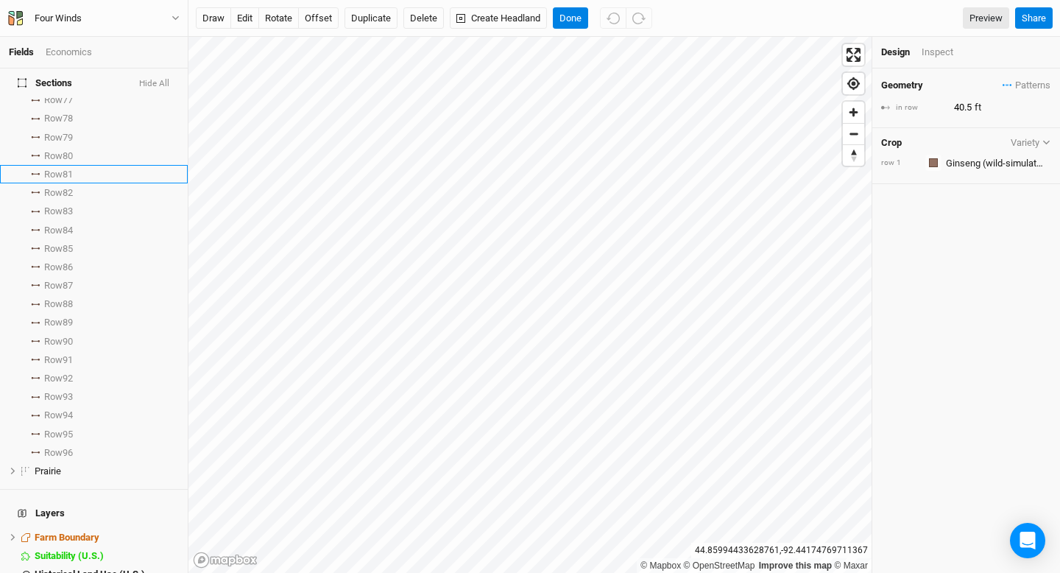
scroll to position [1501, 0]
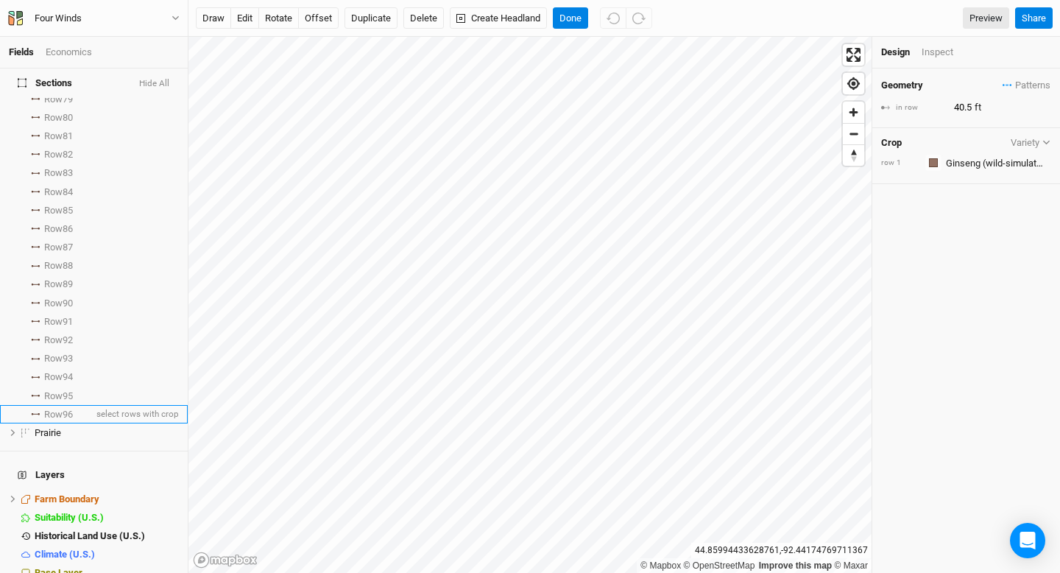
click at [80, 405] on li "Row 96 select rows with crop" at bounding box center [94, 414] width 188 height 18
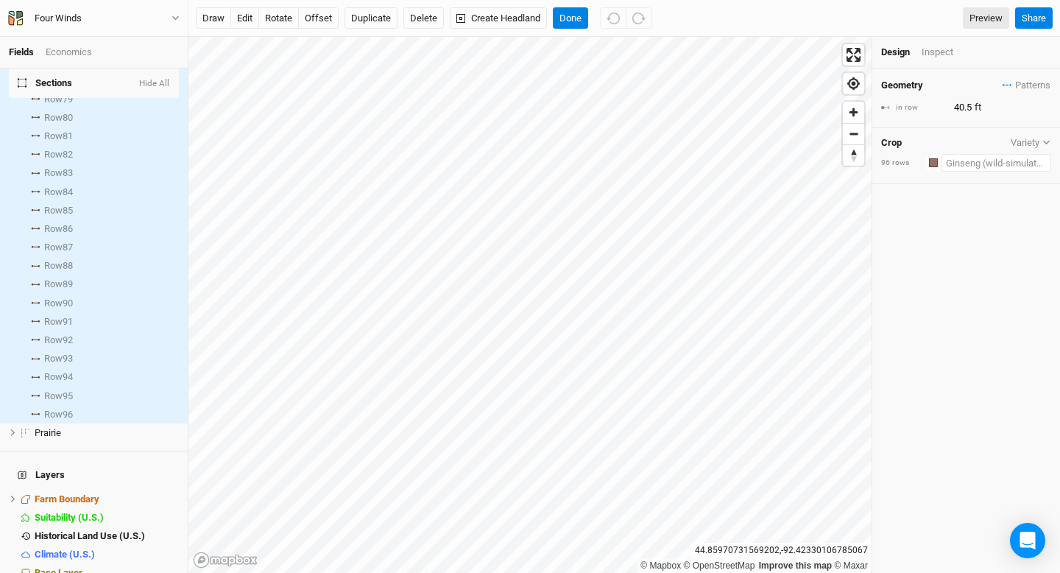
click at [1021, 166] on input "text" at bounding box center [997, 163] width 110 height 18
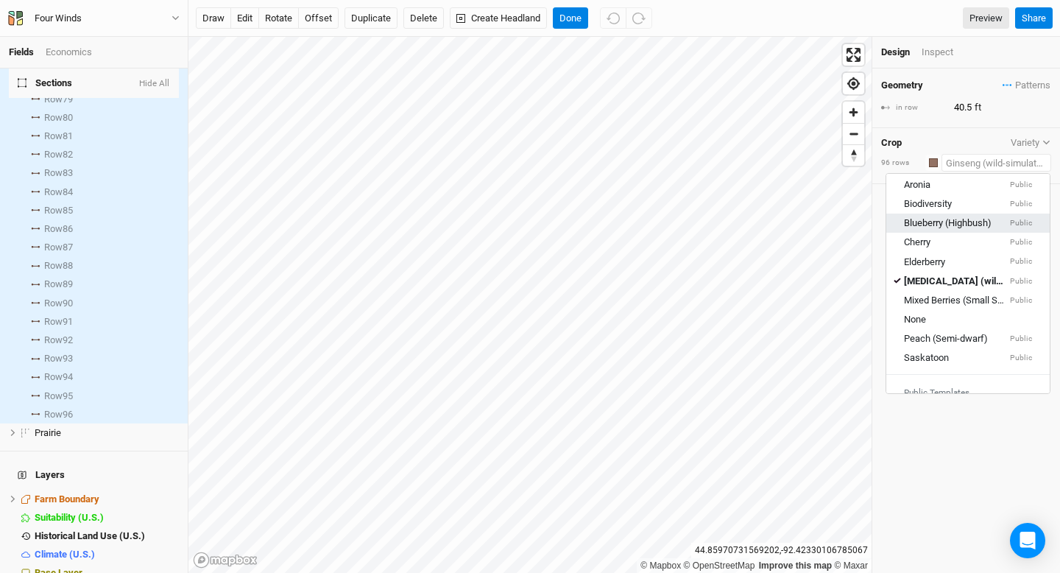
scroll to position [68, 0]
click at [945, 308] on link "None" at bounding box center [967, 317] width 163 height 19
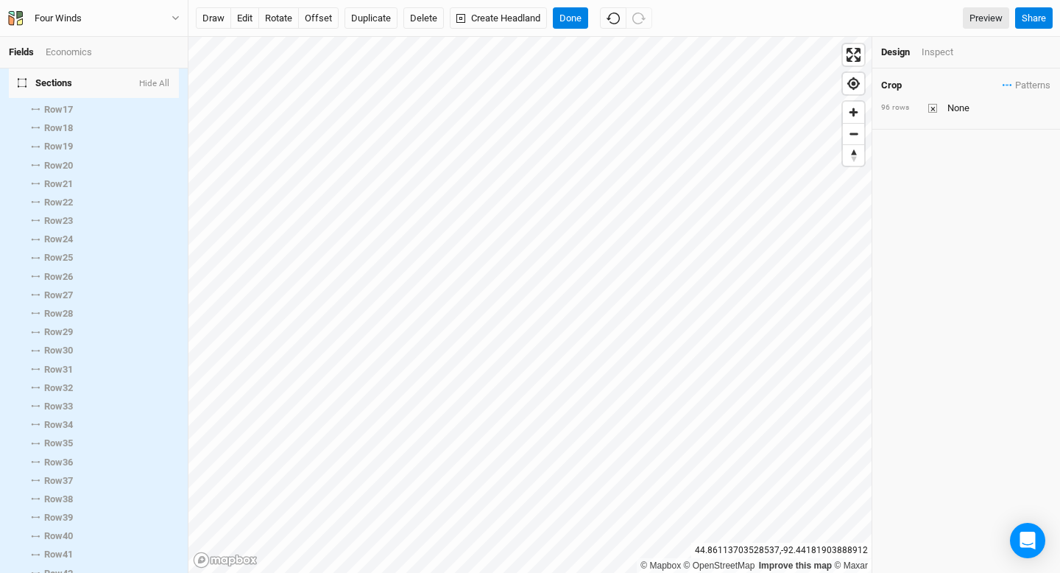
scroll to position [318, 0]
click at [72, 52] on div "Economics" at bounding box center [69, 52] width 46 height 13
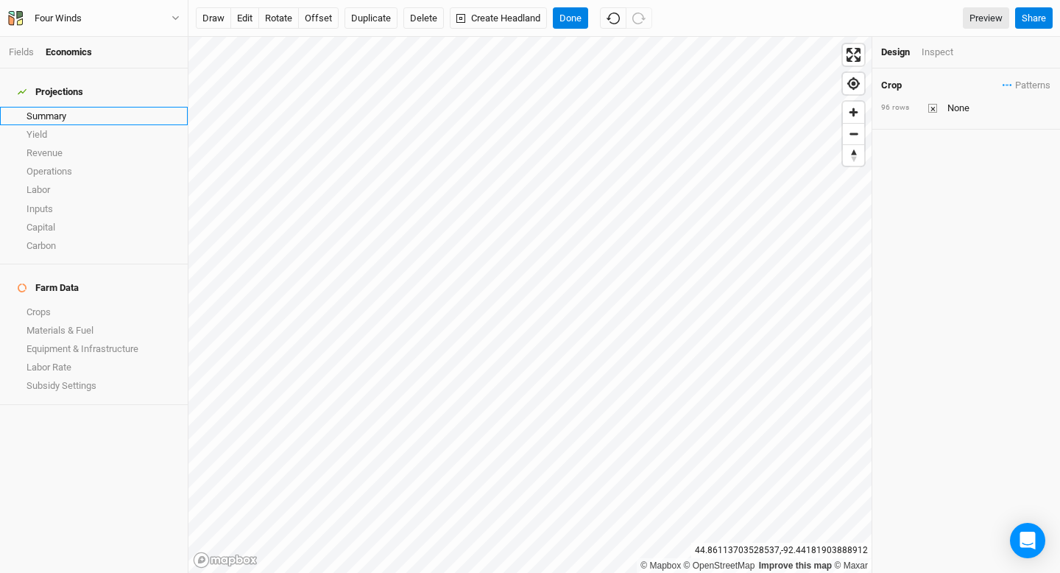
click at [48, 112] on link "Summary" at bounding box center [94, 116] width 188 height 18
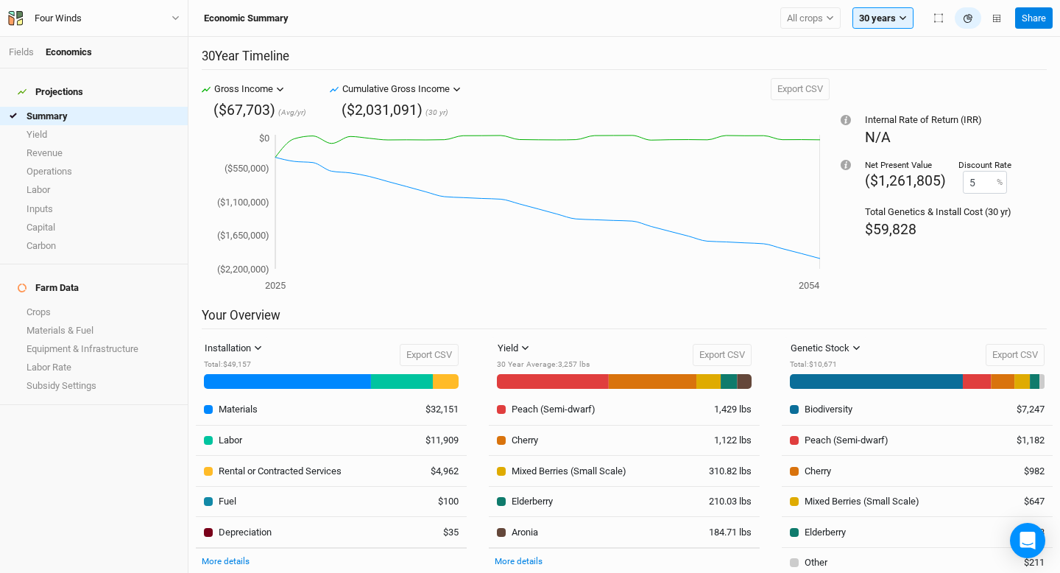
click at [881, 179] on span "($1,261,805)" at bounding box center [905, 180] width 81 height 17
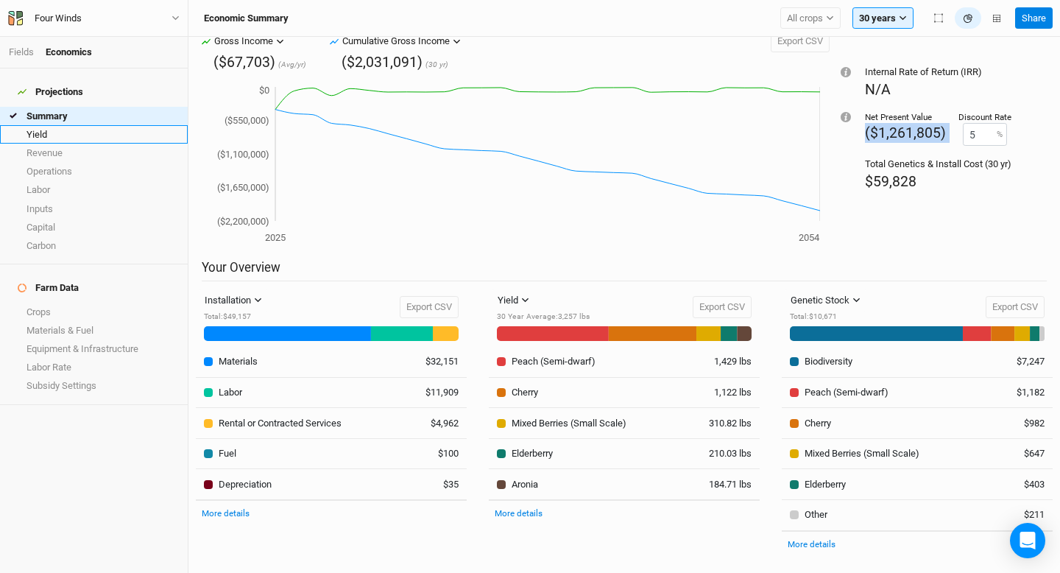
click at [66, 128] on link "Yield" at bounding box center [94, 134] width 188 height 18
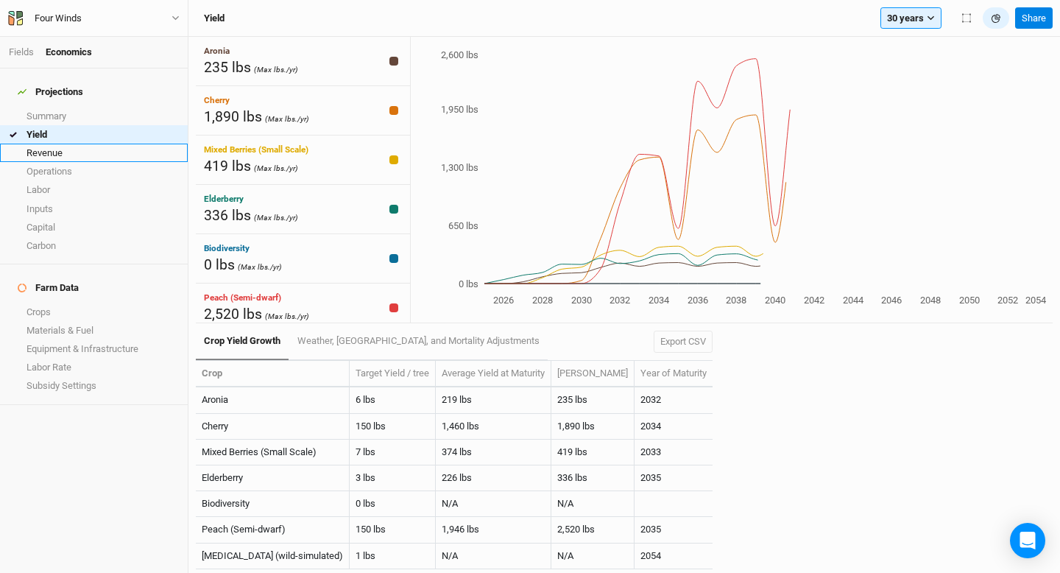
click at [67, 144] on link "Revenue" at bounding box center [94, 153] width 188 height 18
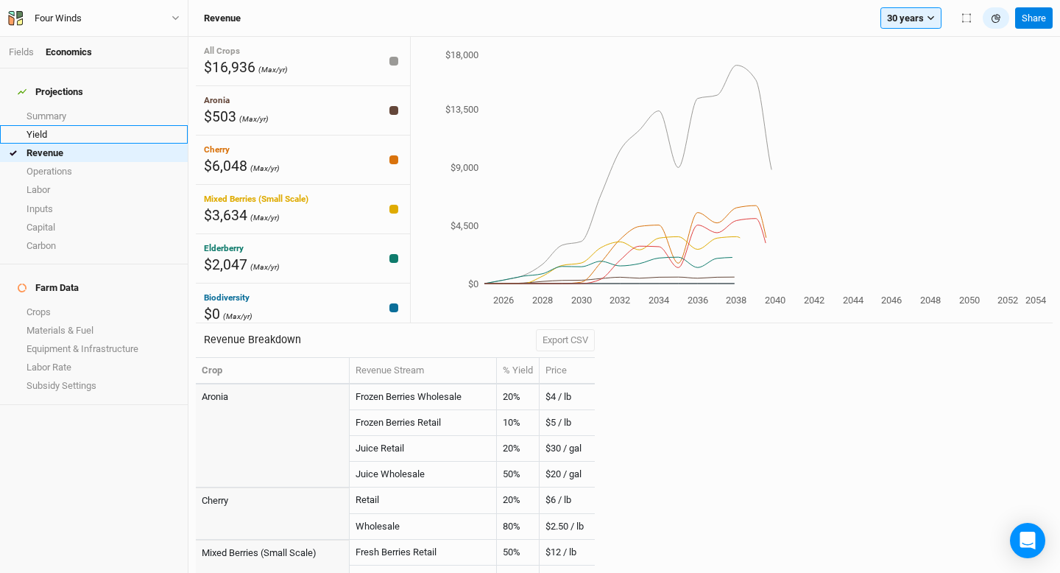
click at [70, 126] on link "Yield" at bounding box center [94, 134] width 188 height 18
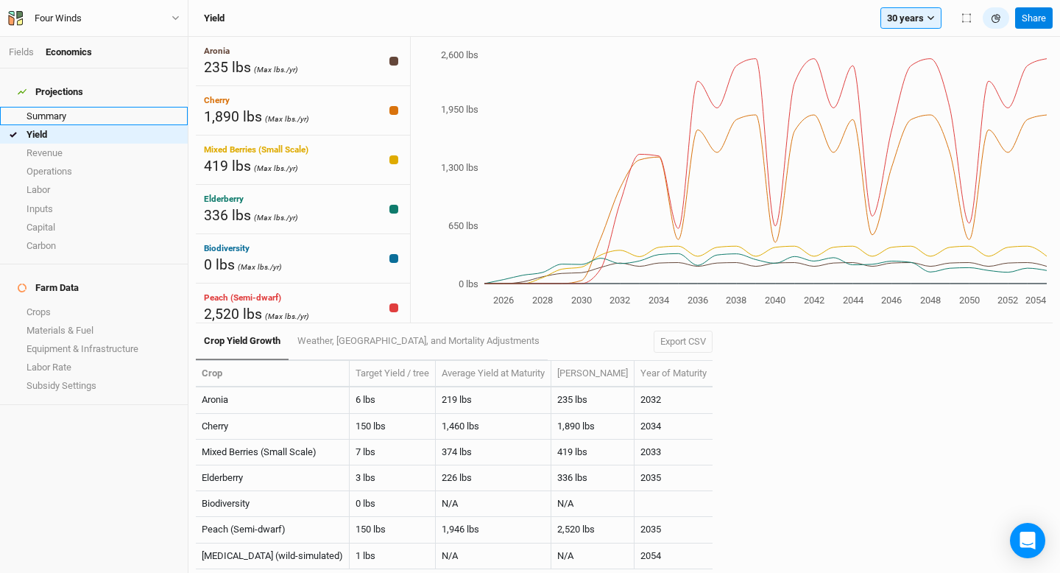
click at [74, 107] on link "Summary" at bounding box center [94, 116] width 188 height 18
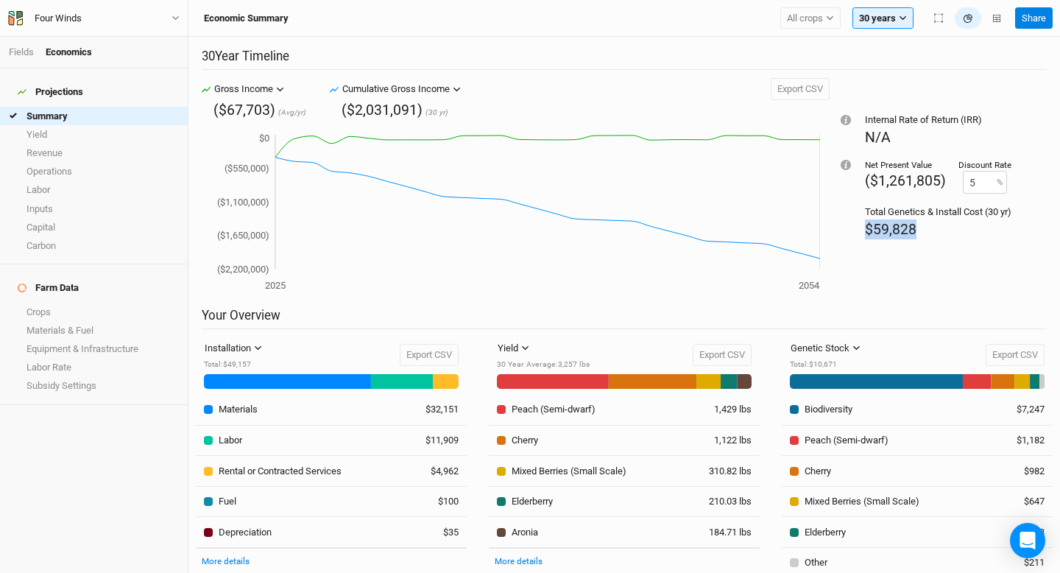
drag, startPoint x: 921, startPoint y: 225, endPoint x: 859, endPoint y: 225, distance: 61.8
click at [859, 225] on div "Internal Rate of Return (IRR) N/A Net Present Value ($1,261,805) Discount Rate …" at bounding box center [938, 192] width 217 height 229
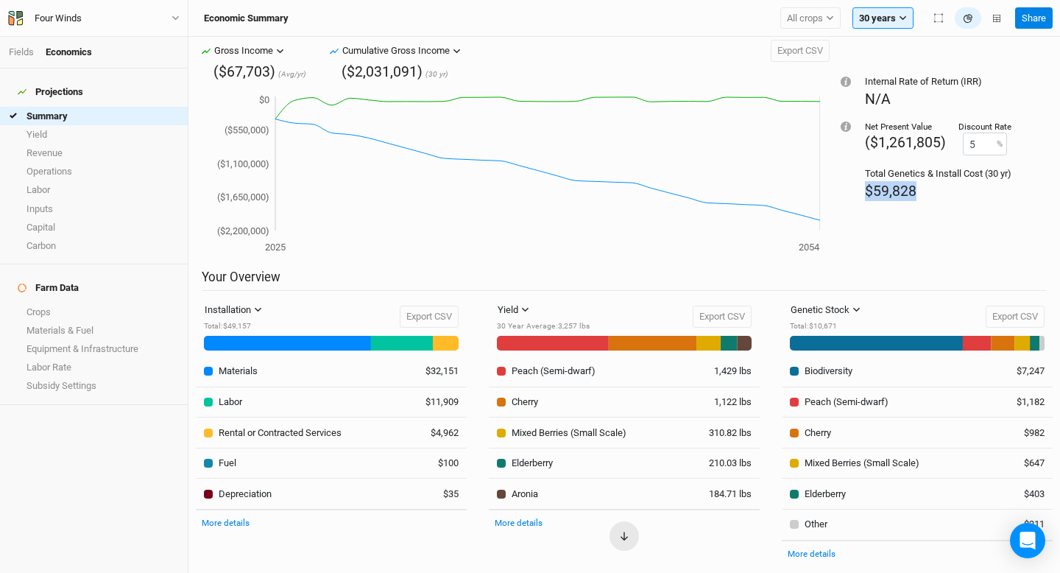
scroll to position [48, 0]
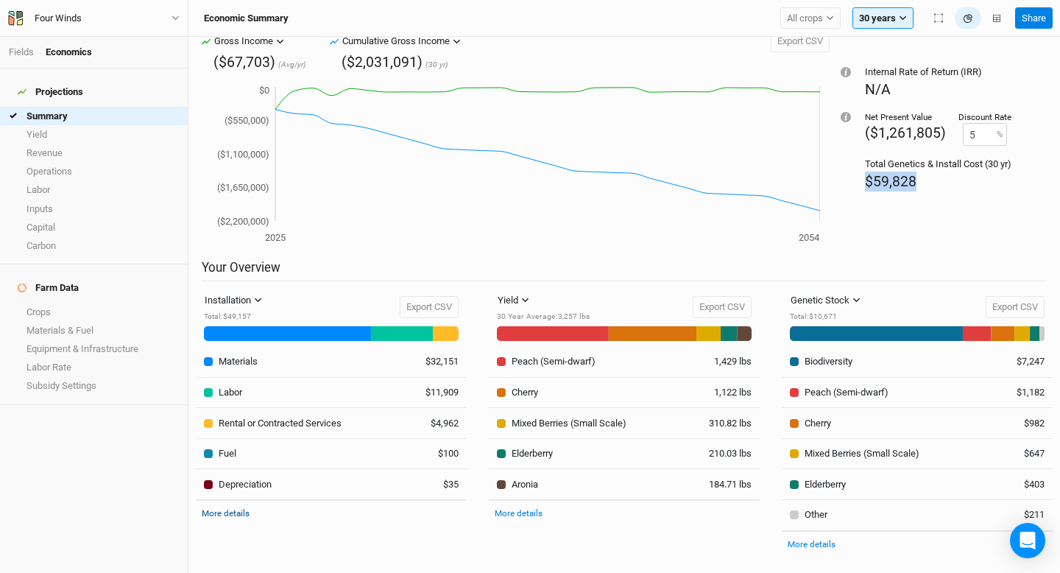
click at [238, 509] on link "More details" at bounding box center [226, 513] width 48 height 10
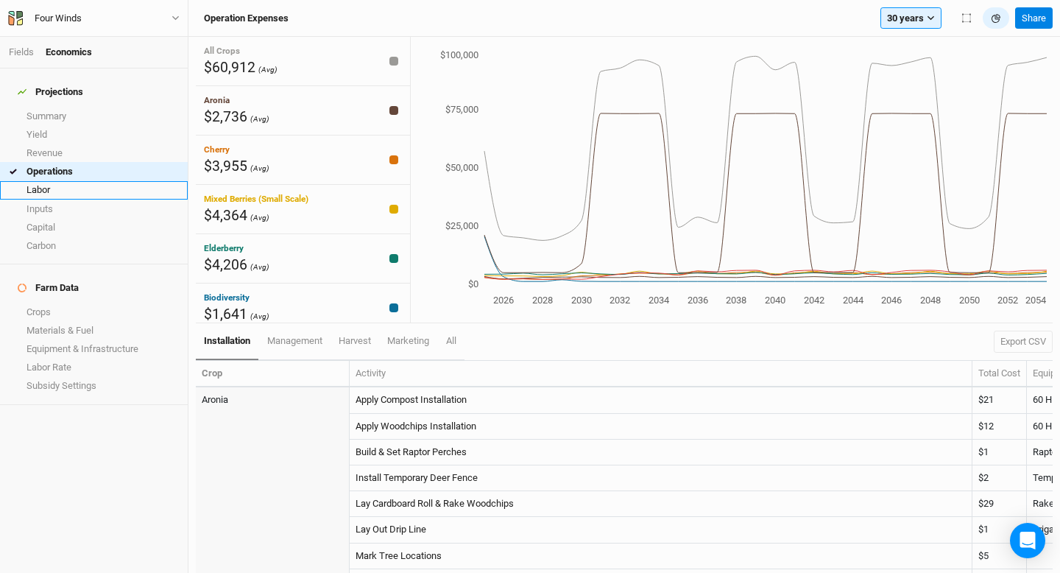
click at [68, 183] on link "Labor" at bounding box center [94, 190] width 188 height 18
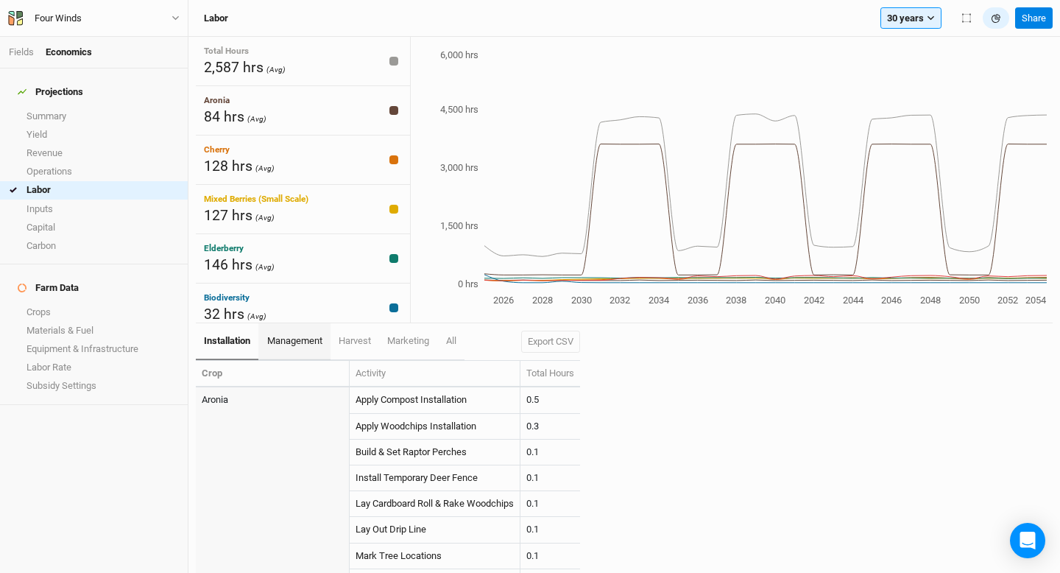
click at [297, 344] on span "management" at bounding box center [294, 340] width 55 height 11
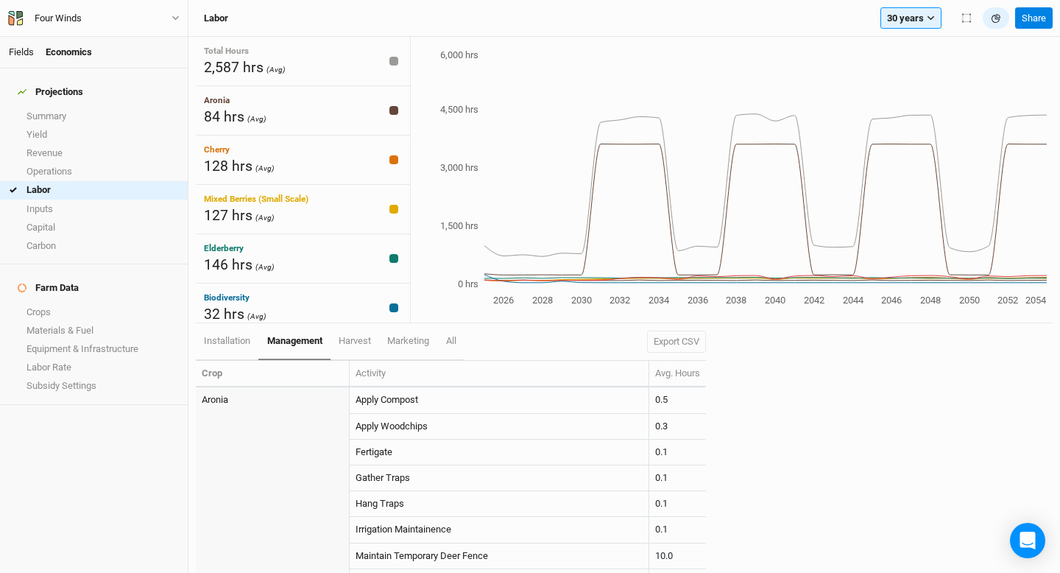
click at [28, 52] on link "Fields" at bounding box center [21, 51] width 25 height 11
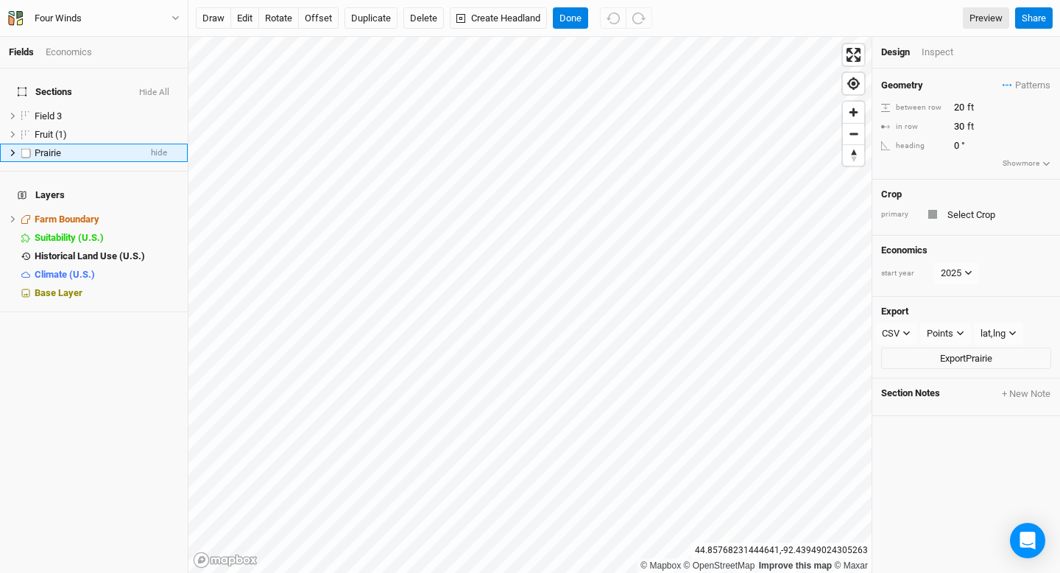
click at [12, 149] on li "Prairie hide" at bounding box center [94, 153] width 188 height 18
click at [9, 149] on icon at bounding box center [13, 153] width 8 height 8
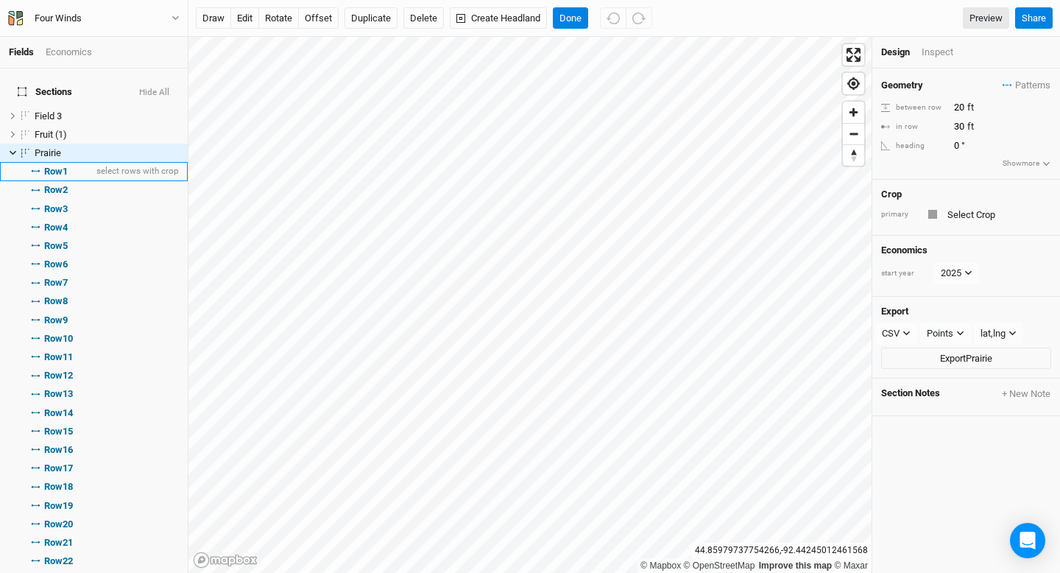
click at [46, 162] on li "Row 1 select rows with crop" at bounding box center [94, 171] width 188 height 18
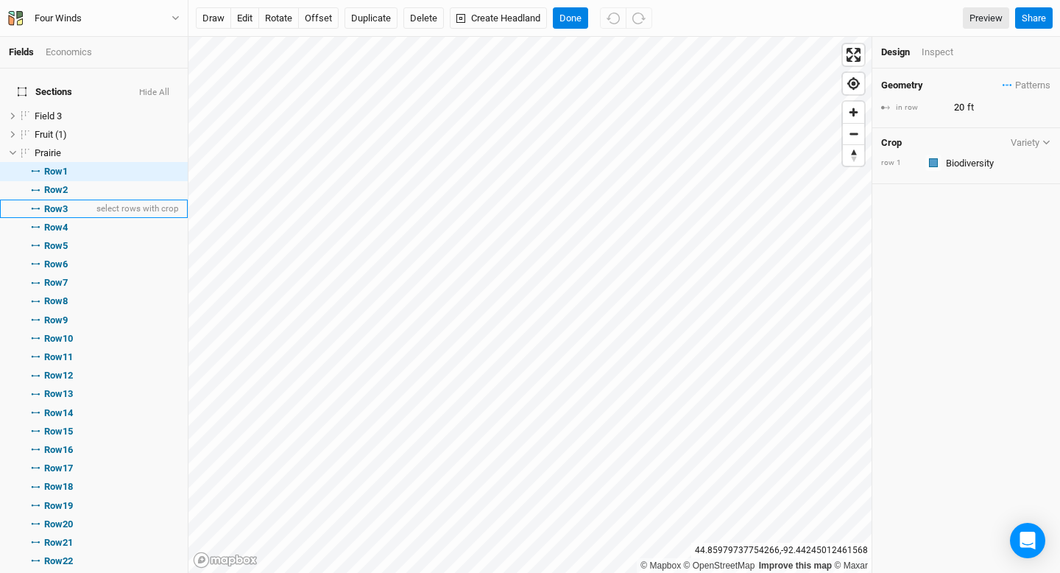
scroll to position [592, 0]
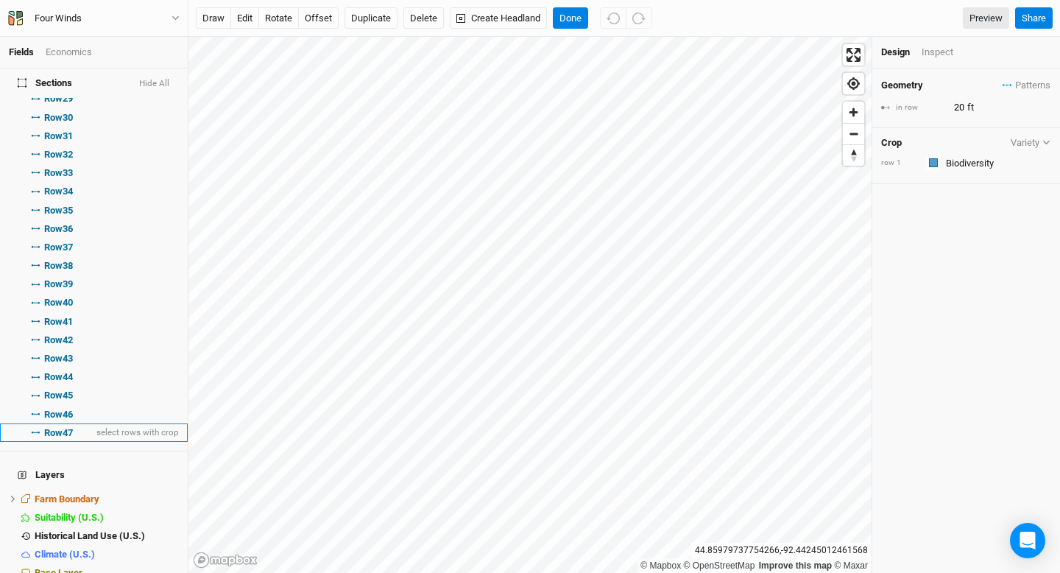
click at [69, 427] on span "Row 47" at bounding box center [58, 433] width 29 height 12
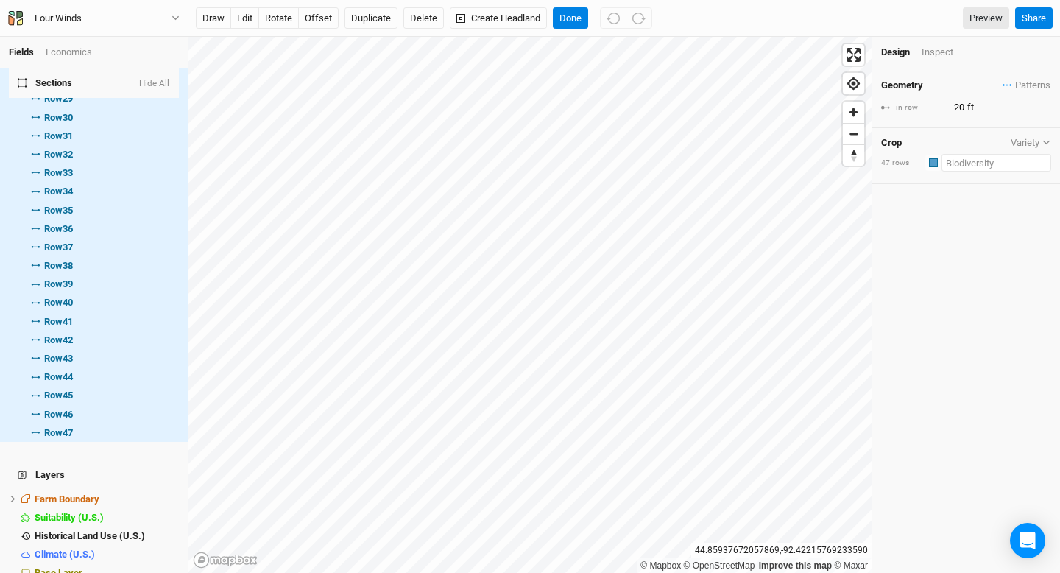
click at [994, 161] on input "text" at bounding box center [997, 163] width 110 height 18
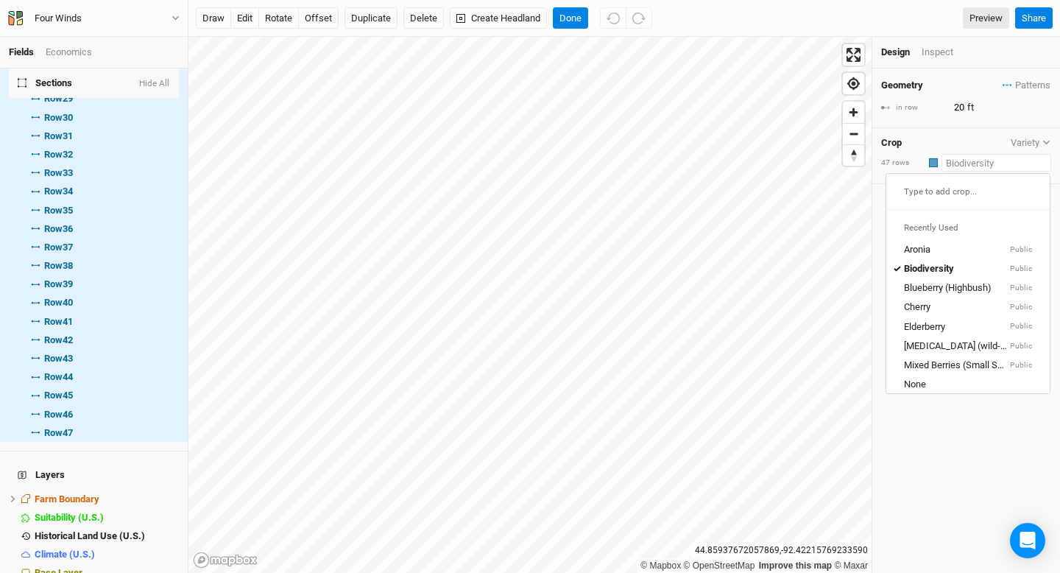
click at [979, 193] on div "Type to add crop..." at bounding box center [967, 192] width 163 height 24
type input "no"
type input "none"
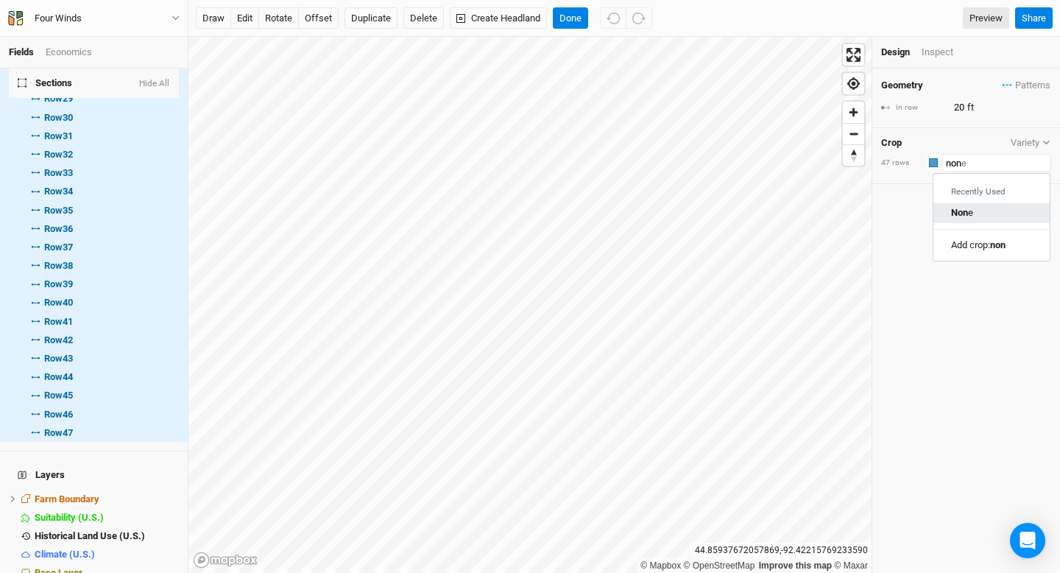
click at [976, 212] on div "Non e" at bounding box center [991, 213] width 81 height 13
type input "None"
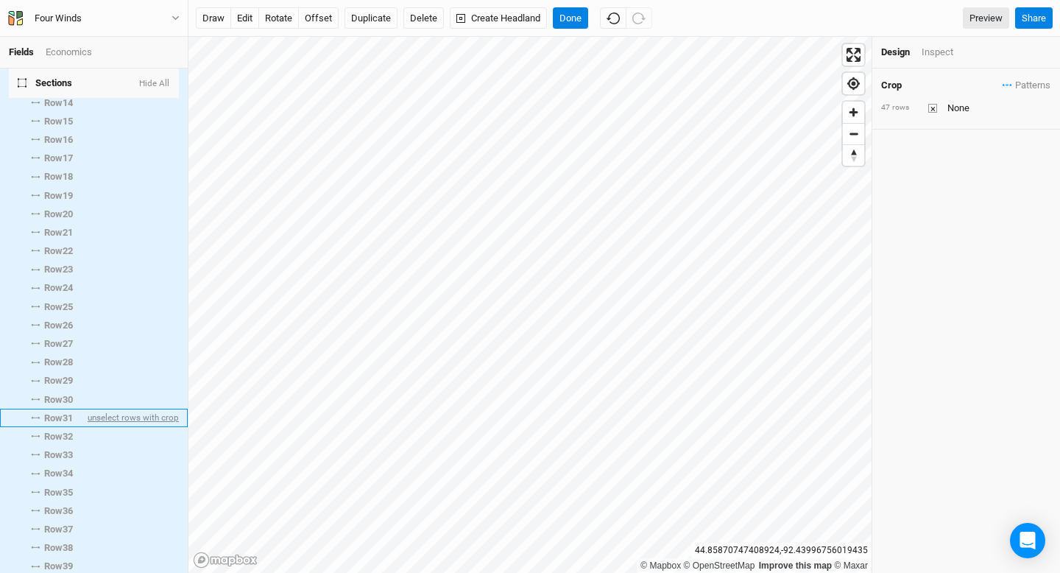
scroll to position [0, 0]
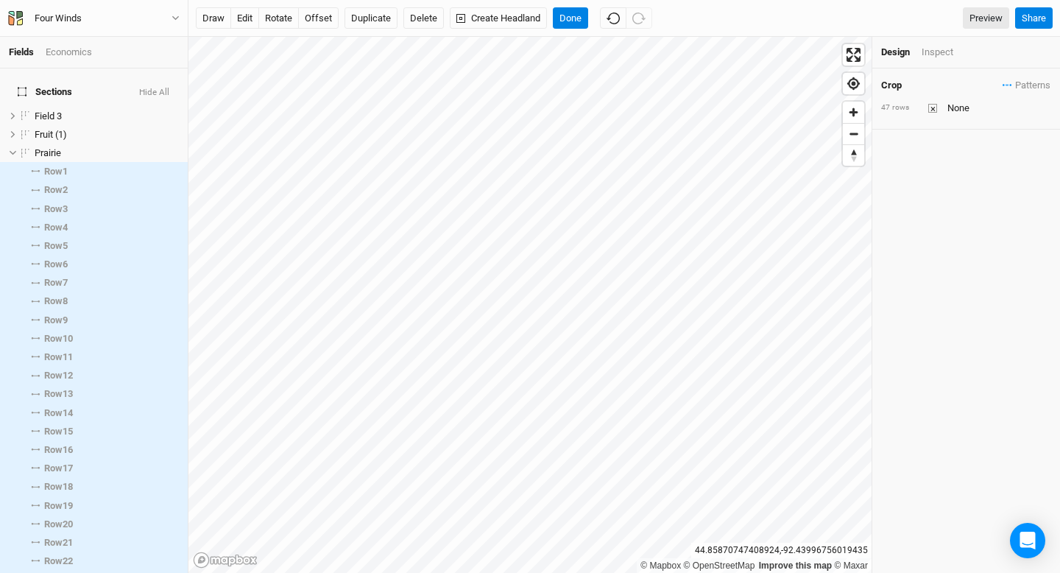
click at [66, 52] on div "Economics" at bounding box center [69, 52] width 46 height 13
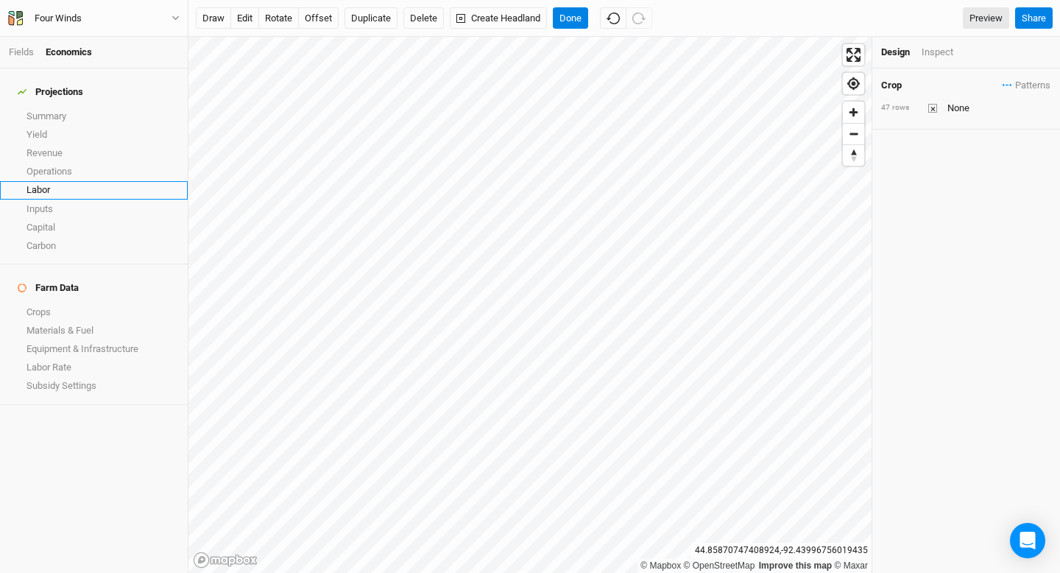
click at [61, 181] on link "Labor" at bounding box center [94, 190] width 188 height 18
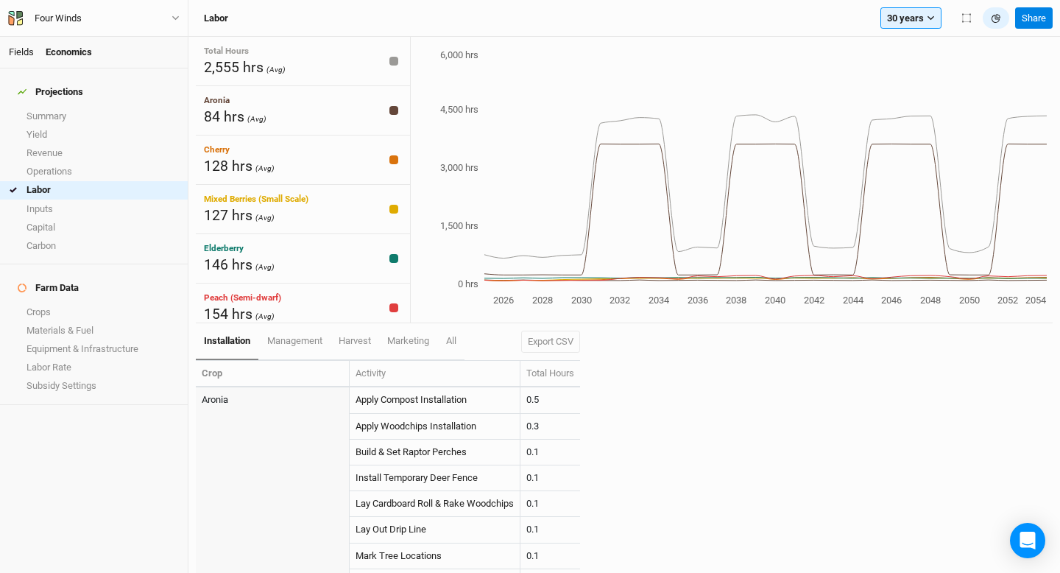
click at [32, 52] on link "Fields" at bounding box center [21, 51] width 25 height 11
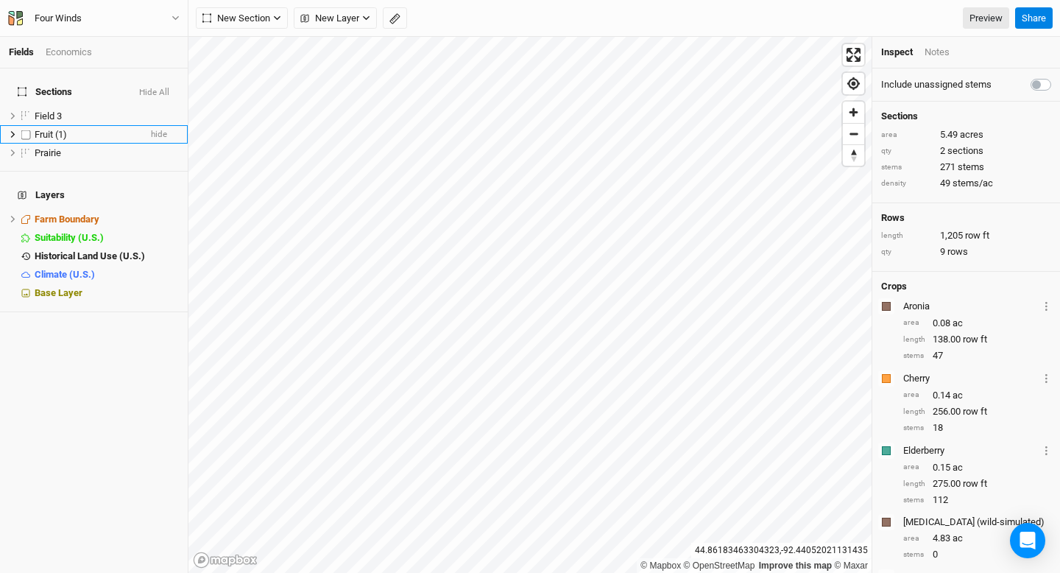
click at [72, 129] on div "Fruit (1)" at bounding box center [87, 135] width 105 height 12
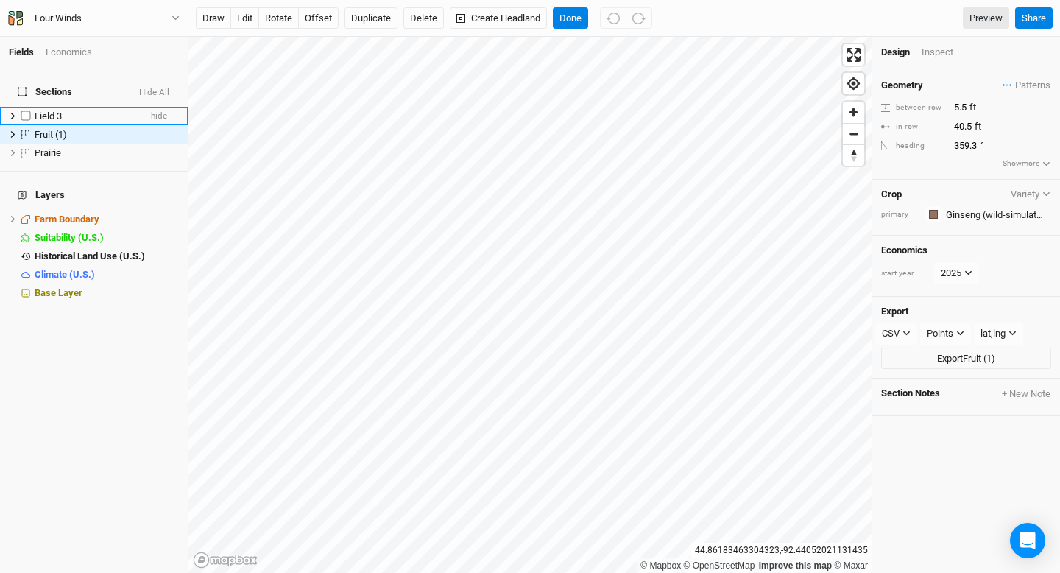
click at [62, 110] on span "Field 3" at bounding box center [48, 115] width 27 height 11
click at [1012, 88] on span "Patterns" at bounding box center [1027, 85] width 48 height 15
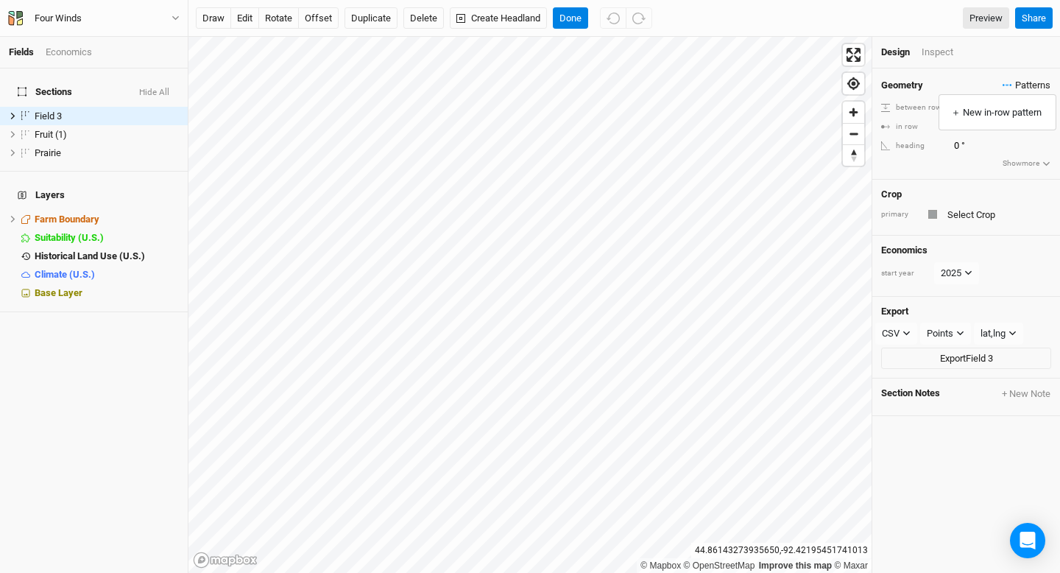
click at [1012, 88] on span "Patterns" at bounding box center [1027, 85] width 48 height 15
click at [950, 59] on div "Design Inspect" at bounding box center [966, 53] width 188 height 32
click at [937, 51] on div "Inspect" at bounding box center [948, 52] width 52 height 13
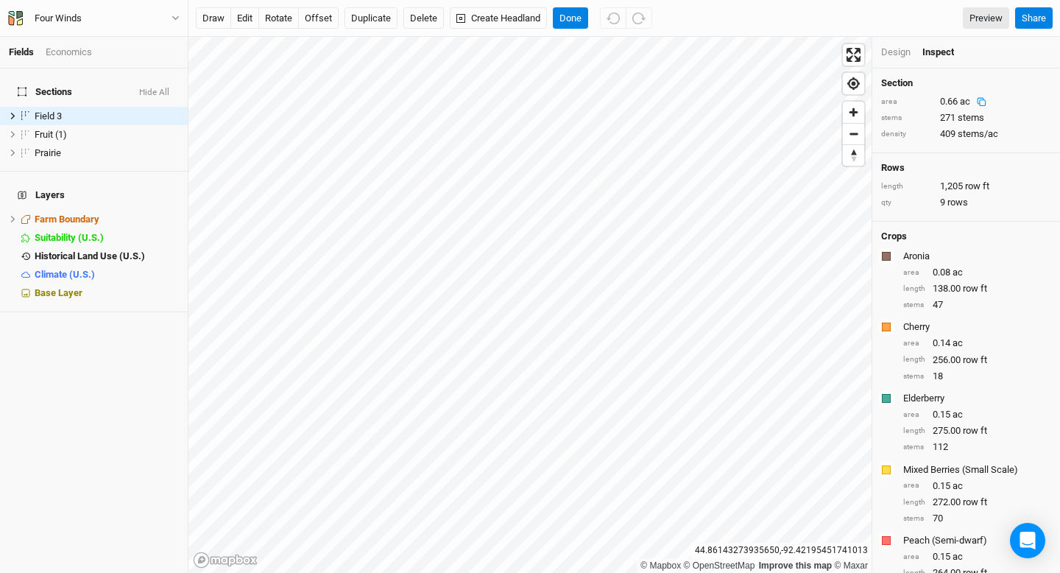
click at [953, 100] on div "0.66 ac" at bounding box center [966, 101] width 53 height 13
click at [959, 102] on div "0.66 ac" at bounding box center [966, 101] width 53 height 13
click at [75, 46] on div "Economics" at bounding box center [69, 52] width 46 height 13
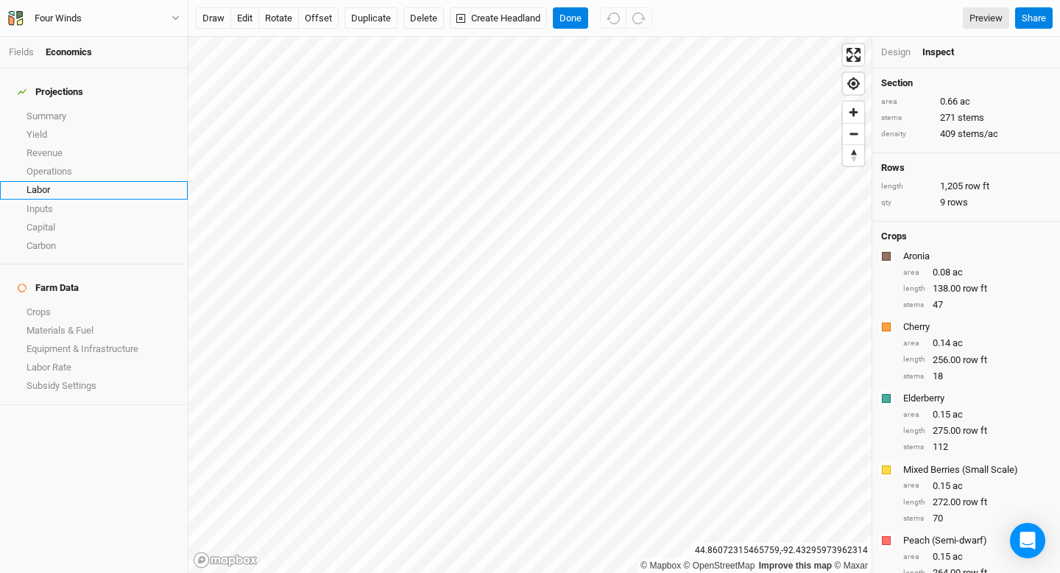
click at [46, 184] on link "Labor" at bounding box center [94, 190] width 188 height 18
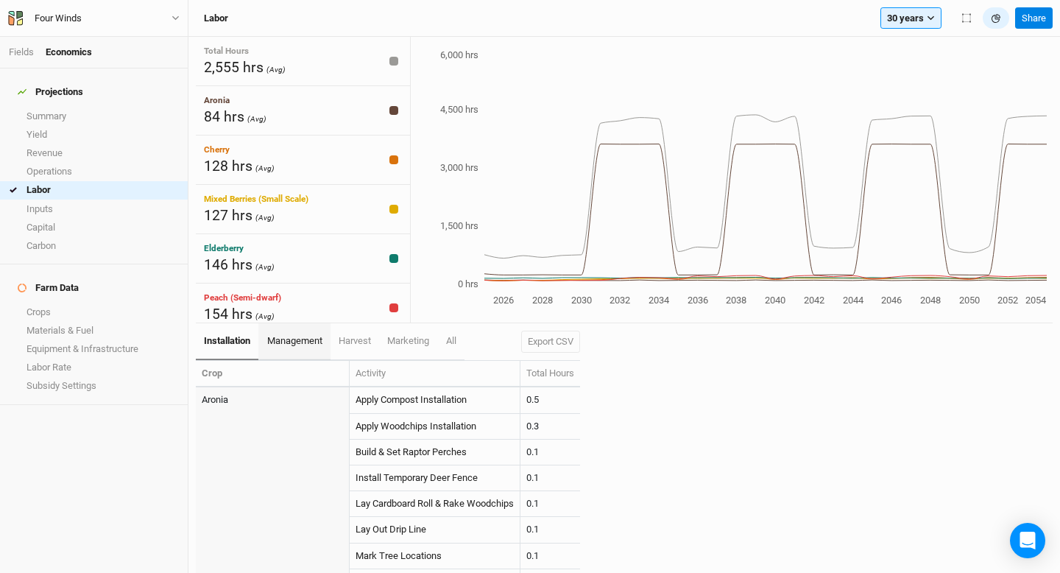
click at [306, 343] on span "management" at bounding box center [294, 340] width 55 height 11
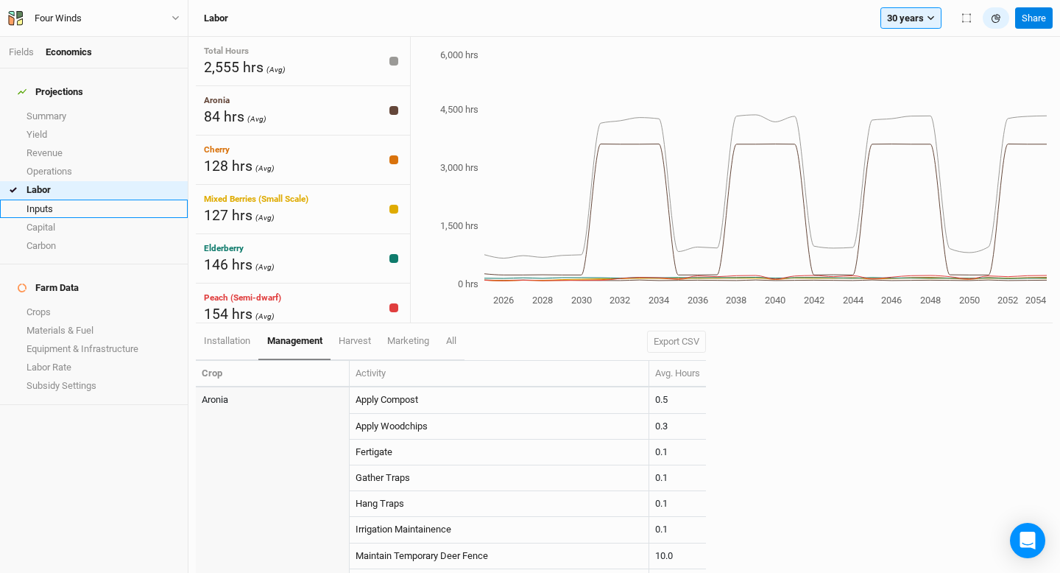
click at [121, 205] on link "Inputs" at bounding box center [94, 209] width 188 height 18
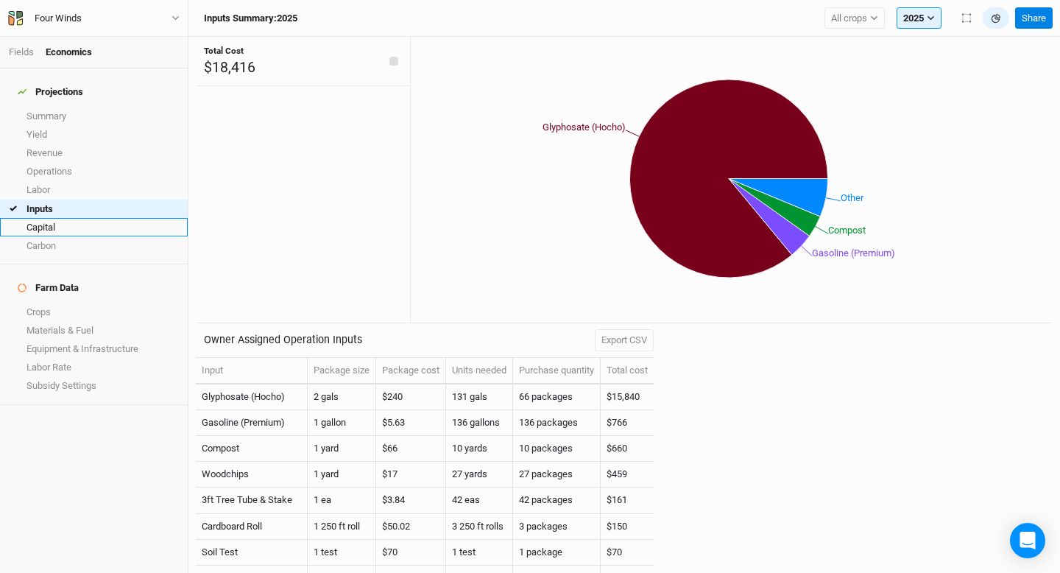
click at [120, 218] on link "Capital" at bounding box center [94, 227] width 188 height 18
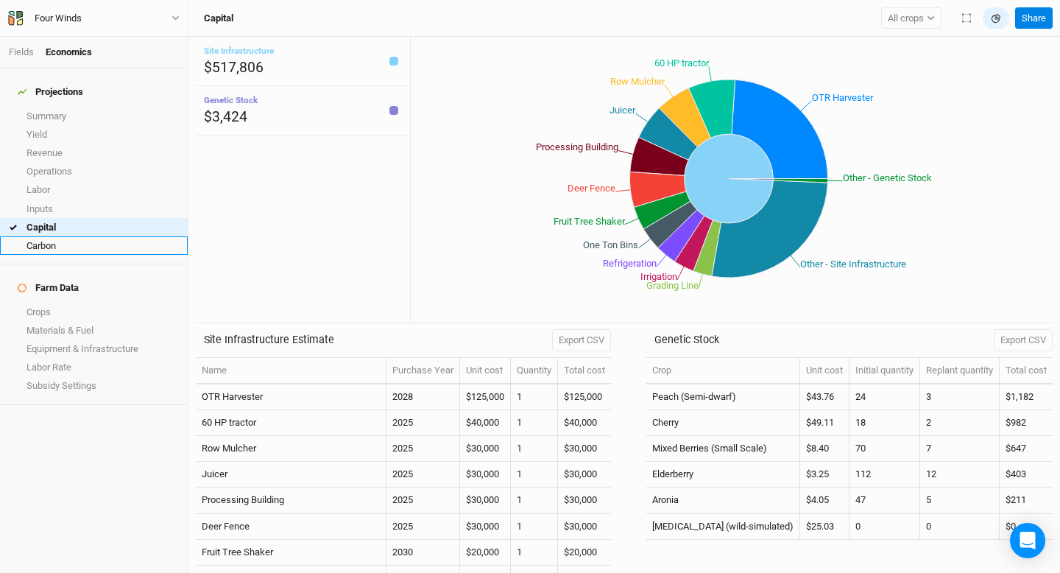
click at [80, 237] on link "Carbon" at bounding box center [94, 245] width 188 height 18
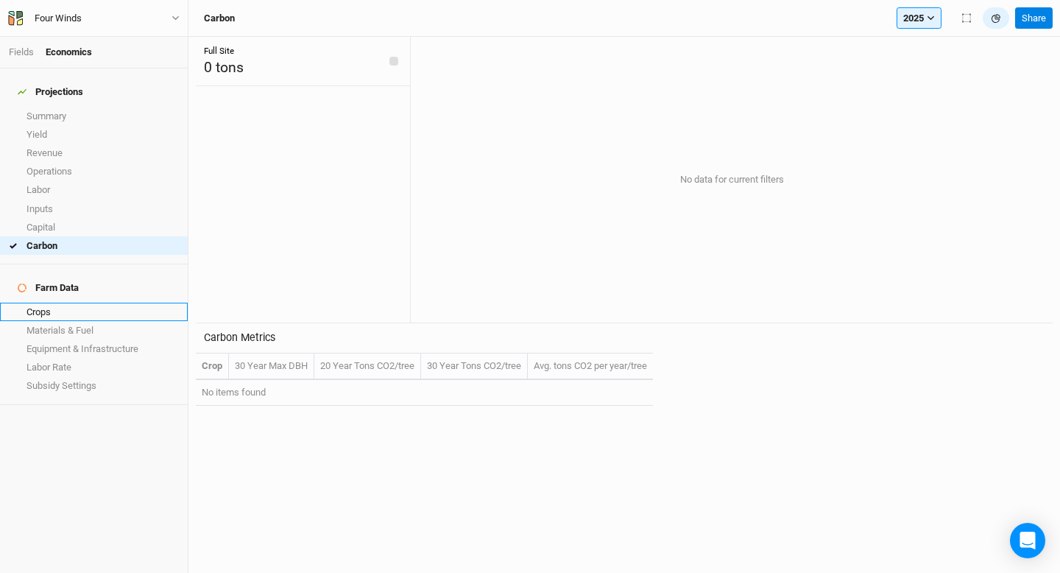
click at [56, 303] on link "Crops" at bounding box center [94, 312] width 188 height 18
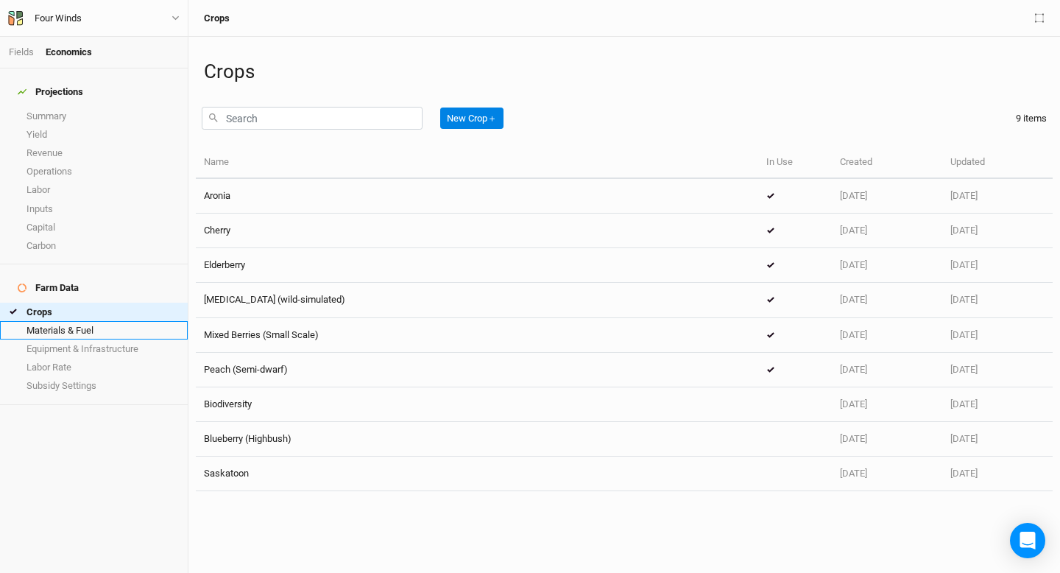
click at [100, 321] on link "Materials & Fuel" at bounding box center [94, 330] width 188 height 18
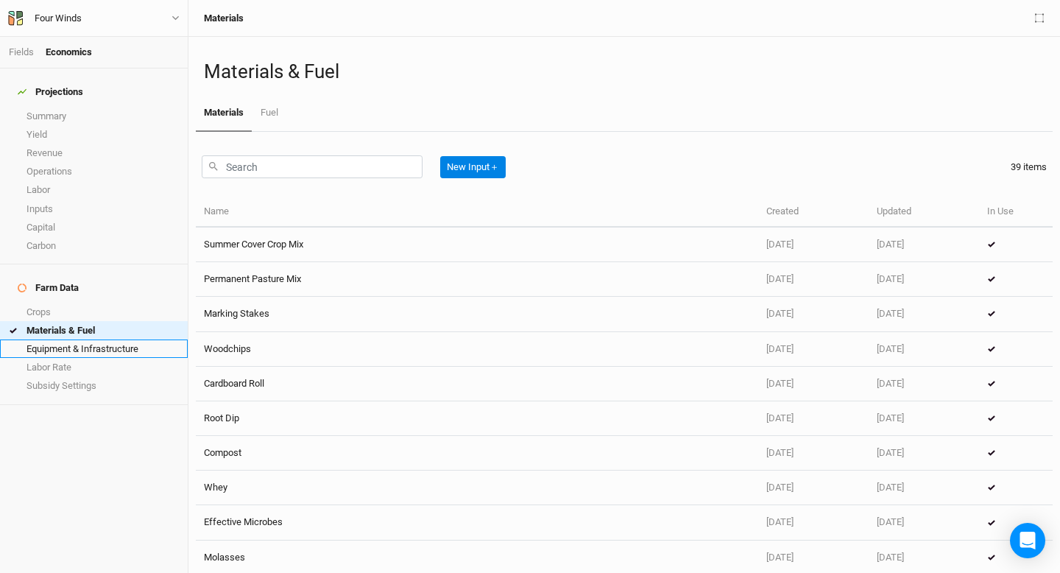
click at [97, 339] on link "Equipment & Infrastructure" at bounding box center [94, 348] width 188 height 18
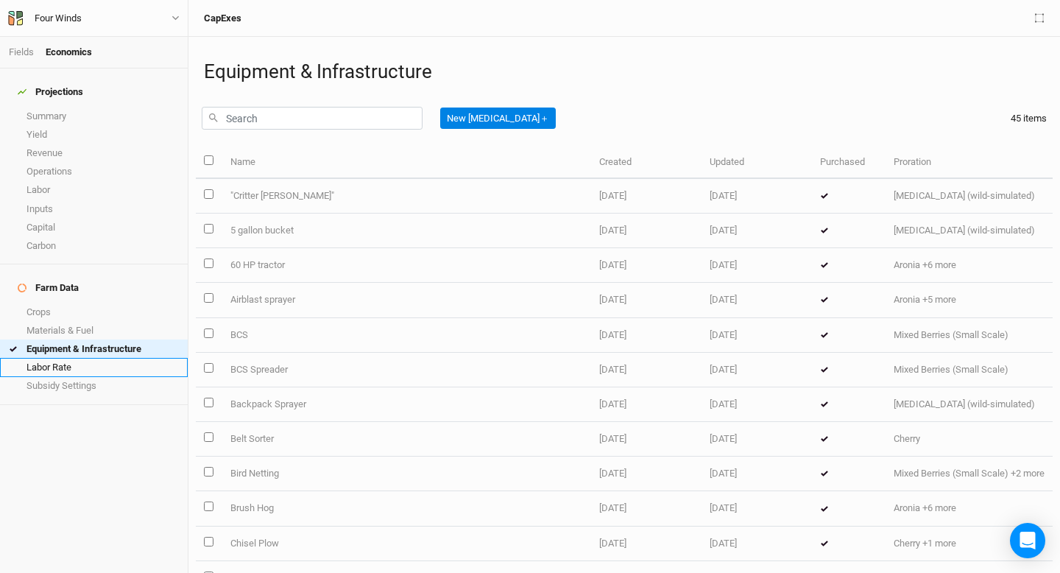
click at [98, 358] on link "Labor Rate" at bounding box center [94, 367] width 188 height 18
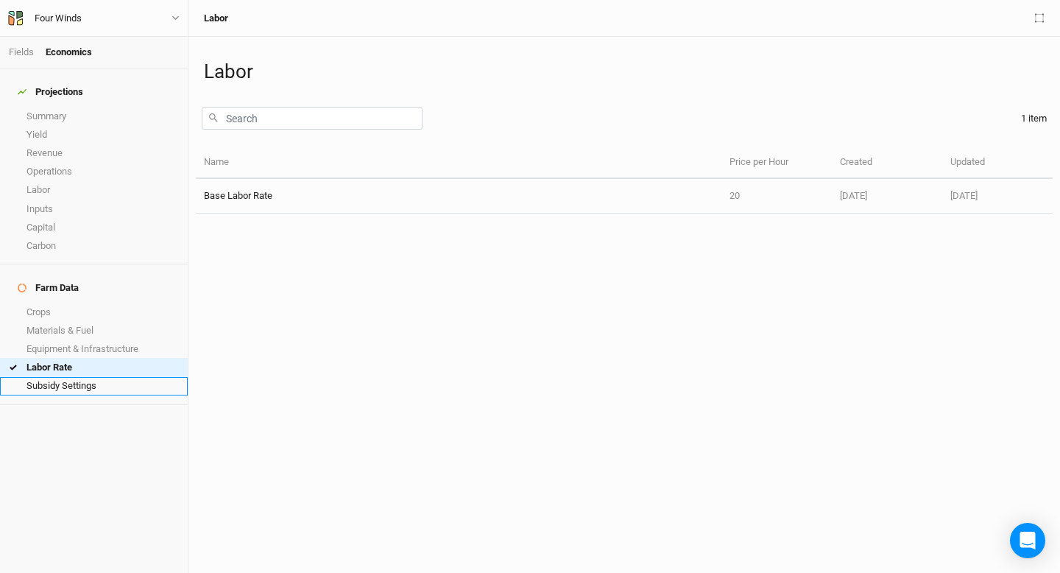
click at [94, 377] on link "Subsidy Settings" at bounding box center [94, 386] width 188 height 18
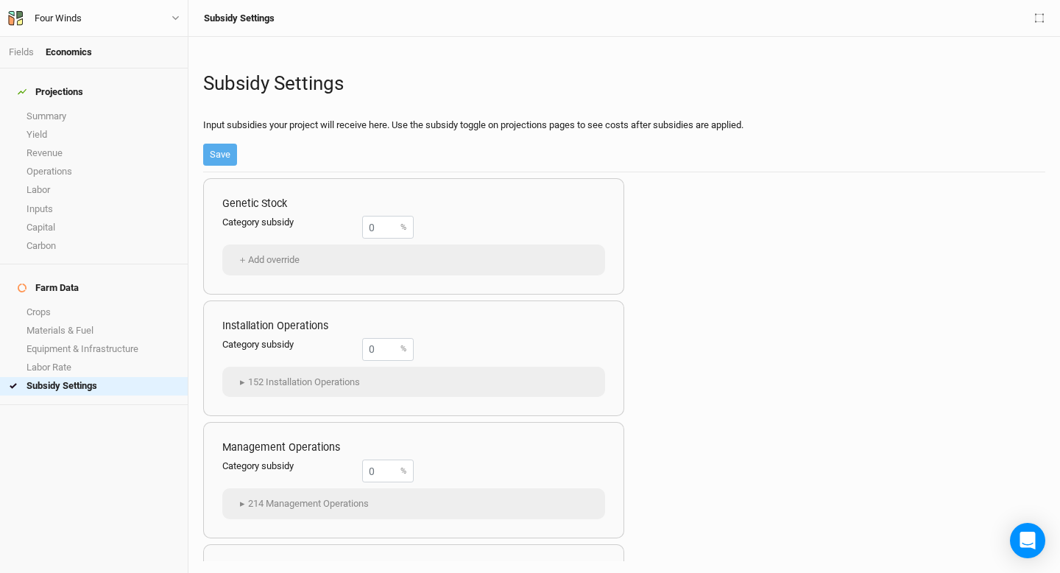
click at [10, 43] on div "Fields Economics" at bounding box center [94, 53] width 188 height 32
click at [12, 52] on link "Fields" at bounding box center [21, 51] width 25 height 11
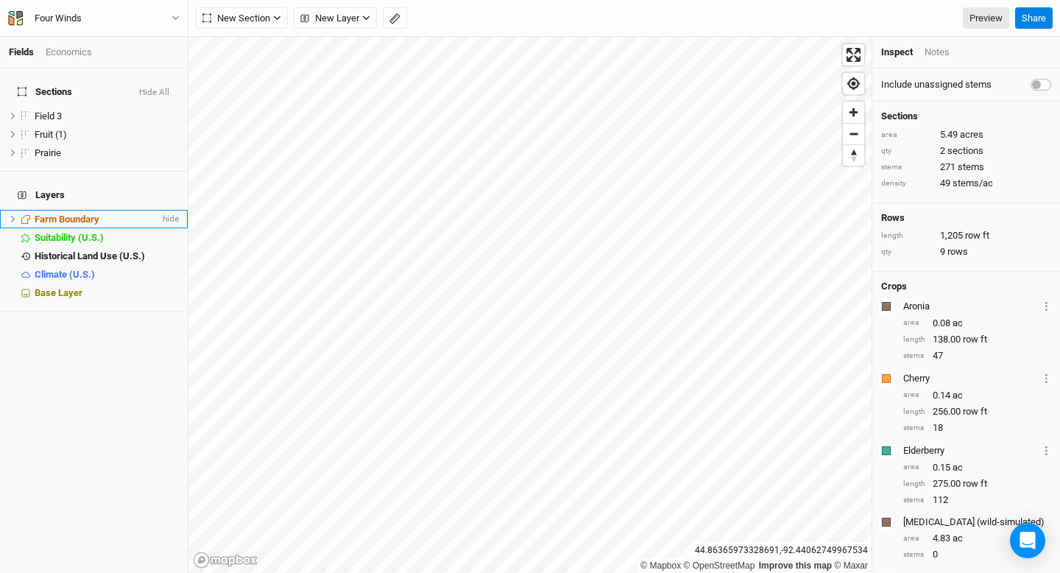
click at [83, 214] on span "Farm Boundary" at bounding box center [67, 219] width 65 height 11
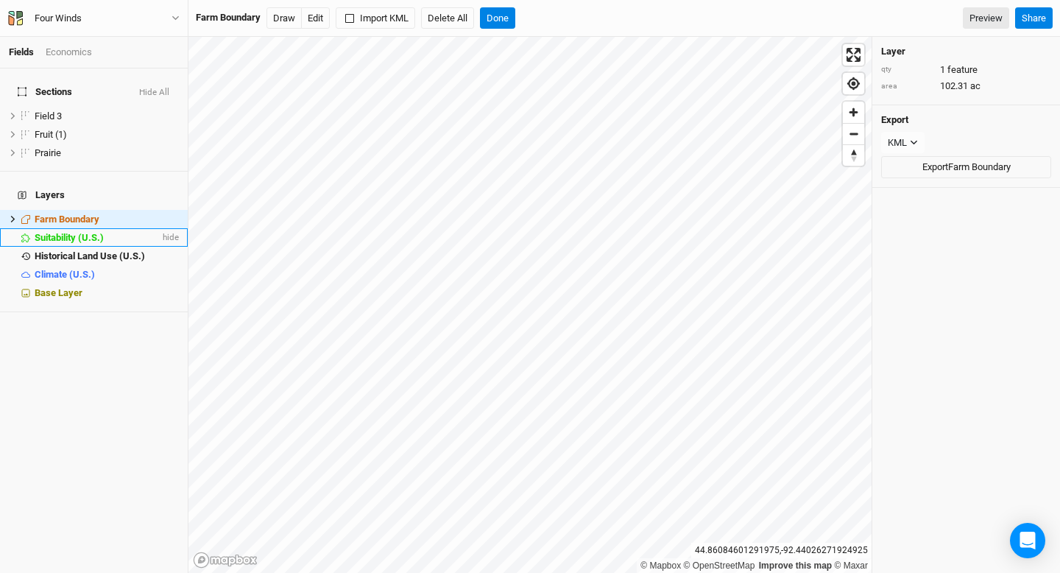
click at [64, 232] on span "Suitability (U.S.)" at bounding box center [69, 237] width 69 height 11
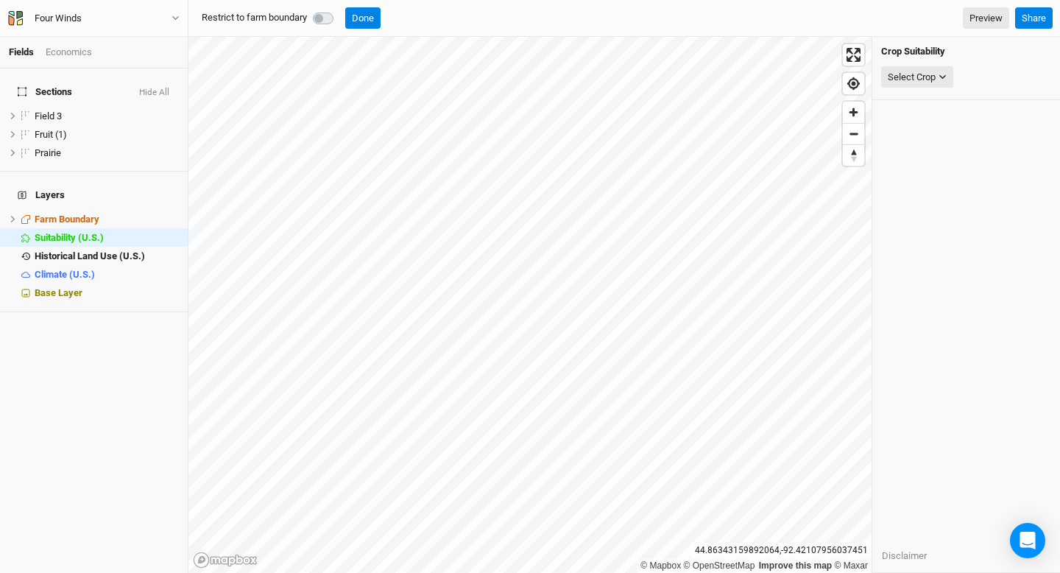
click at [979, 113] on div "Crop Suitability Select Crop American Elderberry American Hazelnut Apple Aronia…" at bounding box center [966, 305] width 188 height 536
click at [945, 81] on button "Select Crop" at bounding box center [917, 77] width 72 height 22
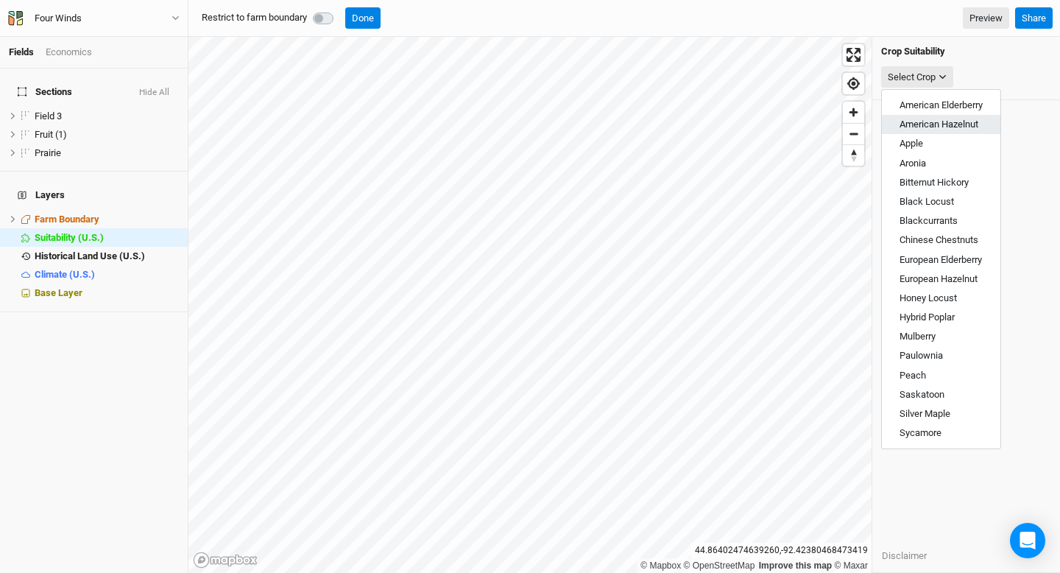
click at [951, 121] on span "American Hazelnut" at bounding box center [939, 124] width 79 height 11
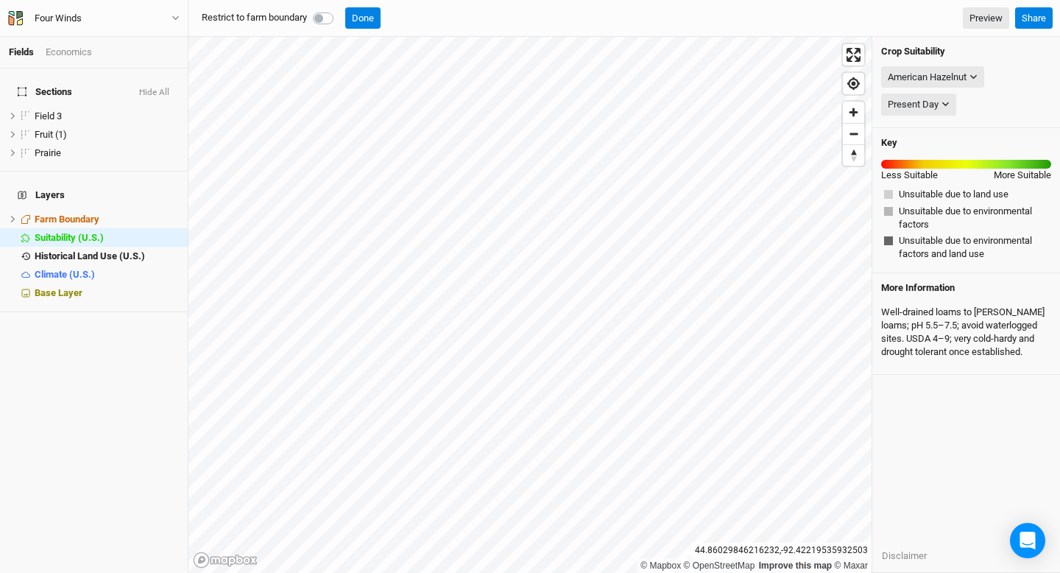
click at [951, 317] on div "Well‑drained loams to [PERSON_NAME] loams; pH 5.5–7.5; avoid waterlogged sites.…" at bounding box center [966, 333] width 170 height 66
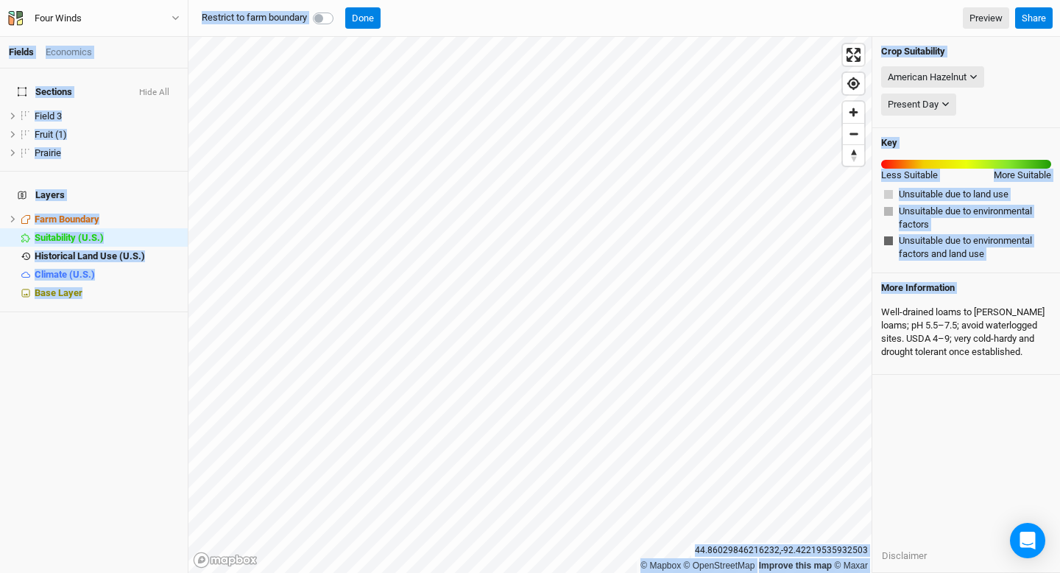
click at [951, 317] on div "Well‑drained loams to [PERSON_NAME] loams; pH 5.5–7.5; avoid waterlogged sites.…" at bounding box center [966, 333] width 170 height 66
click at [943, 336] on div "Well‑drained loams to [PERSON_NAME] loams; pH 5.5–7.5; avoid waterlogged sites.…" at bounding box center [966, 333] width 170 height 66
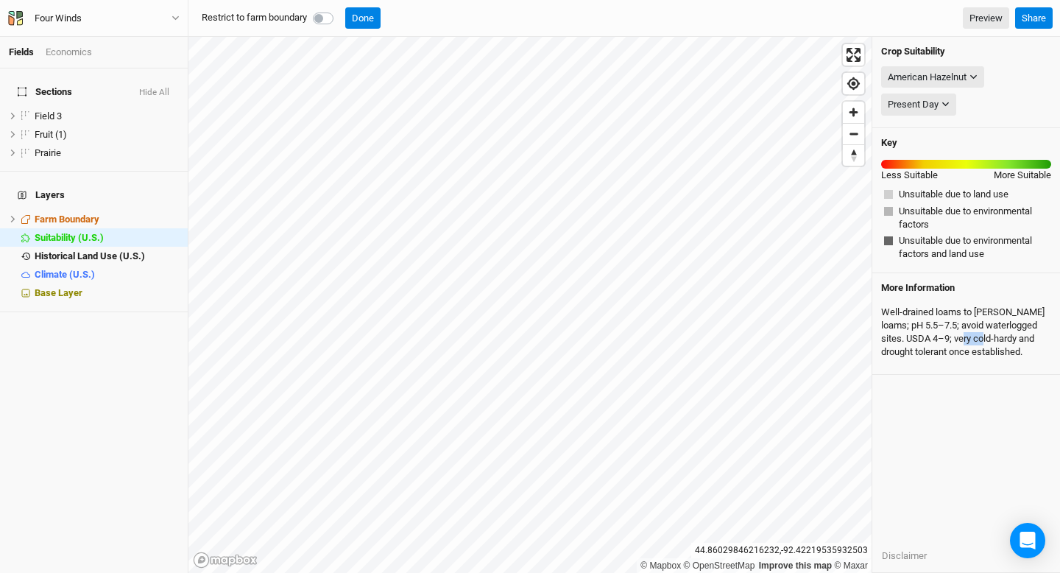
click at [943, 336] on div "Well‑drained loams to [PERSON_NAME] loams; pH 5.5–7.5; avoid waterlogged sites.…" at bounding box center [966, 333] width 170 height 66
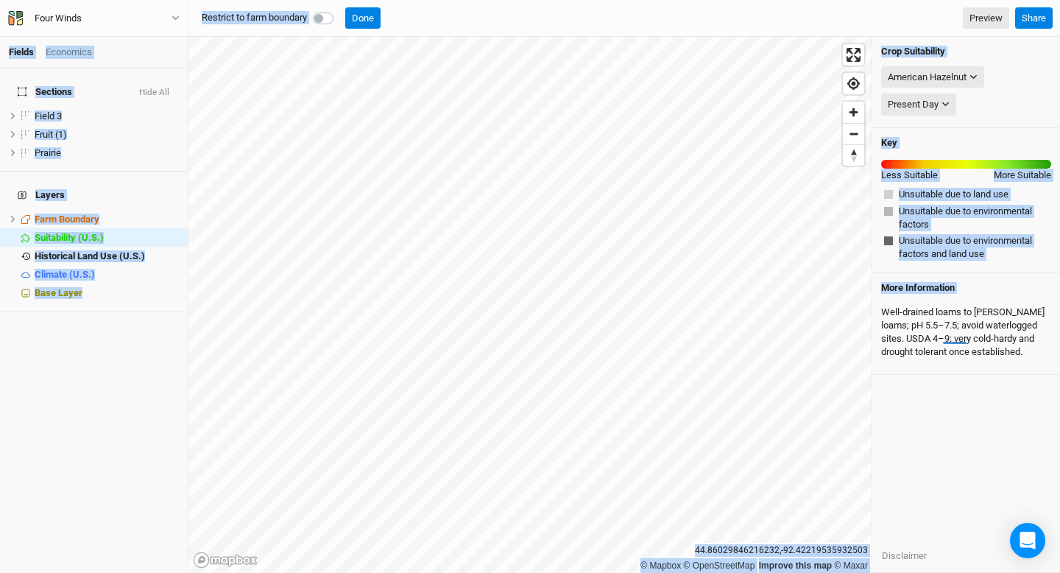
click at [943, 336] on div "Well‑drained loams to [PERSON_NAME] loams; pH 5.5–7.5; avoid waterlogged sites.…" at bounding box center [966, 333] width 170 height 66
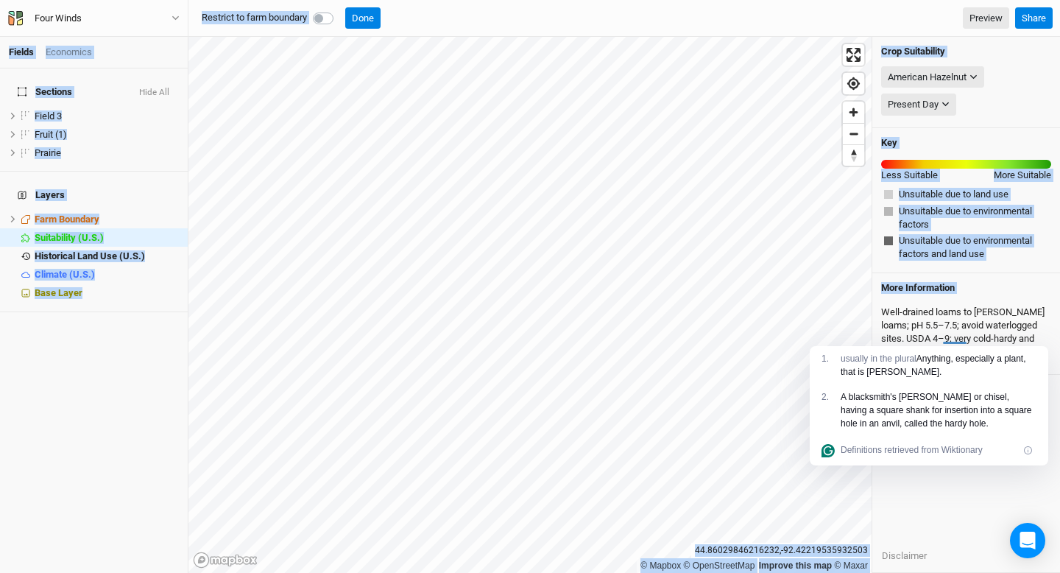
click at [945, 336] on div "Well‑drained loams to [PERSON_NAME] loams; pH 5.5–7.5; avoid waterlogged sites.…" at bounding box center [966, 333] width 170 height 66
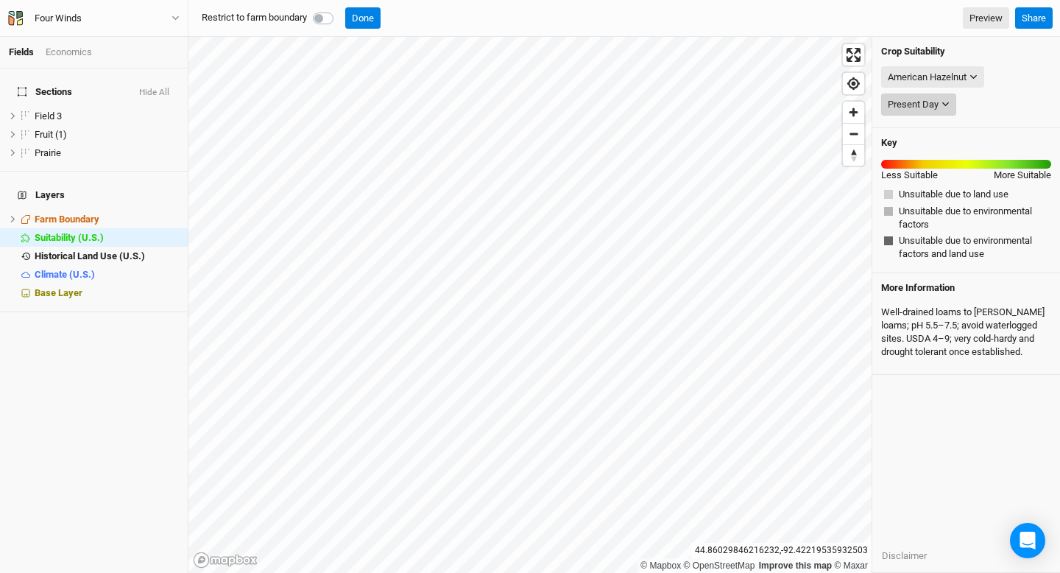
click at [931, 106] on div "Present Day" at bounding box center [913, 104] width 51 height 15
click at [977, 94] on div "Present Day" at bounding box center [966, 105] width 170 height 28
click at [971, 81] on button "American Hazelnut" at bounding box center [932, 77] width 103 height 22
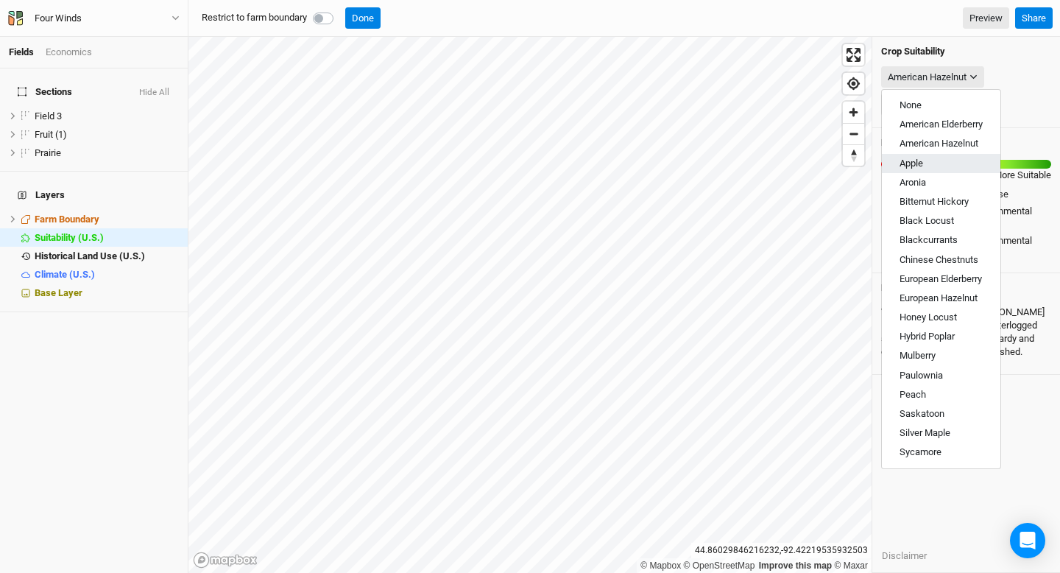
click at [966, 160] on button "Apple" at bounding box center [941, 163] width 119 height 19
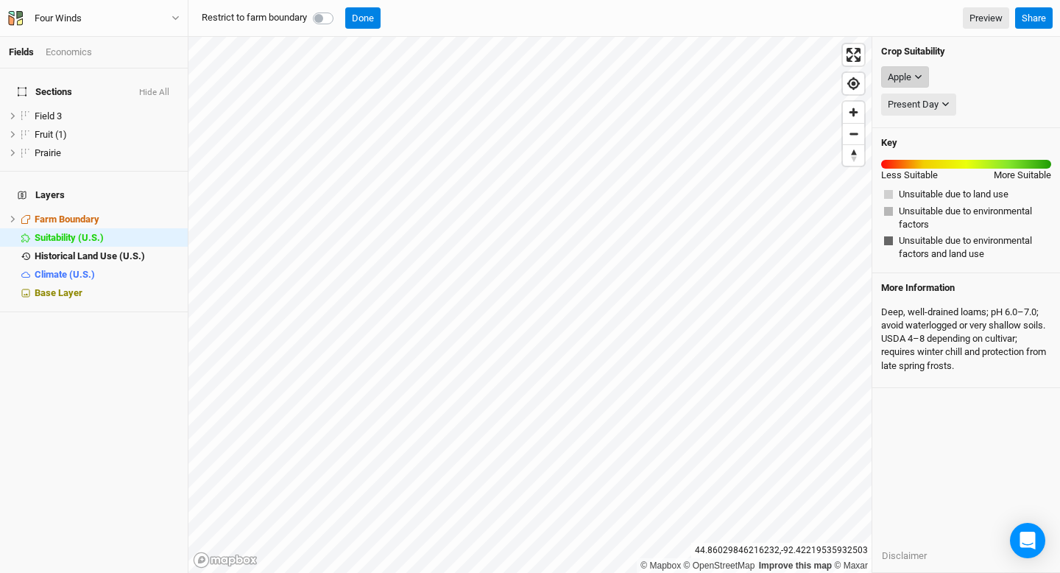
click at [917, 80] on icon "button" at bounding box center [918, 77] width 8 height 8
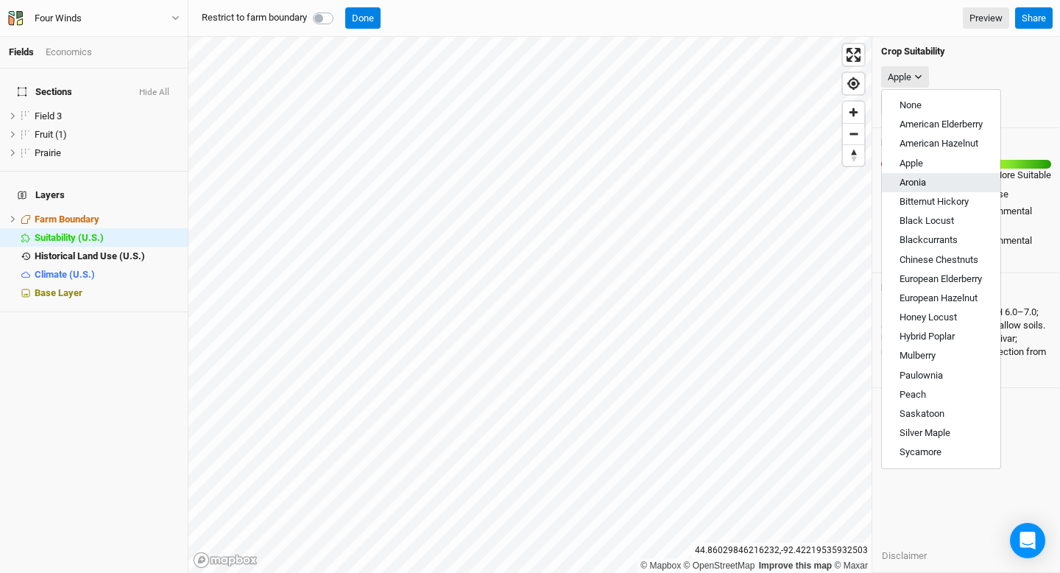
click at [937, 179] on button "Aronia" at bounding box center [941, 182] width 119 height 19
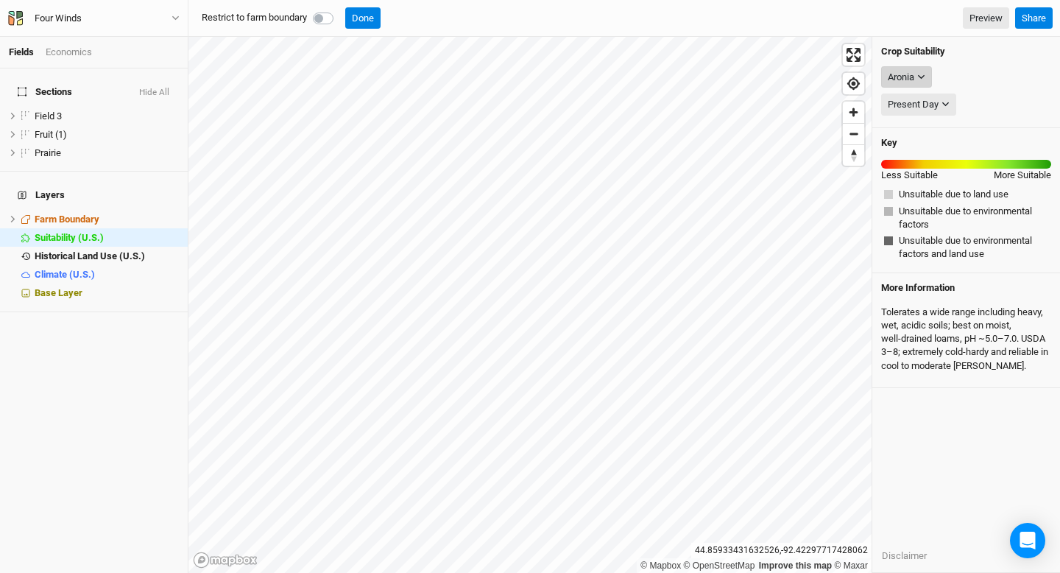
click at [920, 84] on button "Aronia" at bounding box center [906, 77] width 51 height 22
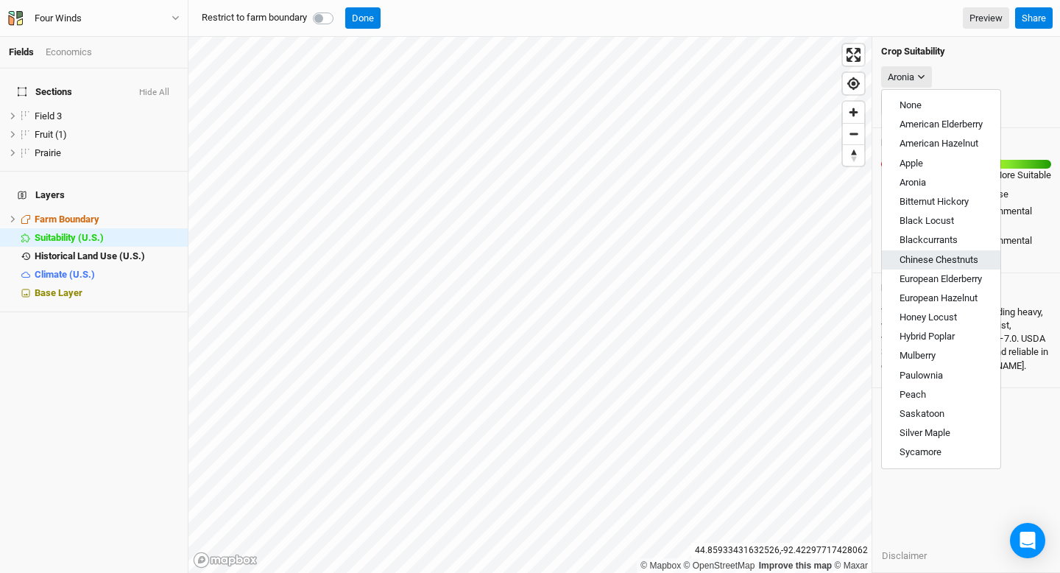
click at [931, 256] on span "Chinese Chestnuts" at bounding box center [939, 259] width 79 height 11
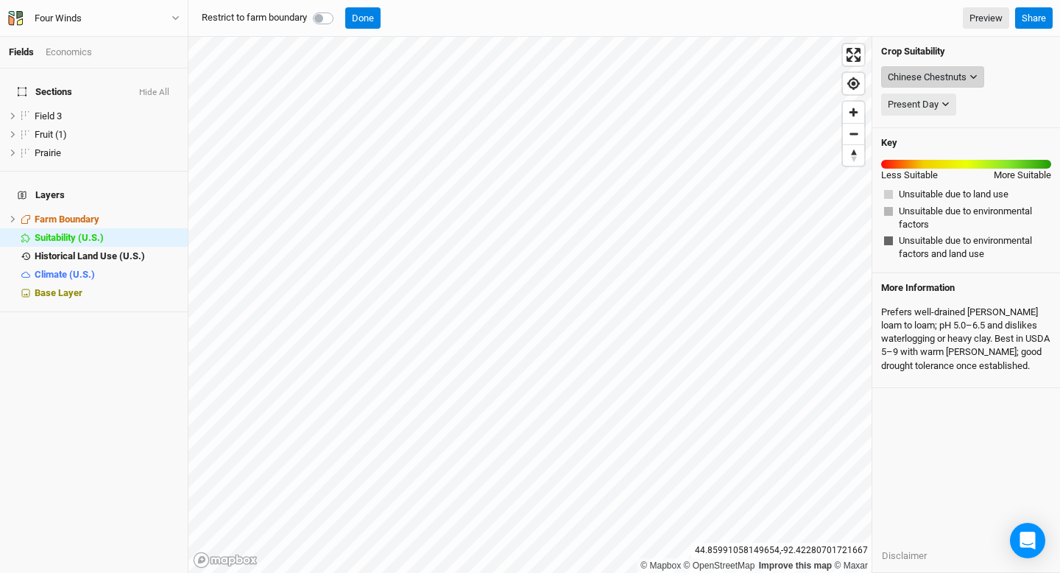
click at [963, 82] on div "Chinese Chestnuts" at bounding box center [927, 77] width 79 height 15
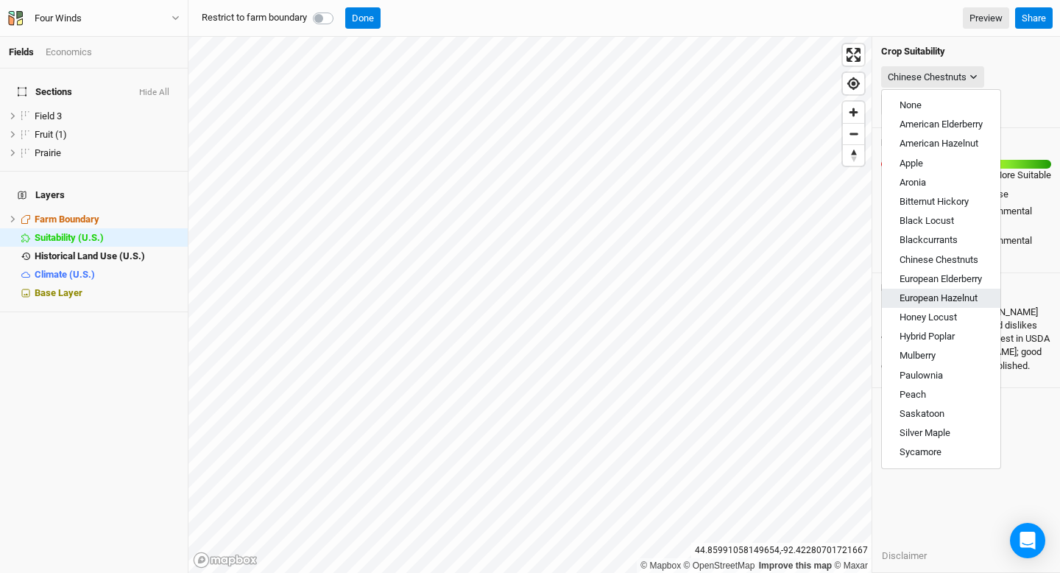
click at [945, 292] on button "European Hazelnut" at bounding box center [941, 298] width 119 height 19
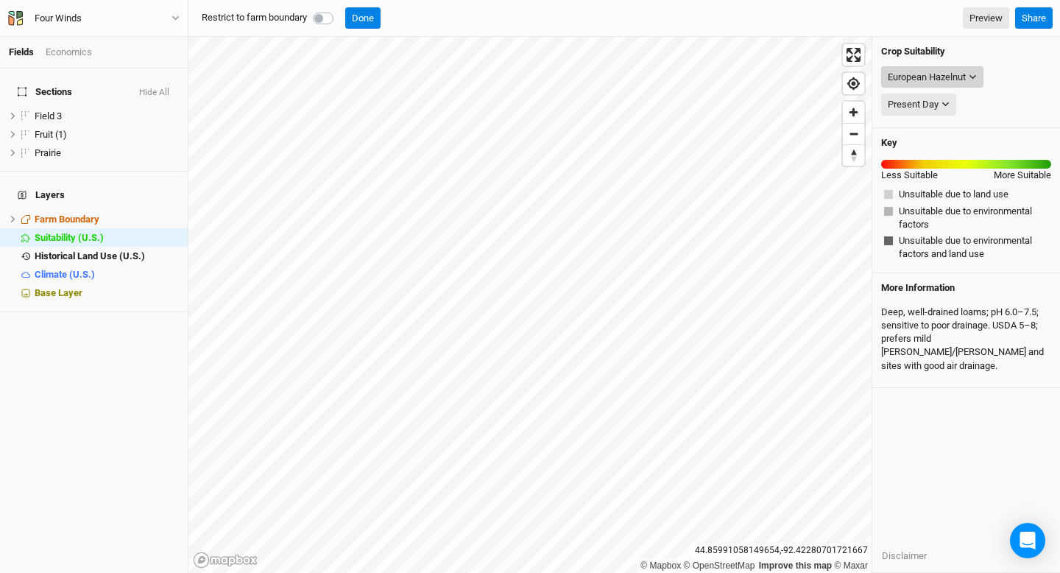
click at [950, 73] on div "European Hazelnut" at bounding box center [927, 77] width 78 height 15
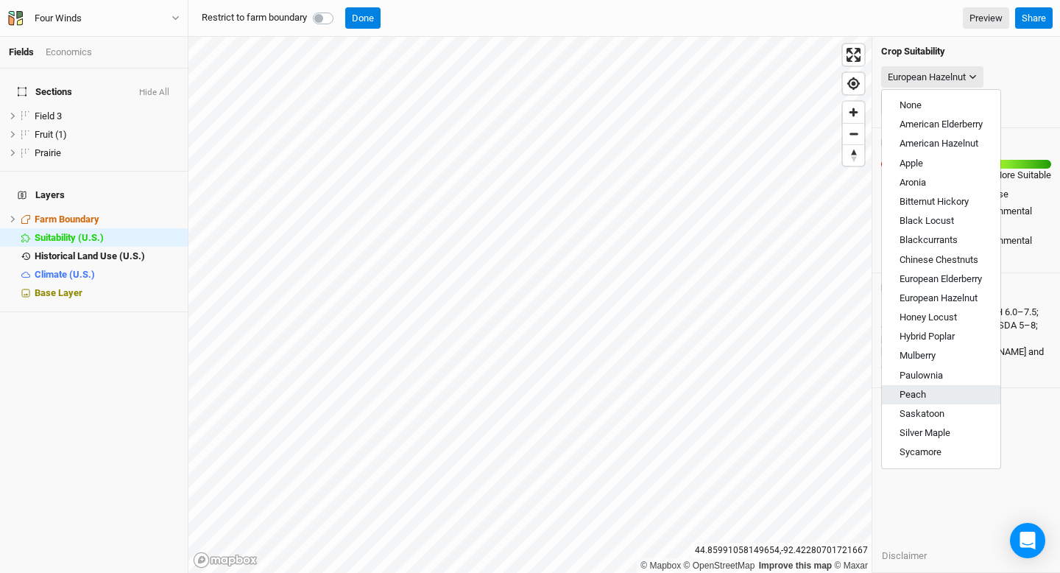
click at [937, 389] on button "Peach" at bounding box center [941, 394] width 119 height 19
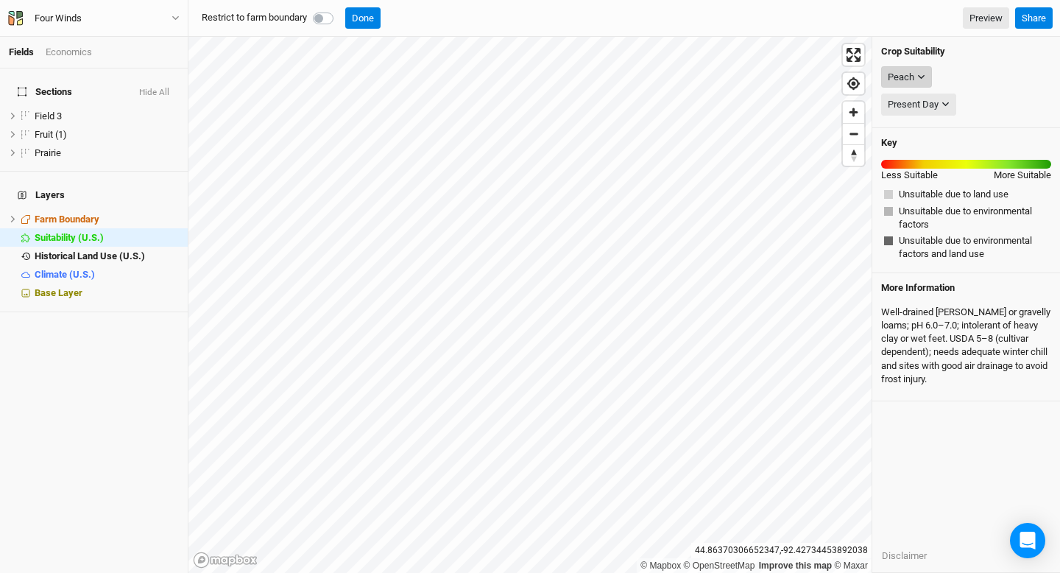
click at [908, 78] on div "Peach" at bounding box center [901, 77] width 27 height 15
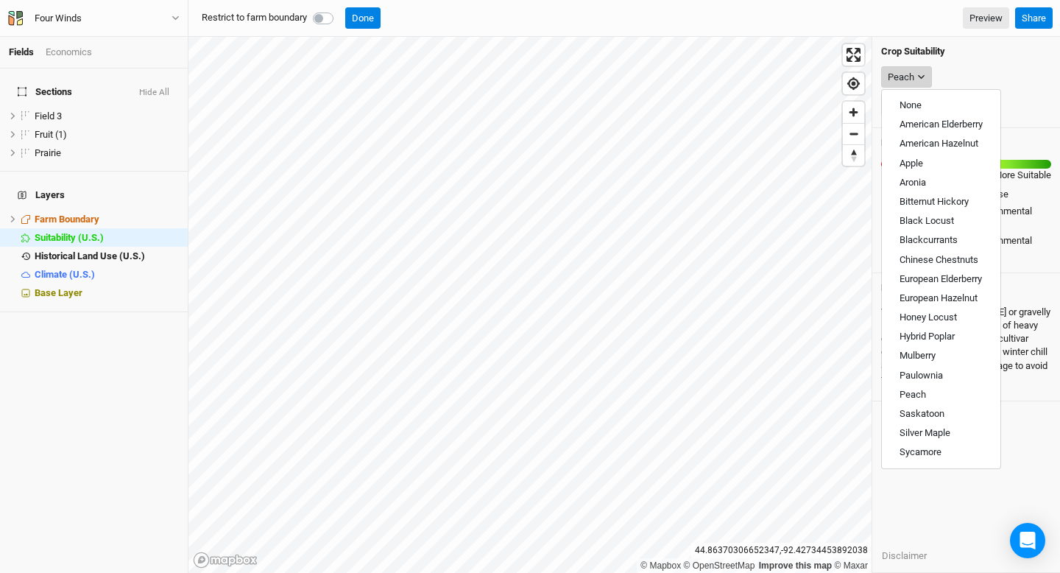
click at [908, 78] on div "Peach" at bounding box center [901, 77] width 27 height 15
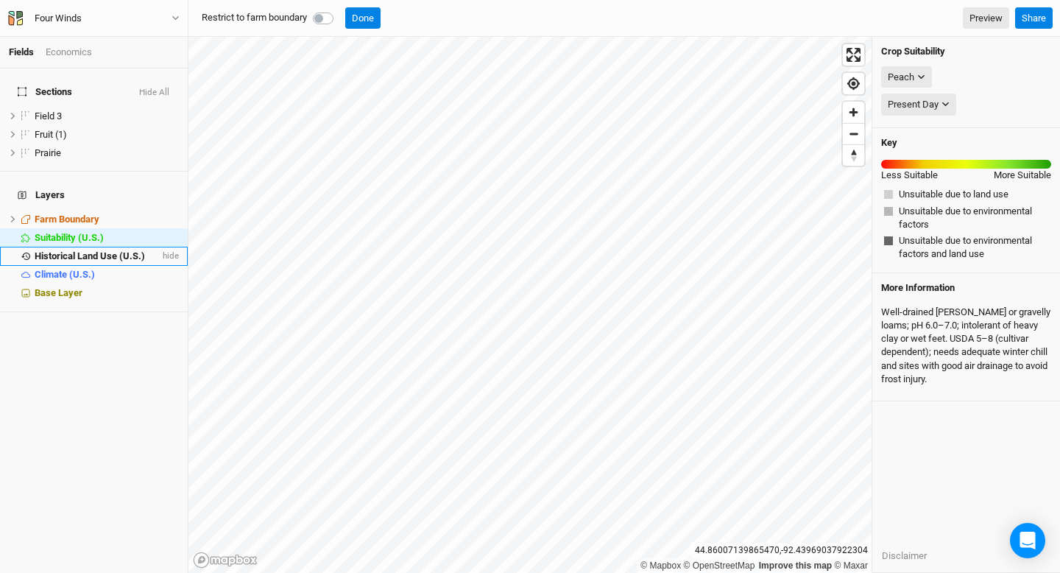
click at [101, 250] on span "Historical Land Use (U.S.)" at bounding box center [90, 255] width 110 height 11
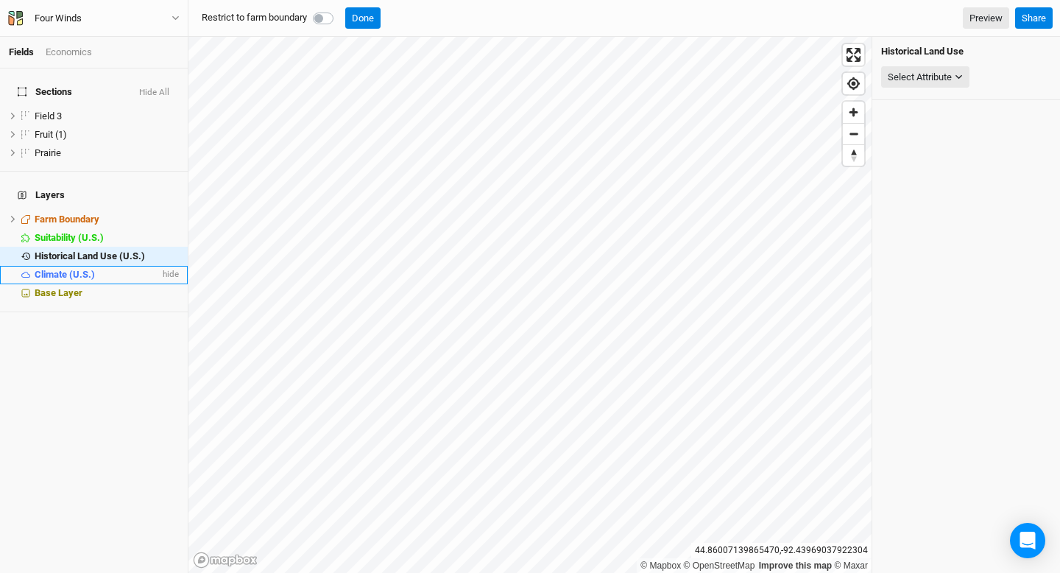
click at [90, 269] on span "Climate (U.S.)" at bounding box center [65, 274] width 60 height 11
click at [955, 68] on button "Select Attribute" at bounding box center [925, 77] width 88 height 22
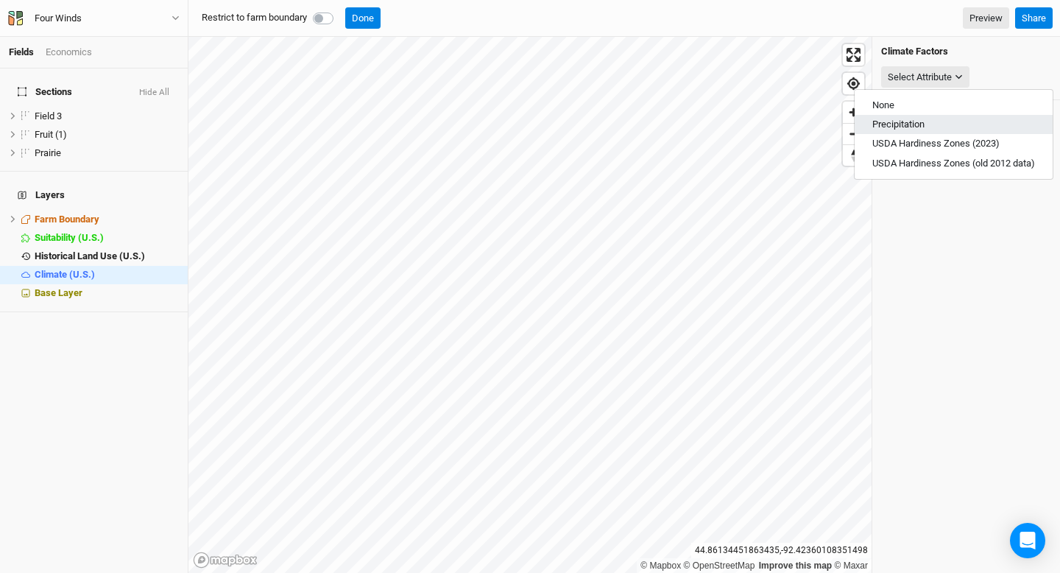
click at [952, 124] on button "Precipitation" at bounding box center [954, 124] width 198 height 19
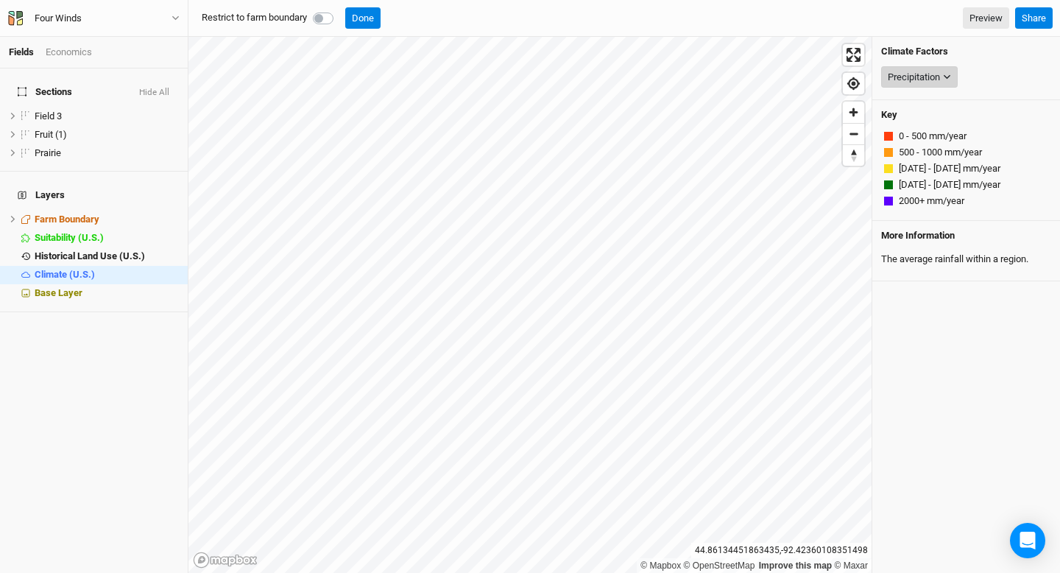
click at [937, 74] on div "Precipitation" at bounding box center [914, 77] width 52 height 15
click at [942, 138] on button "USDA Hardiness Zones (2023)" at bounding box center [954, 143] width 198 height 19
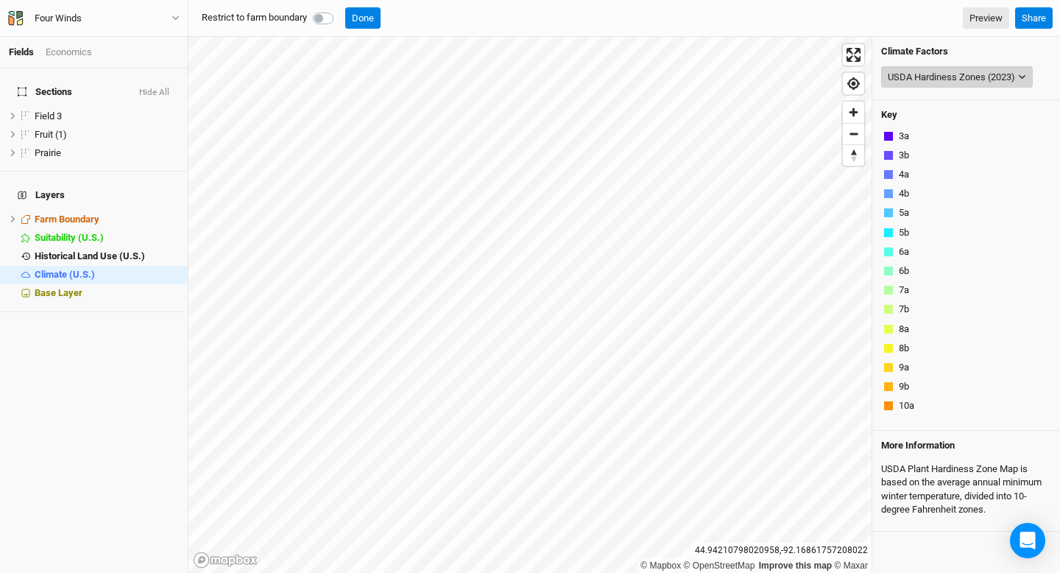
click at [951, 86] on button "USDA Hardiness Zones (2023)" at bounding box center [957, 77] width 152 height 22
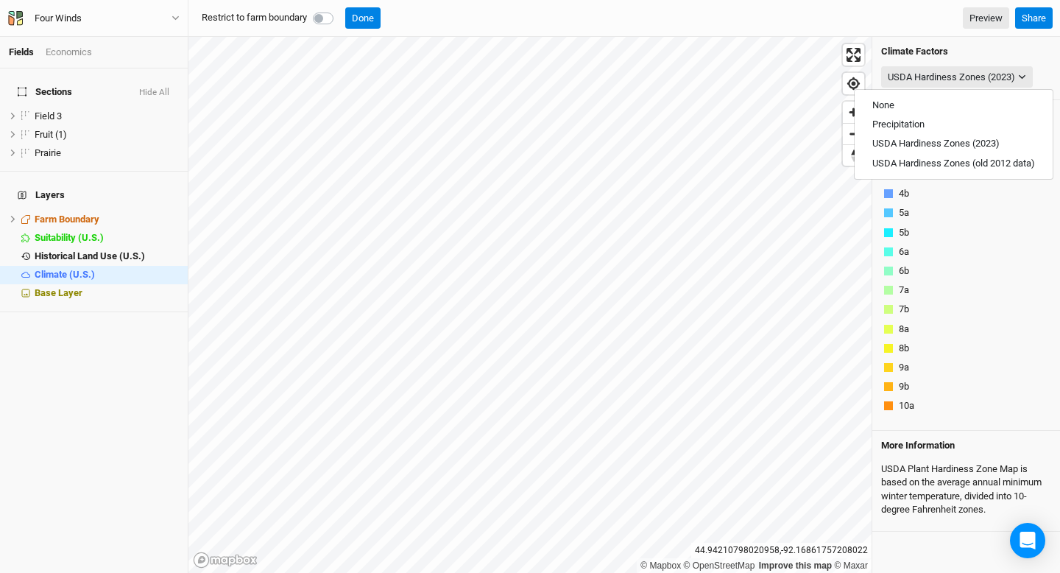
click at [1002, 208] on div "5a" at bounding box center [966, 212] width 164 height 13
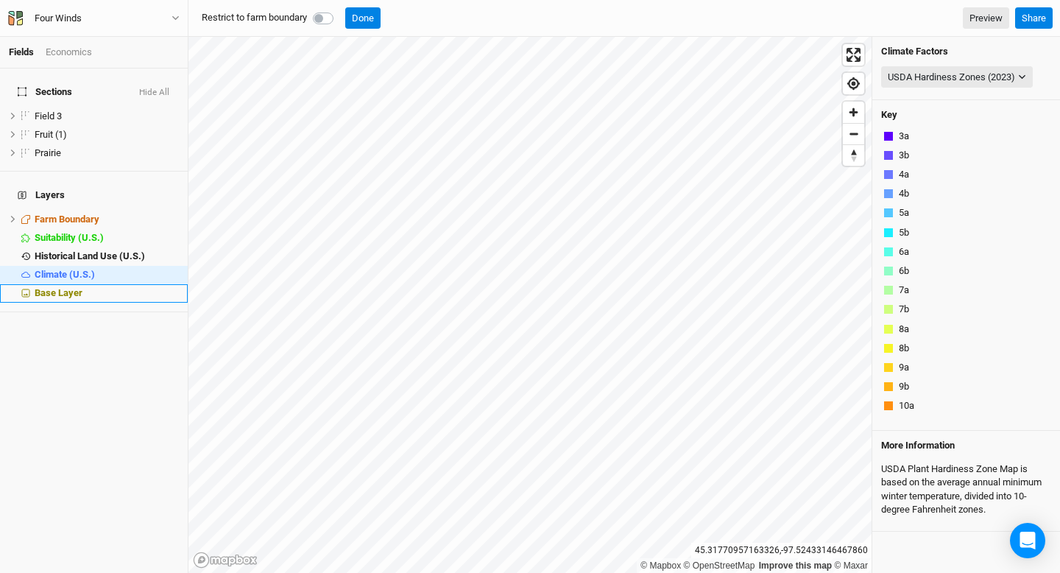
click at [79, 287] on span "Base Layer" at bounding box center [59, 292] width 48 height 11
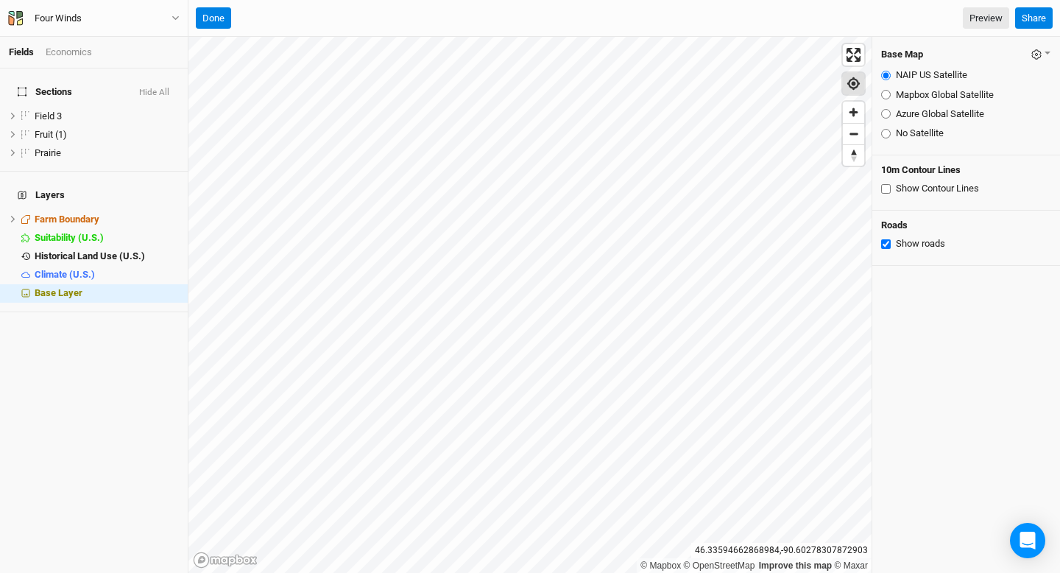
click at [855, 91] on span "Find my location" at bounding box center [853, 83] width 21 height 21
click at [91, 269] on span "Climate (U.S.)" at bounding box center [65, 274] width 60 height 11
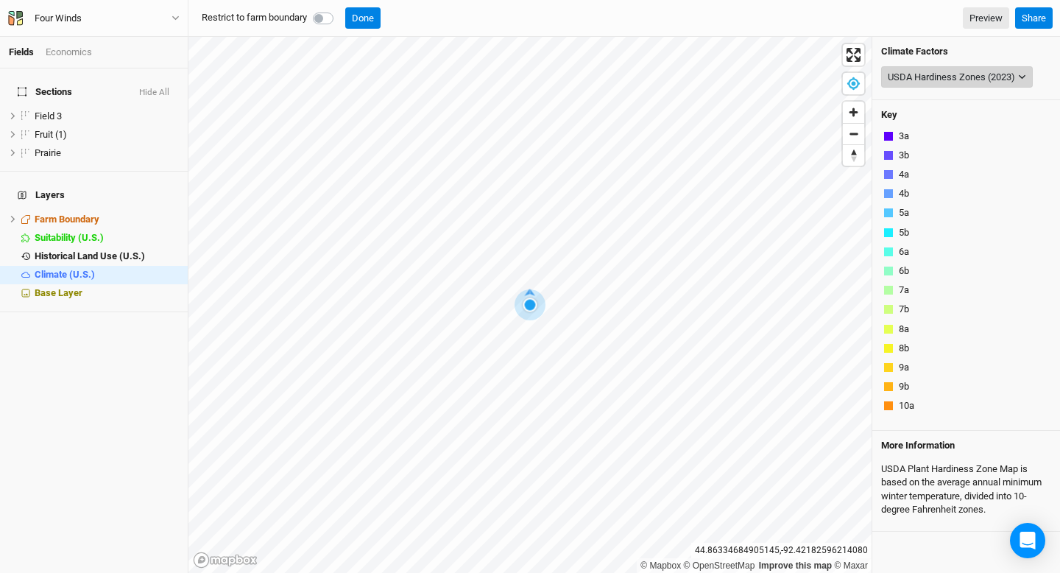
click at [941, 74] on div "USDA Hardiness Zones (2023)" at bounding box center [951, 77] width 127 height 15
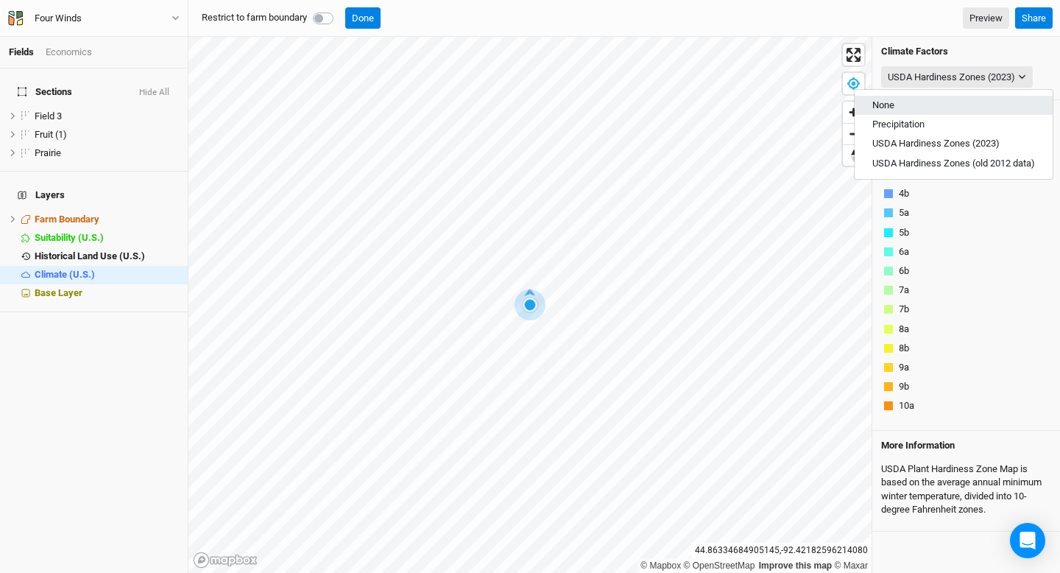
click at [935, 105] on button "None" at bounding box center [954, 105] width 198 height 19
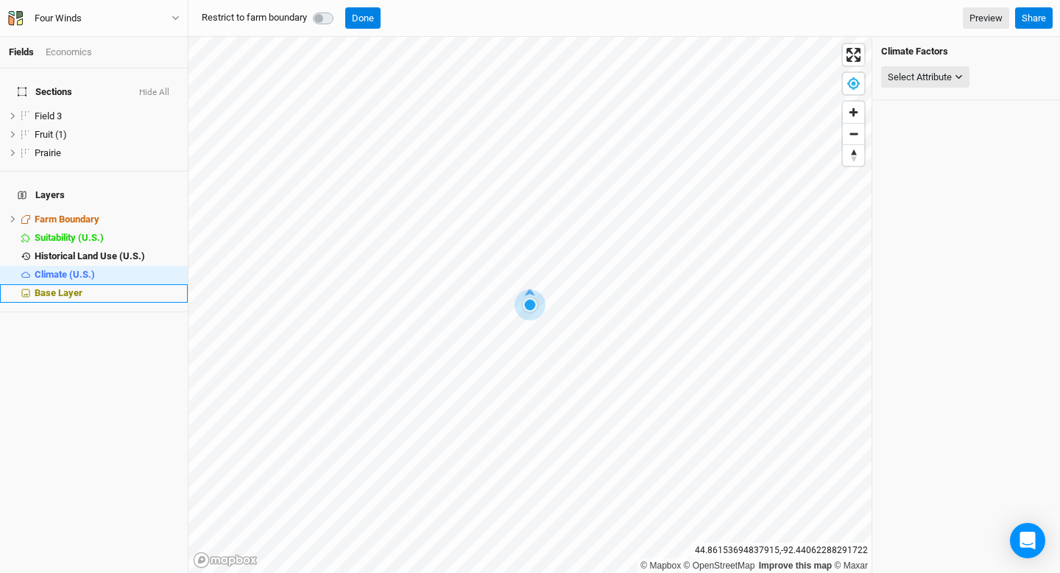
click at [75, 287] on span "Base Layer" at bounding box center [59, 292] width 48 height 11
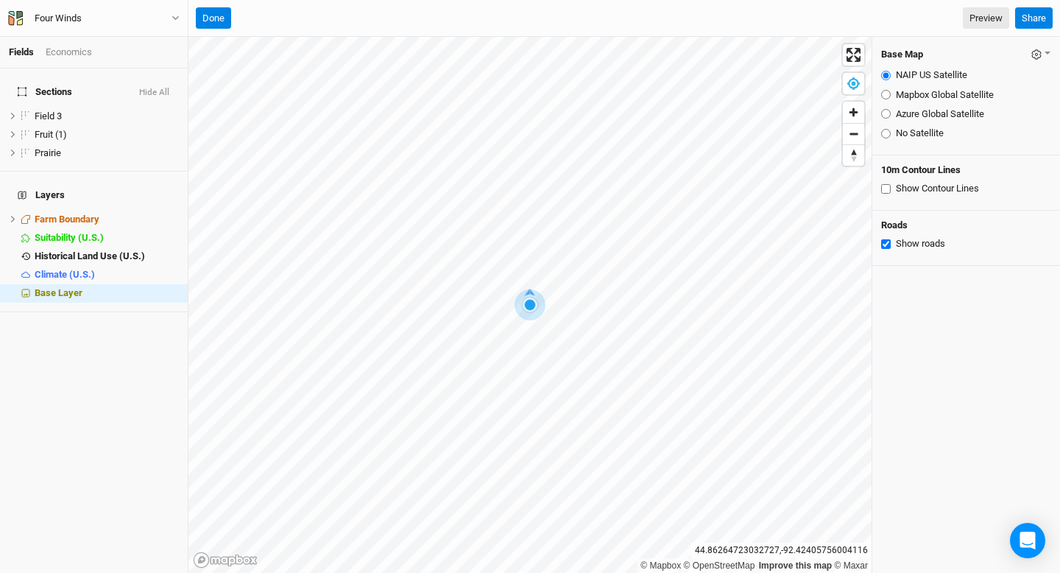
click at [954, 96] on label "Mapbox Global Satellite" at bounding box center [945, 94] width 98 height 13
click at [891, 96] on input "Mapbox Global Satellite" at bounding box center [886, 95] width 10 height 10
radio input "true"
click at [953, 113] on label "Azure Global Satellite" at bounding box center [940, 113] width 88 height 13
click at [891, 113] on input "Azure Global Satellite" at bounding box center [886, 114] width 10 height 10
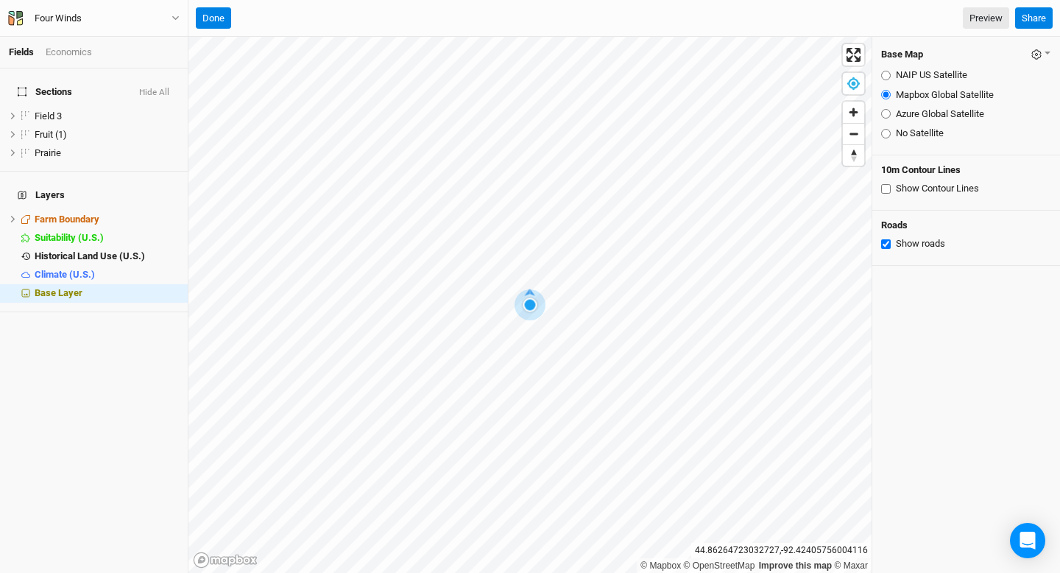
radio input "true"
click at [930, 132] on label "No Satellite" at bounding box center [920, 133] width 48 height 13
click at [891, 132] on input "No Satellite" at bounding box center [886, 134] width 10 height 10
radio input "true"
click at [938, 112] on label "Azure Global Satellite" at bounding box center [940, 113] width 88 height 13
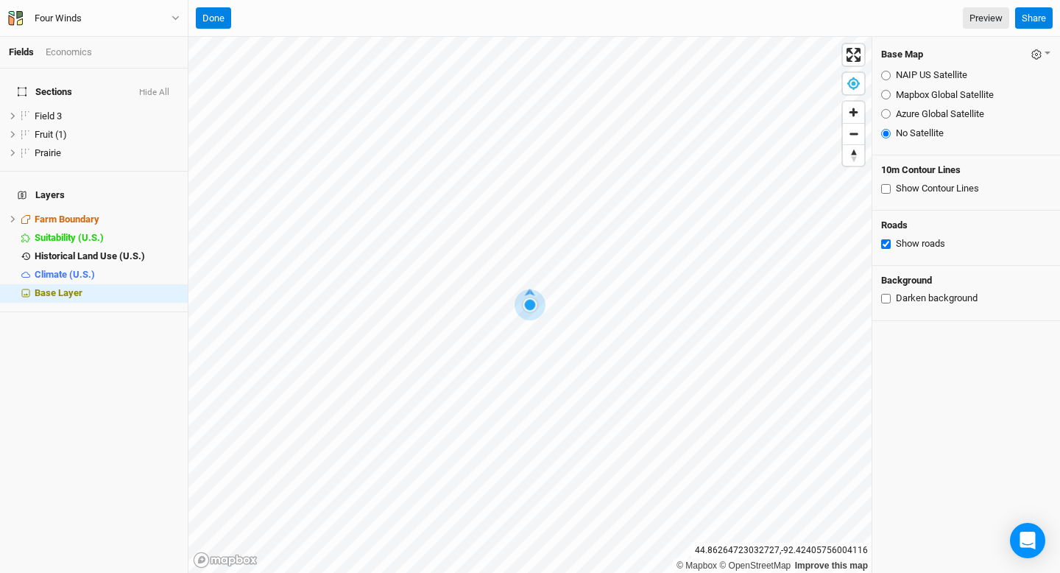
click at [891, 112] on input "Azure Global Satellite" at bounding box center [886, 114] width 10 height 10
radio input "true"
click at [886, 194] on div "10m Contour Lines Show Contour Lines" at bounding box center [966, 182] width 188 height 55
click at [886, 187] on input "Show Contour Lines" at bounding box center [886, 189] width 10 height 10
checkbox input "true"
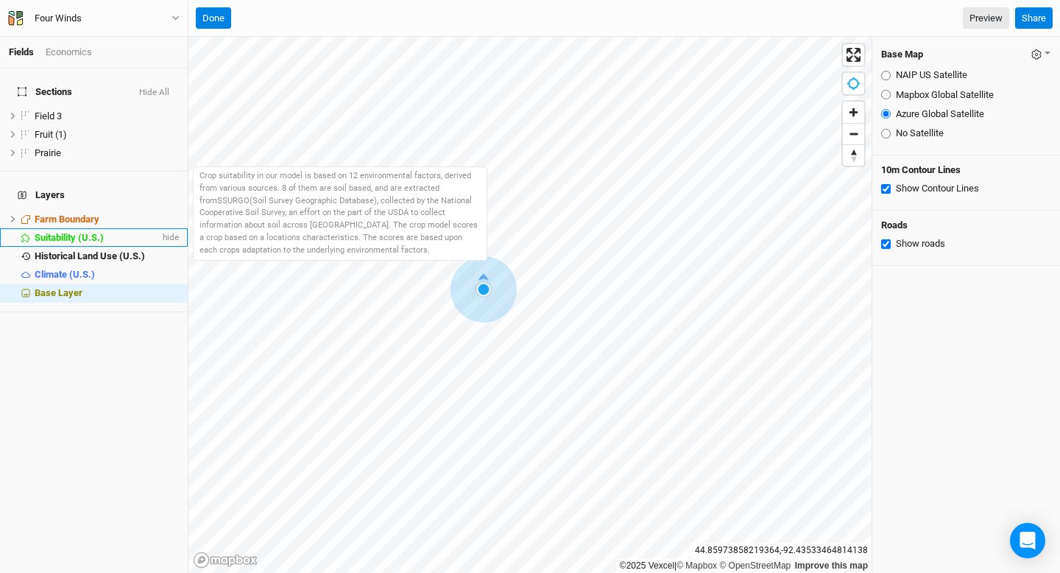
click at [46, 232] on span "Suitability (U.S.)" at bounding box center [69, 237] width 69 height 11
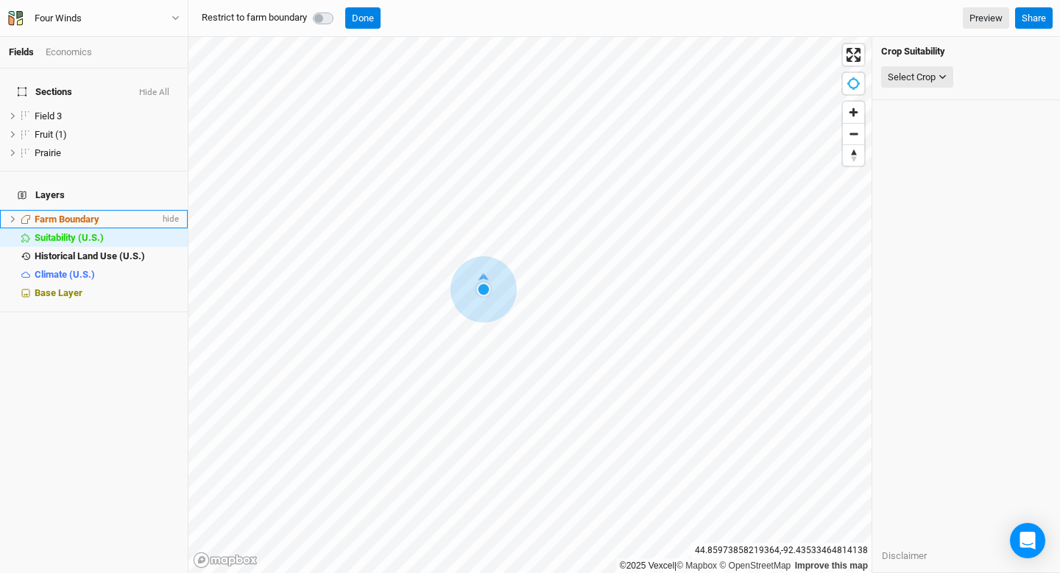
click at [48, 214] on span "Farm Boundary" at bounding box center [67, 219] width 65 height 11
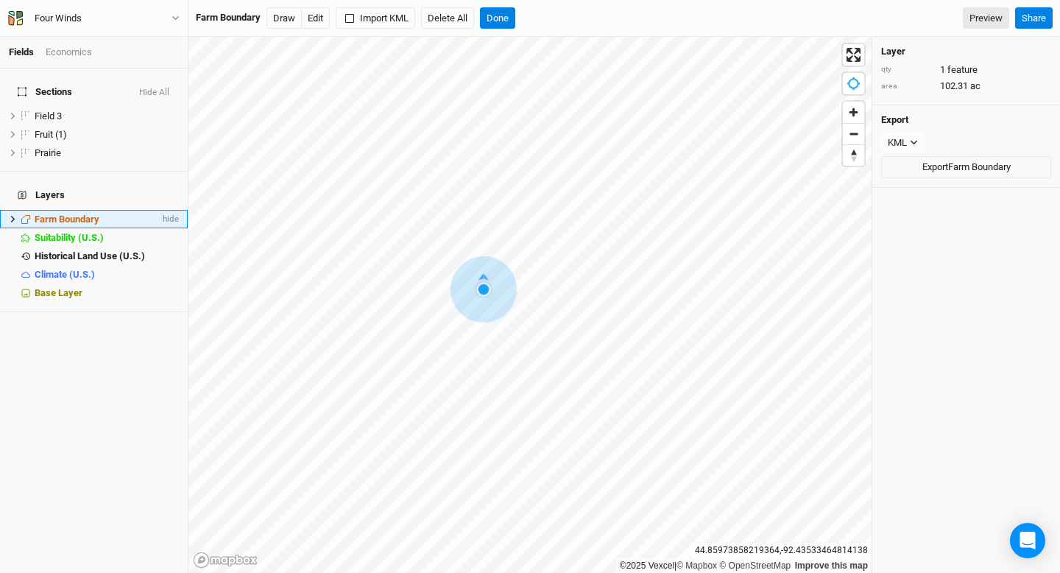
click at [14, 215] on icon at bounding box center [13, 219] width 8 height 8
